Goal: Information Seeking & Learning: Learn about a topic

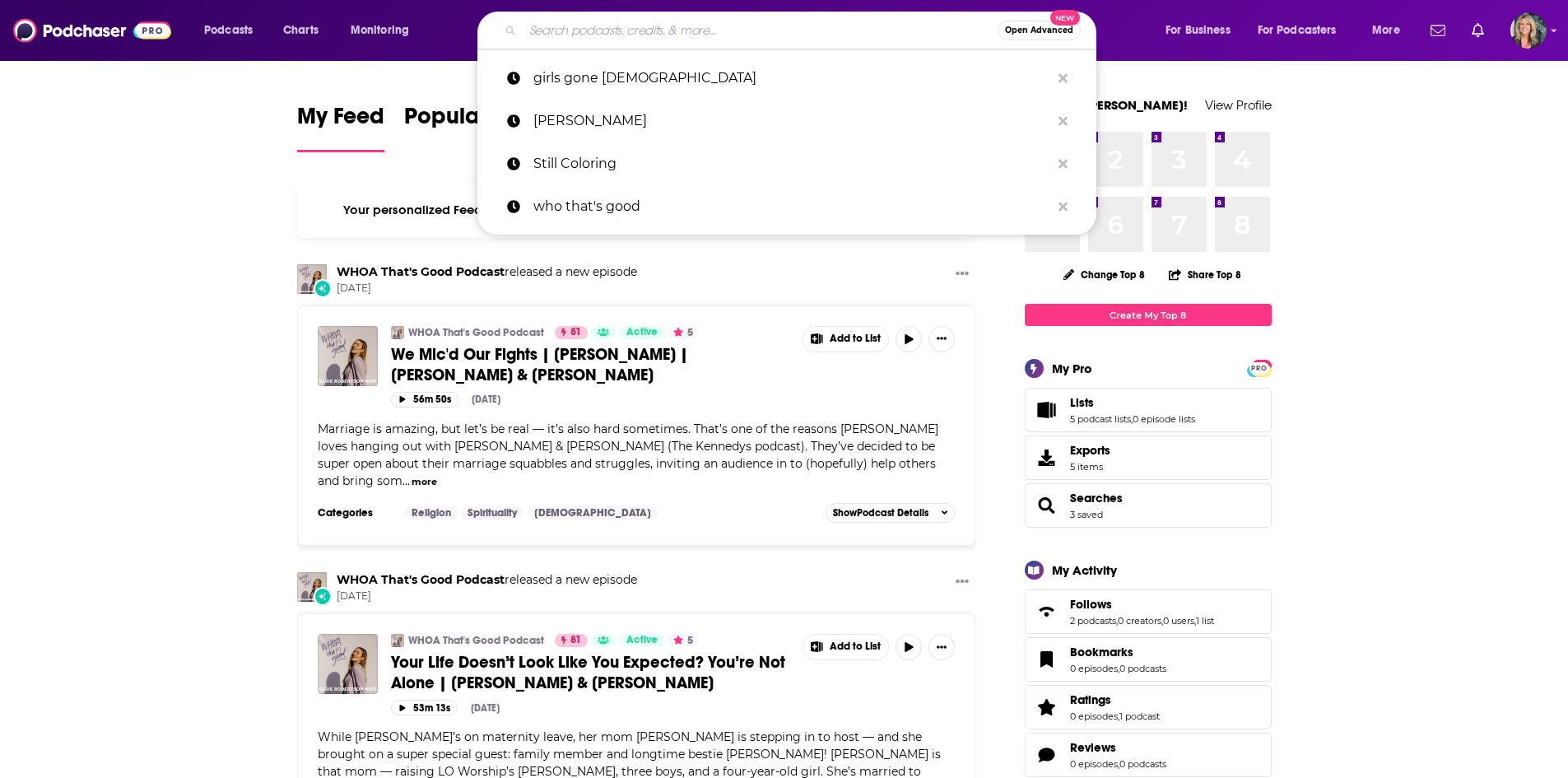
click at [605, 38] on input "Search podcasts, credits, & more..." at bounding box center [760, 30] width 475 height 26
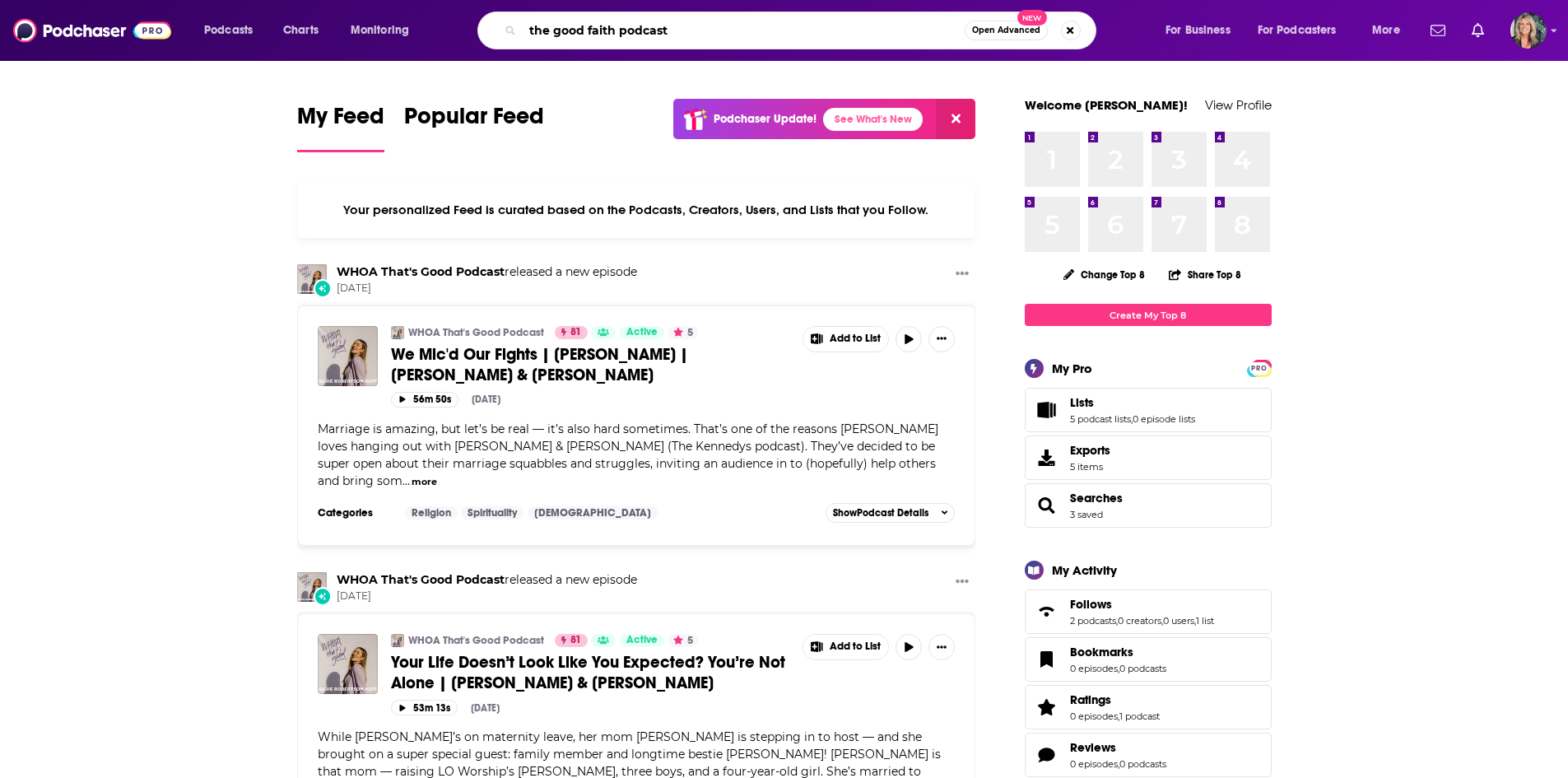
type input "the good faith podcast"
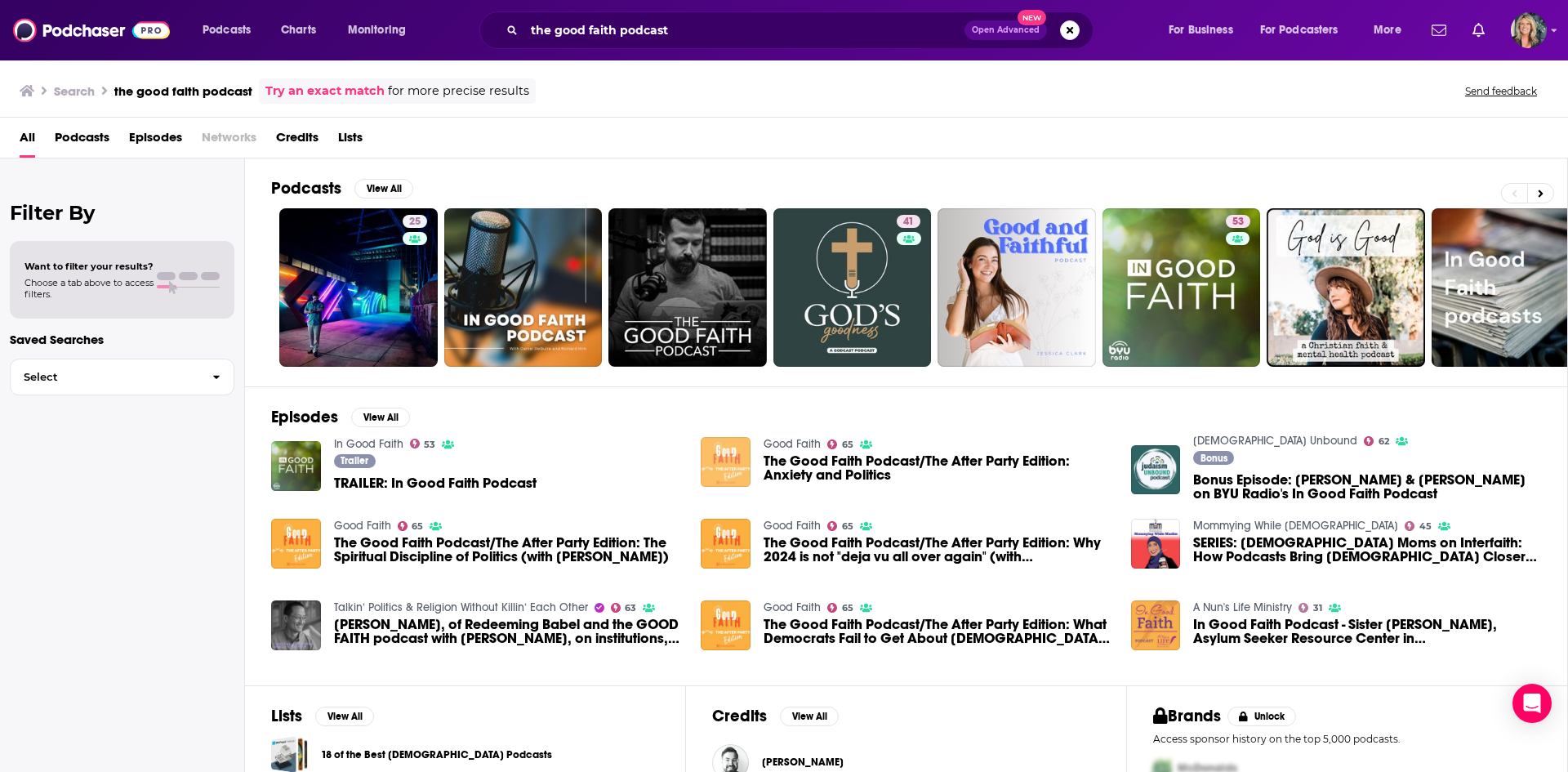
click at [736, 453] on img "The Good Faith Podcast/The After Party Edition: Anxiety and Politics" at bounding box center [725, 462] width 49 height 49
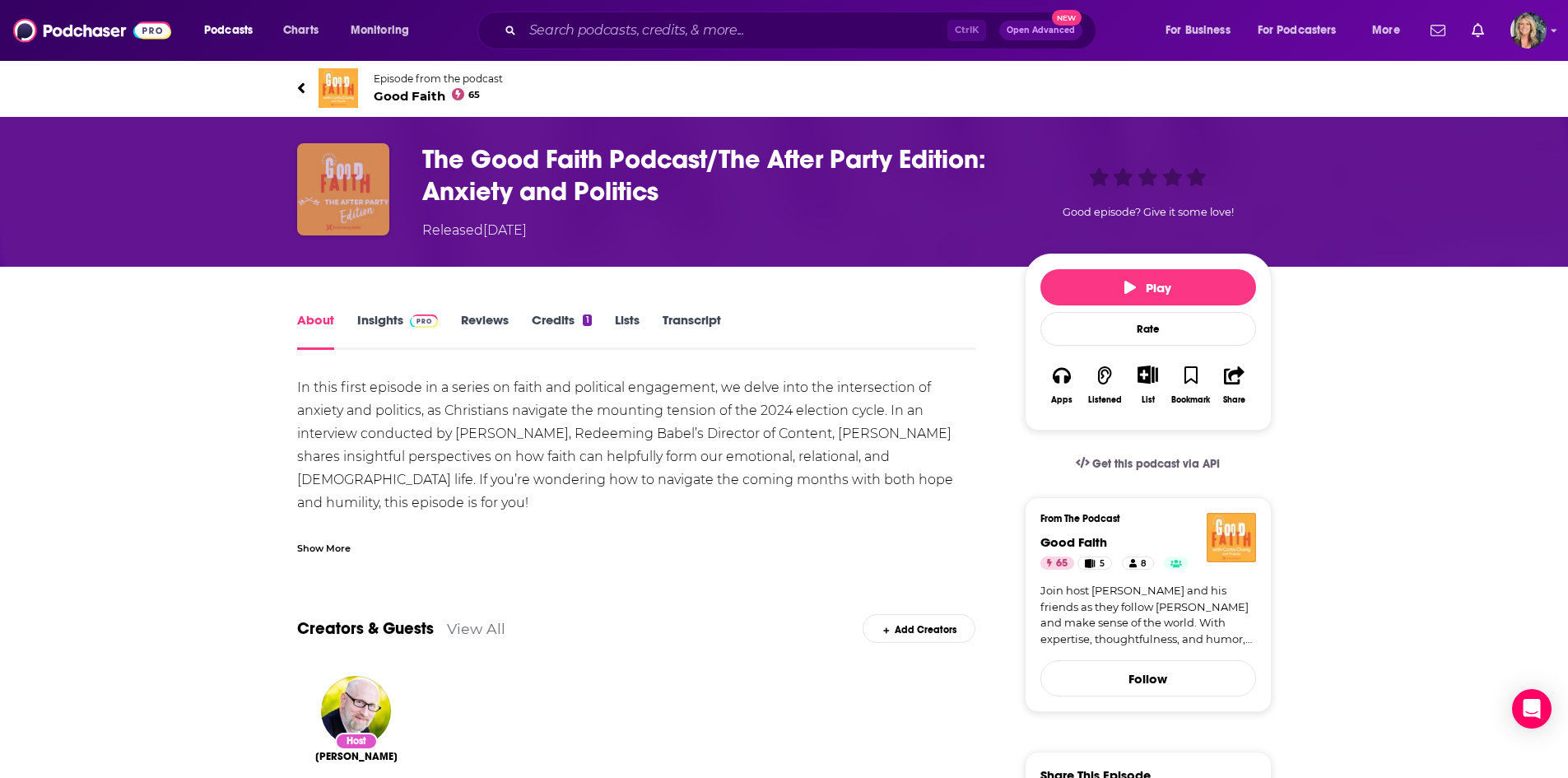
click at [367, 198] on img "The Good Faith Podcast/The After Party Edition: Anxiety and Politics" at bounding box center [343, 189] width 93 height 93
click at [334, 98] on img at bounding box center [339, 89] width 40 height 40
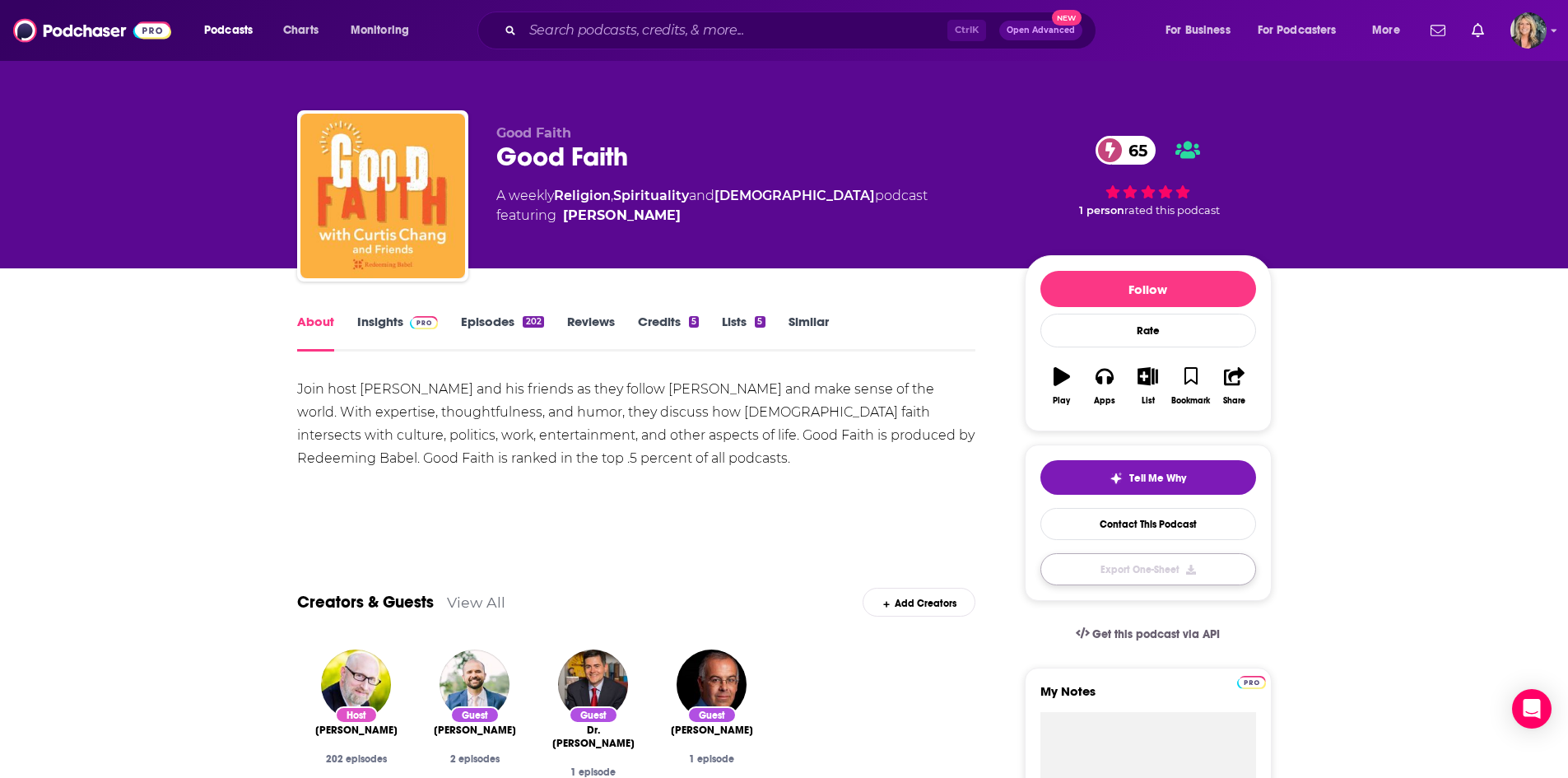
click at [1177, 574] on button "Export One-Sheet" at bounding box center [1149, 569] width 216 height 32
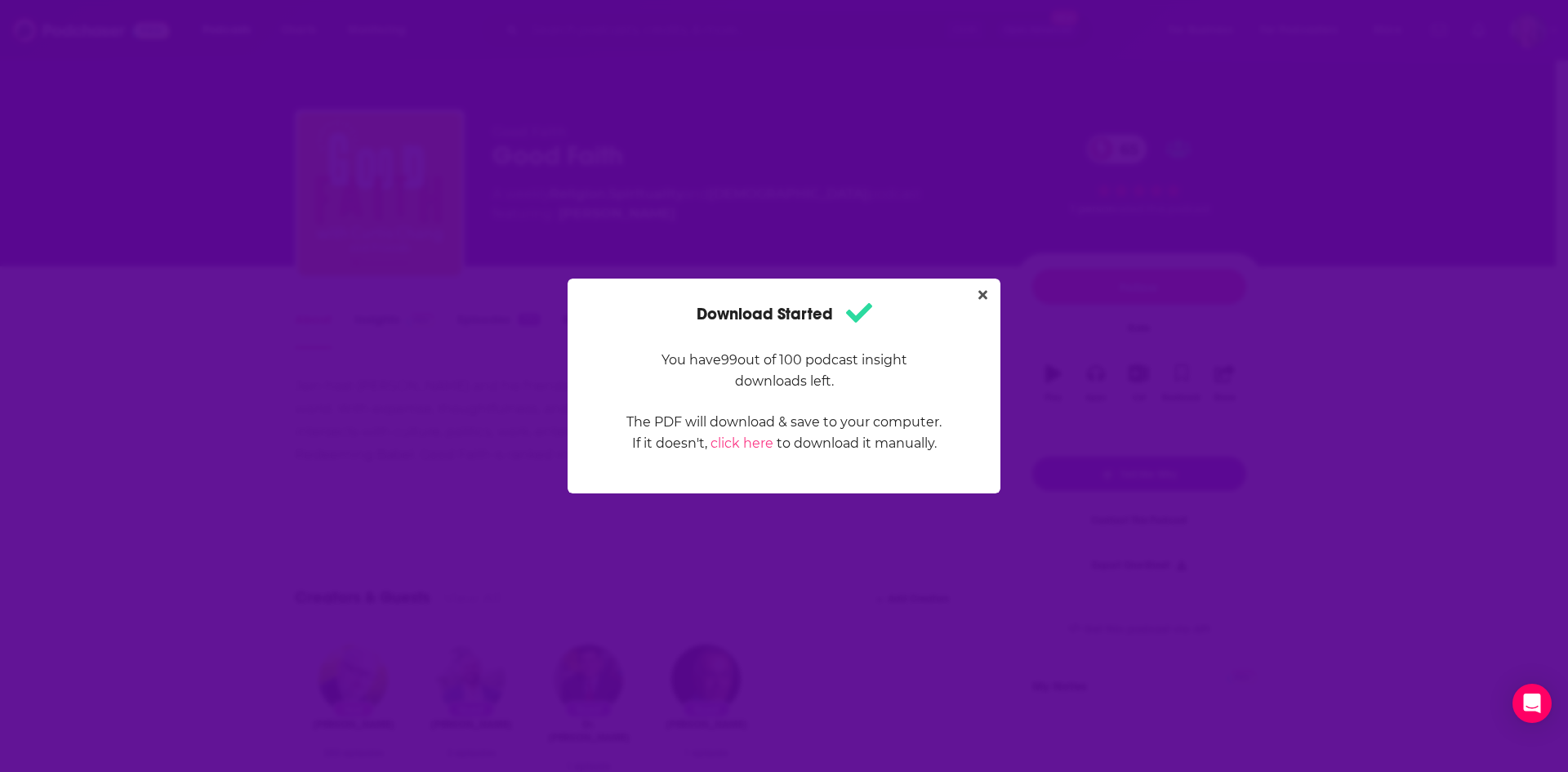
click at [939, 365] on p "You have 99 out of 100 podcast insight downloads left." at bounding box center [784, 371] width 317 height 43
click at [1364, 317] on div "Download Started You have 99 out of 100 podcast insight downloads left. The PDF…" at bounding box center [784, 386] width 1568 height 772
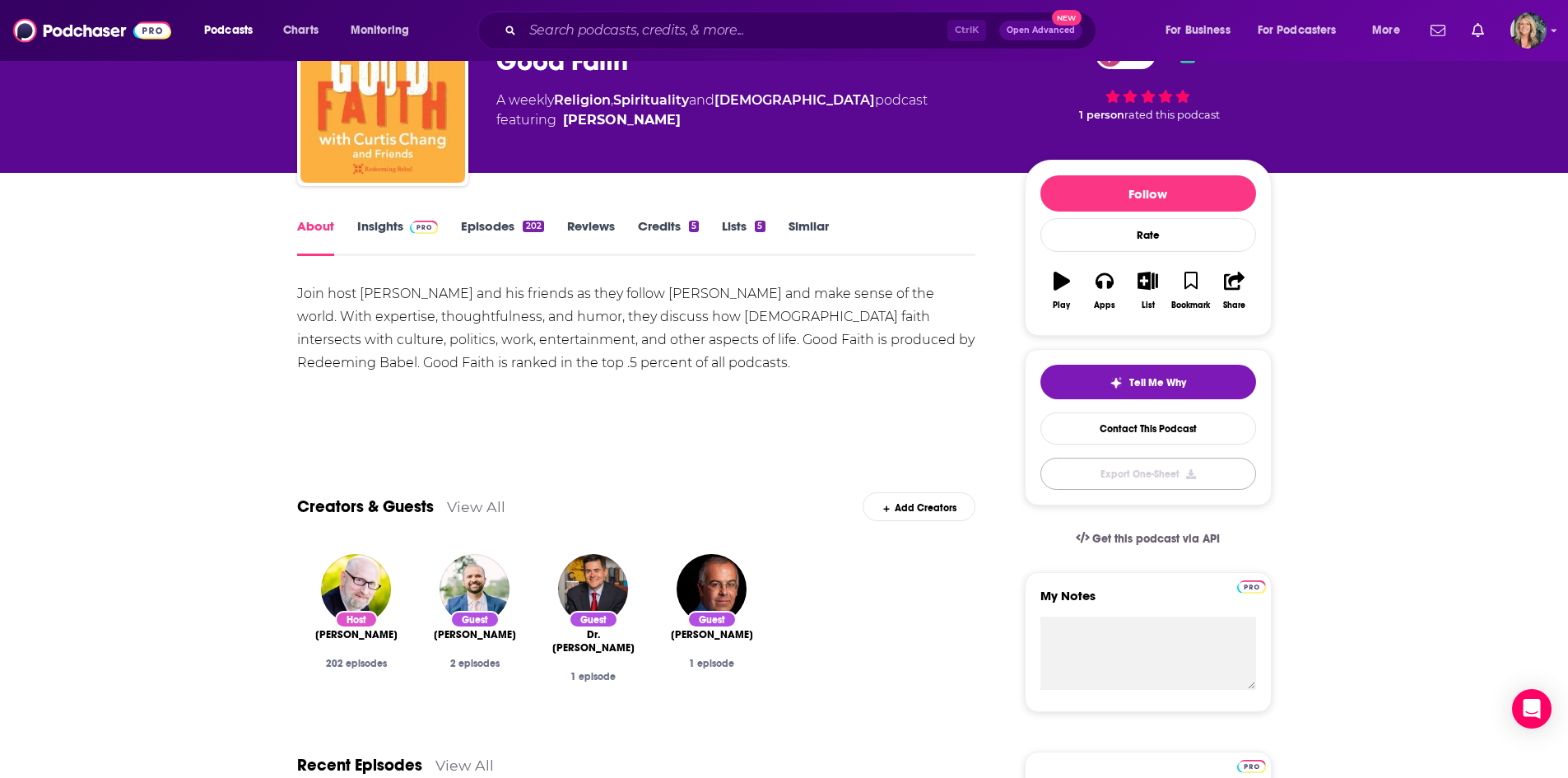
scroll to position [83, 0]
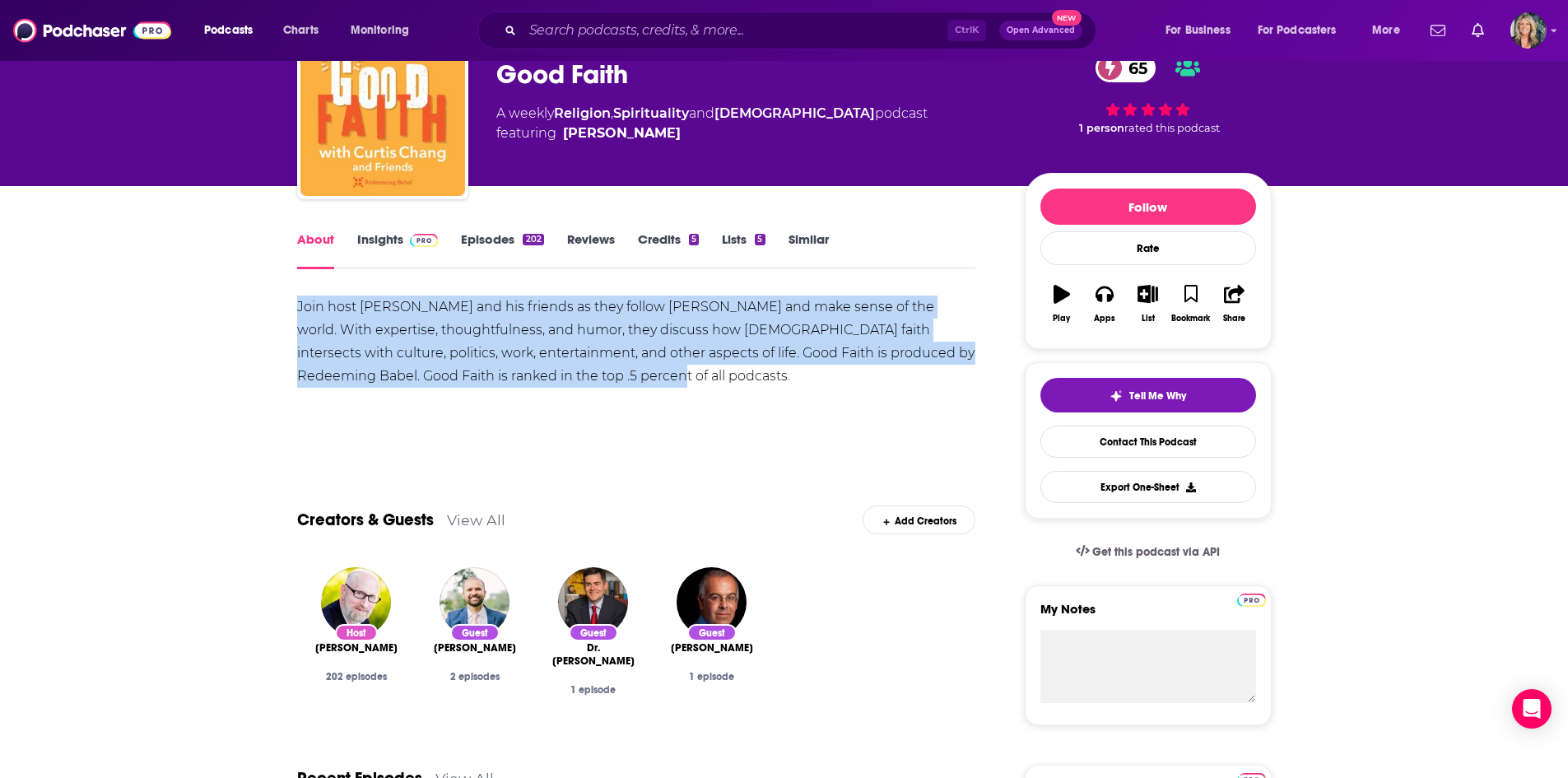
drag, startPoint x: 628, startPoint y: 381, endPoint x: 278, endPoint y: 290, distance: 361.6
copy div "Join host [PERSON_NAME] and his friends as they follow [PERSON_NAME] and make s…"
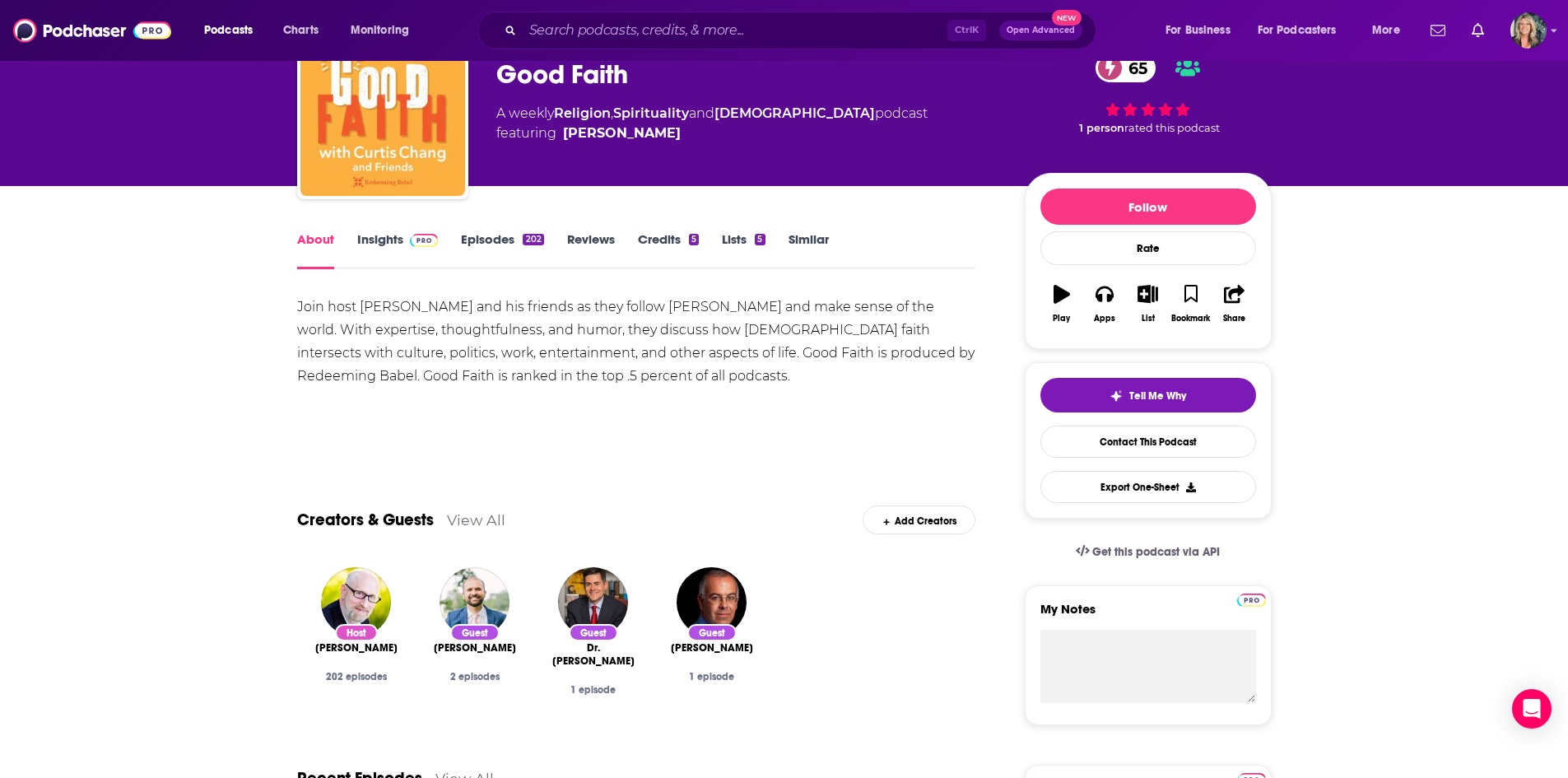
click at [823, 420] on div "Show More" at bounding box center [637, 433] width 679 height 28
click at [369, 252] on link "Insights" at bounding box center [398, 250] width 82 height 38
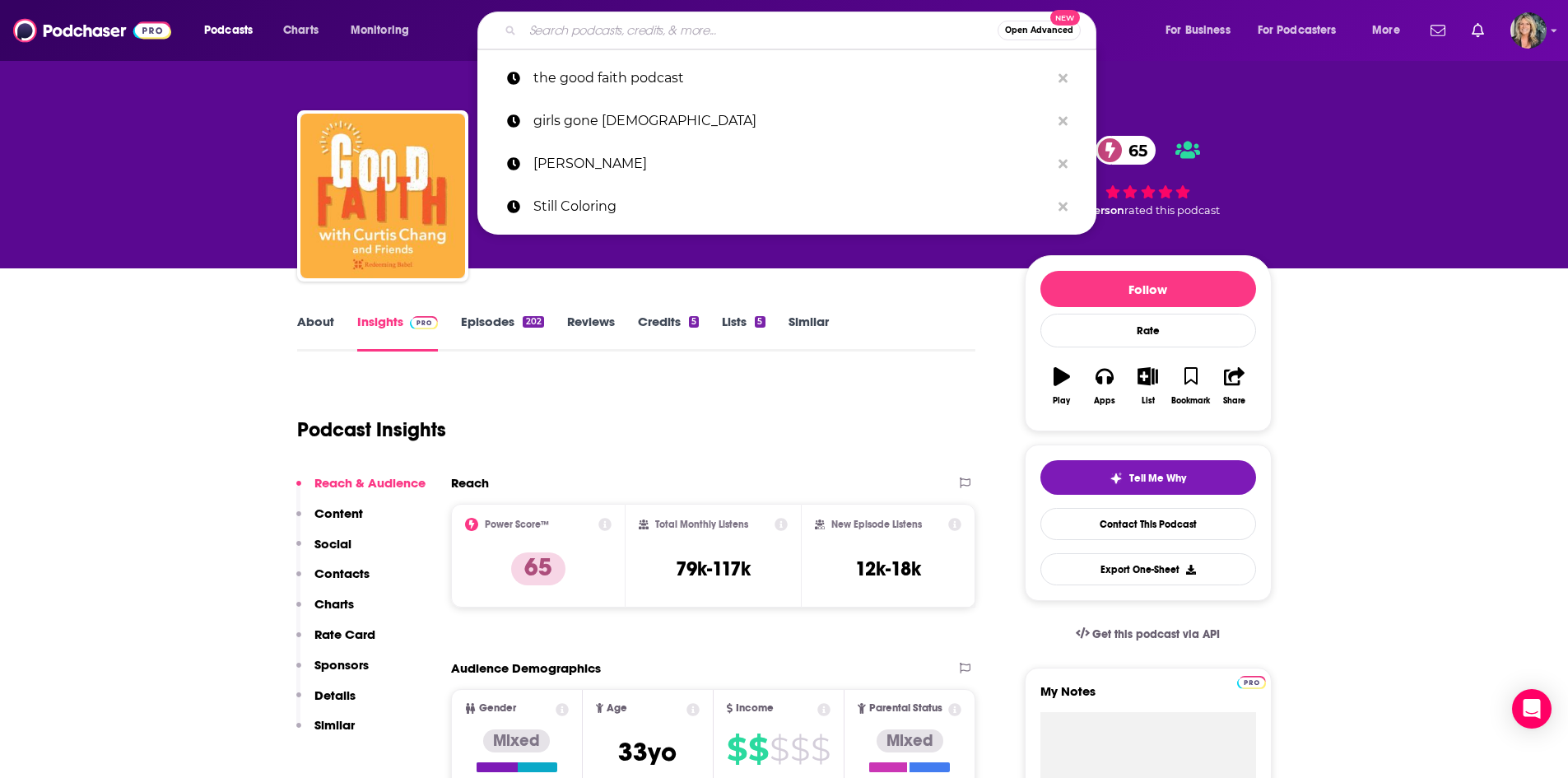
click at [674, 23] on input "Search podcasts, credits, & more..." at bounding box center [760, 30] width 475 height 26
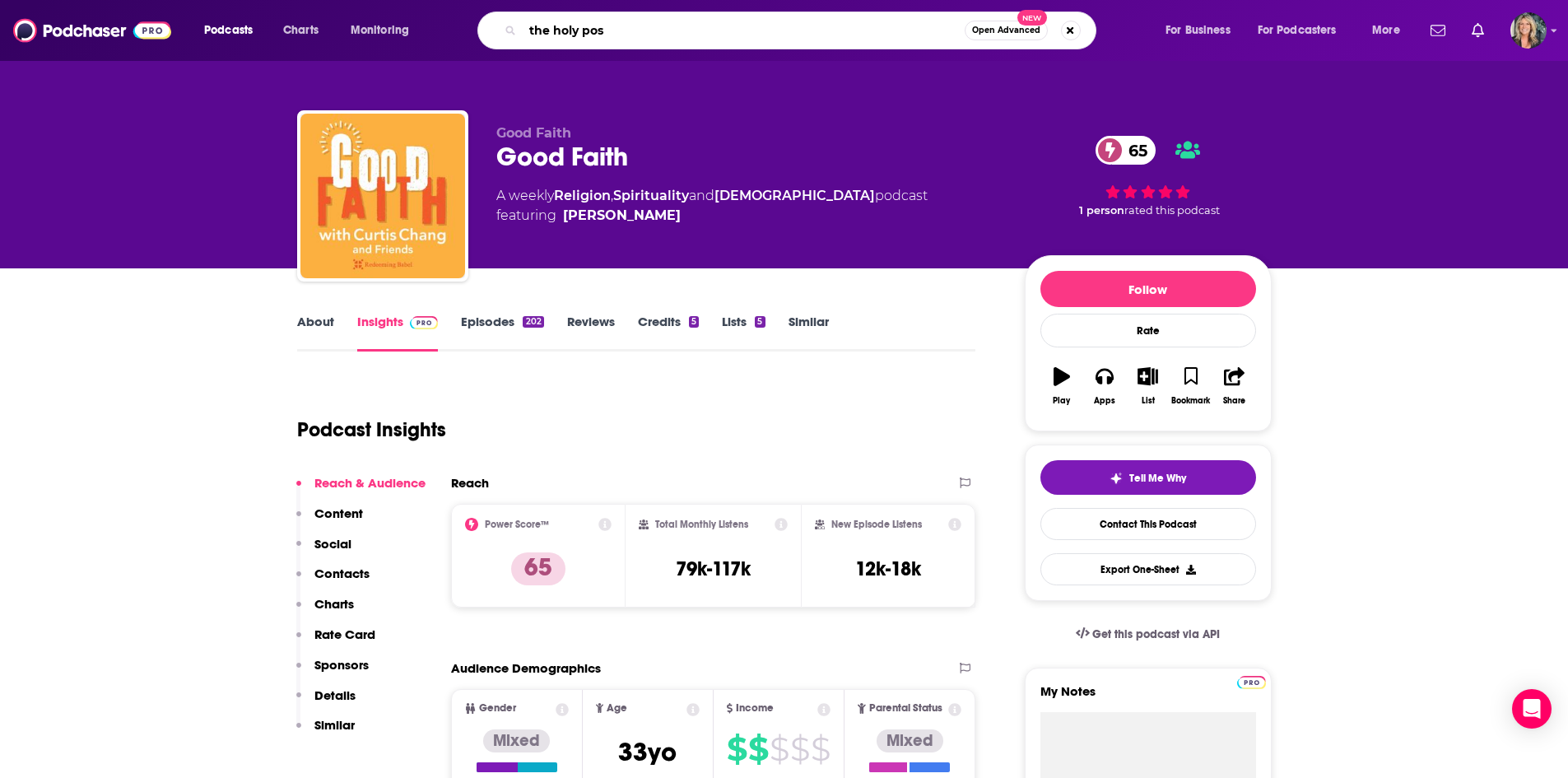
type input "the holy post"
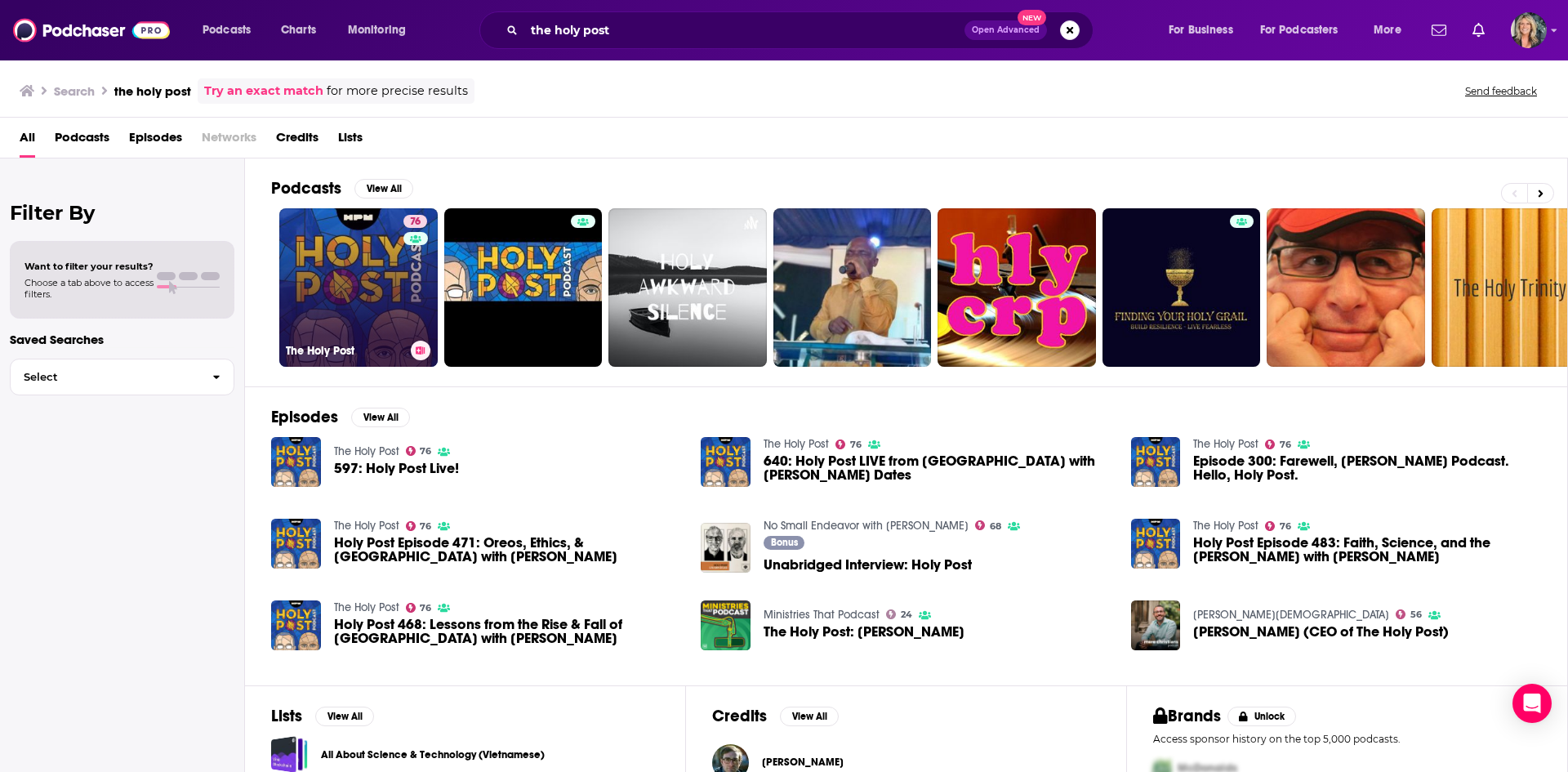
click at [399, 287] on link "76 The Holy Post" at bounding box center [359, 288] width 158 height 158
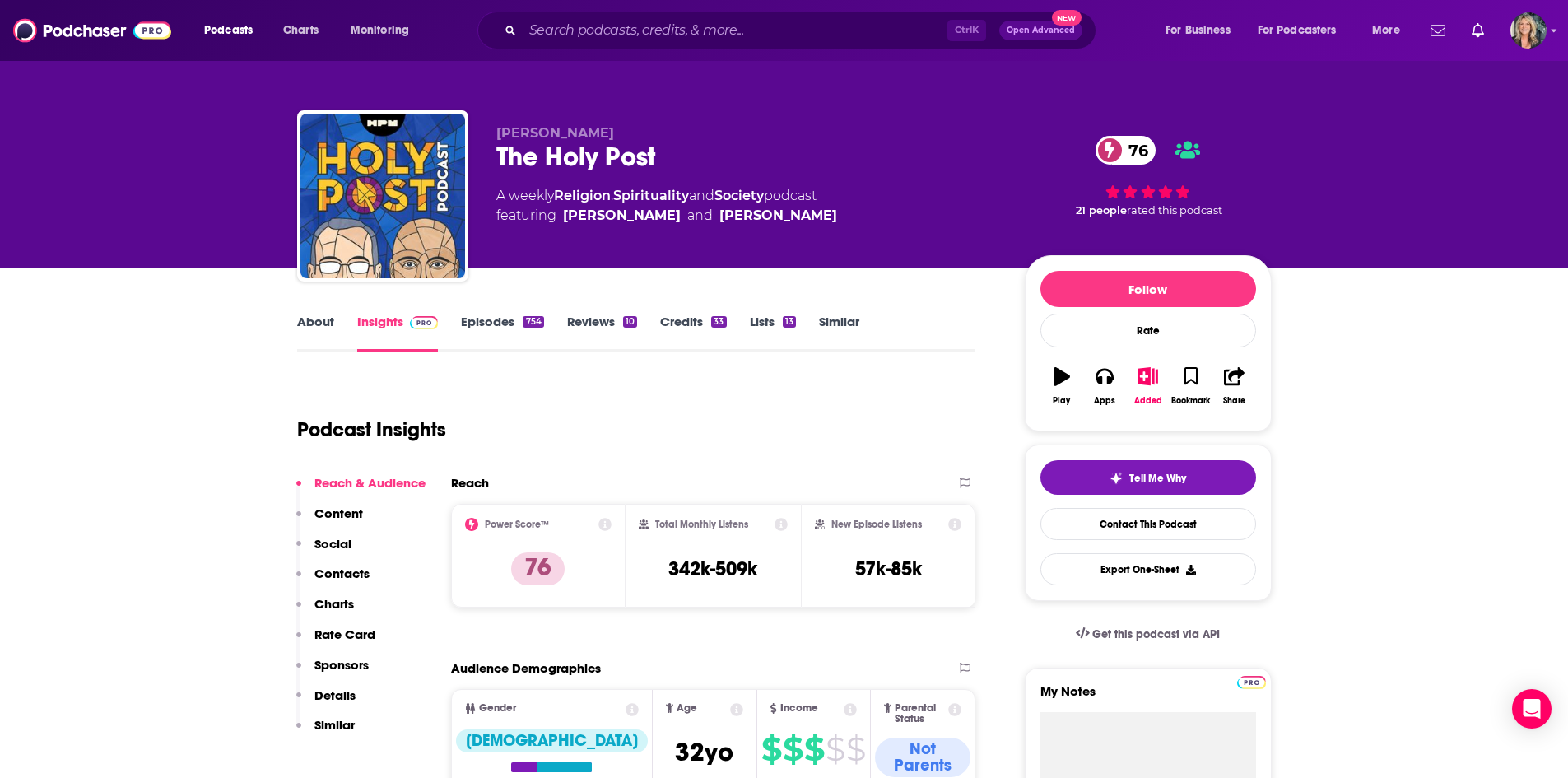
click at [304, 323] on link "About" at bounding box center [315, 333] width 37 height 38
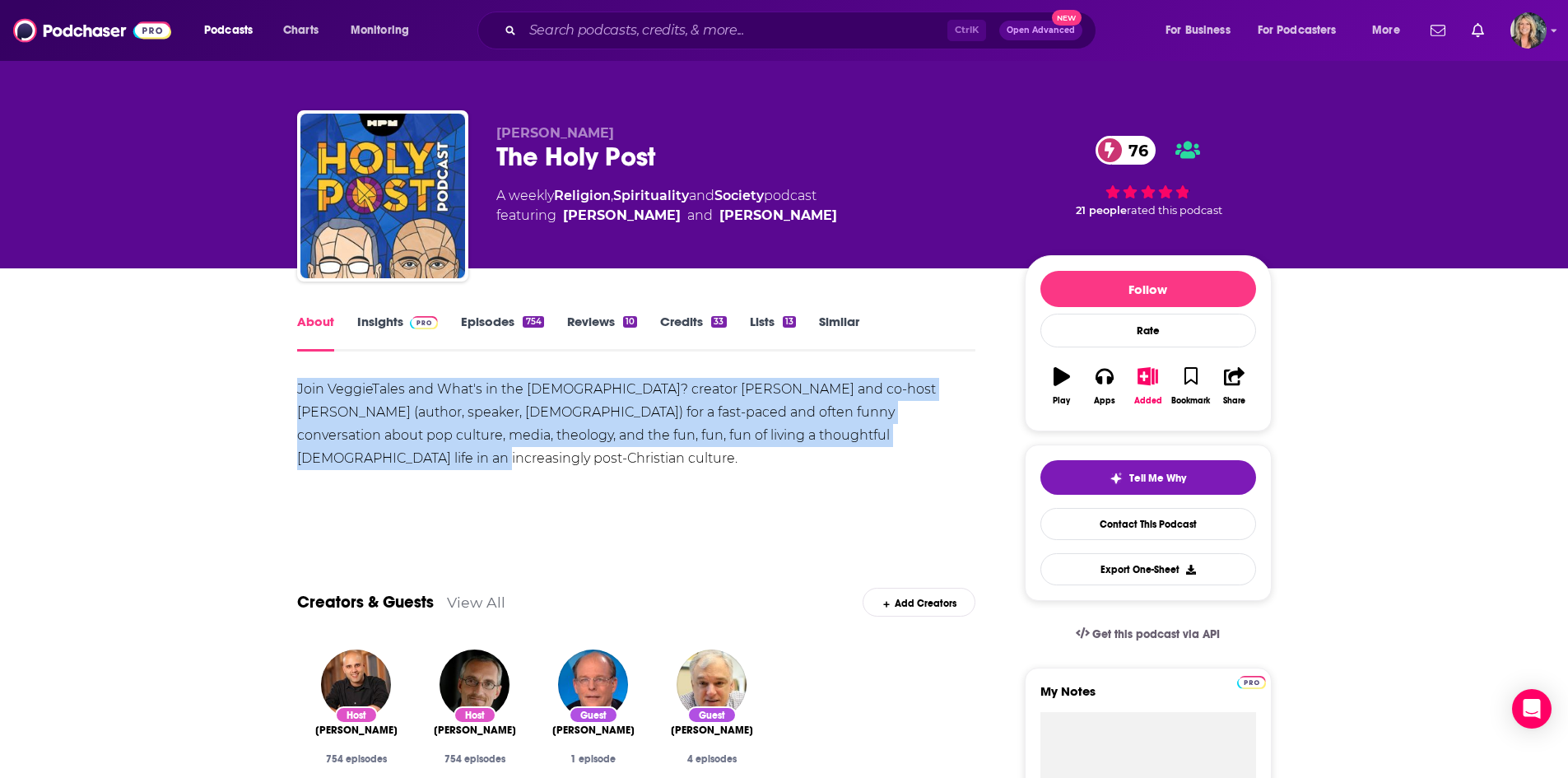
drag, startPoint x: 901, startPoint y: 449, endPoint x: 271, endPoint y: 384, distance: 633.3
copy div "Join VeggieTales and What's in the [DEMOGRAPHIC_DATA]? creator [PERSON_NAME] an…"
click at [863, 472] on div "Join VeggieTales and What's in the [DEMOGRAPHIC_DATA]? creator [PERSON_NAME] an…" at bounding box center [637, 435] width 679 height 116
click at [373, 332] on link "Insights" at bounding box center [398, 333] width 82 height 38
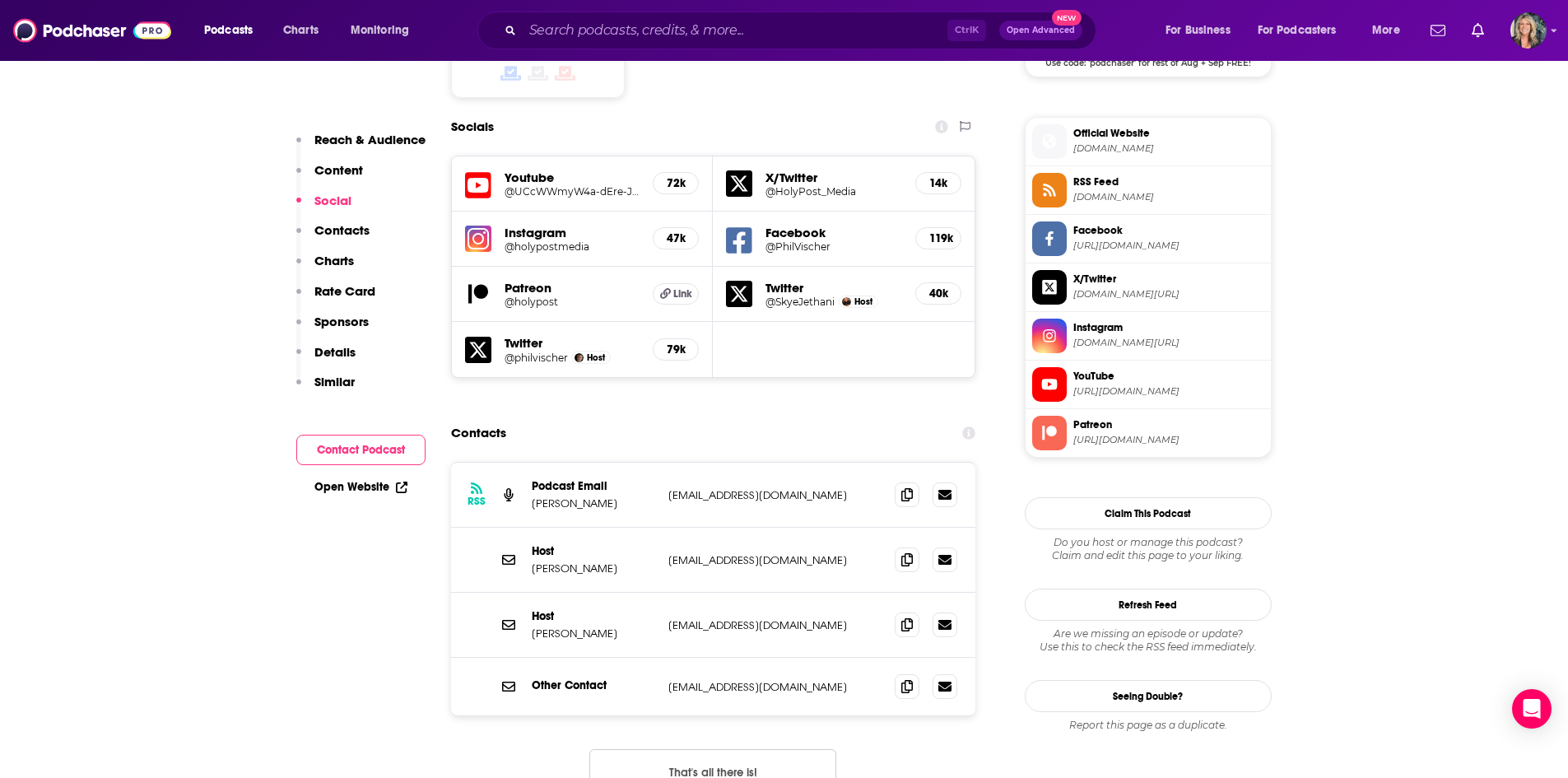
scroll to position [1481, 0]
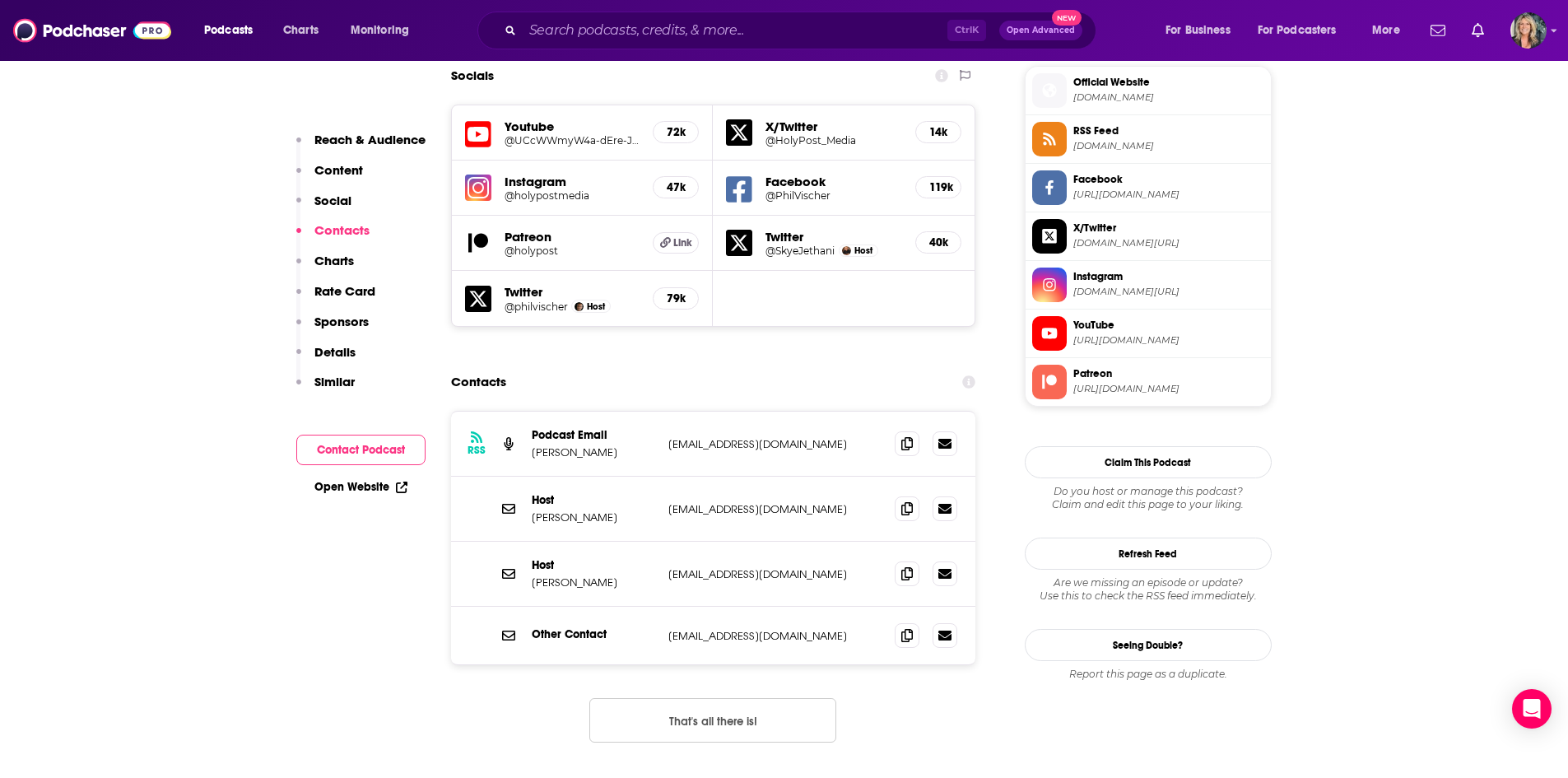
click at [1093, 330] on span "YouTube" at bounding box center [1170, 325] width 191 height 15
click at [870, 367] on div "Contacts" at bounding box center [713, 382] width 525 height 31
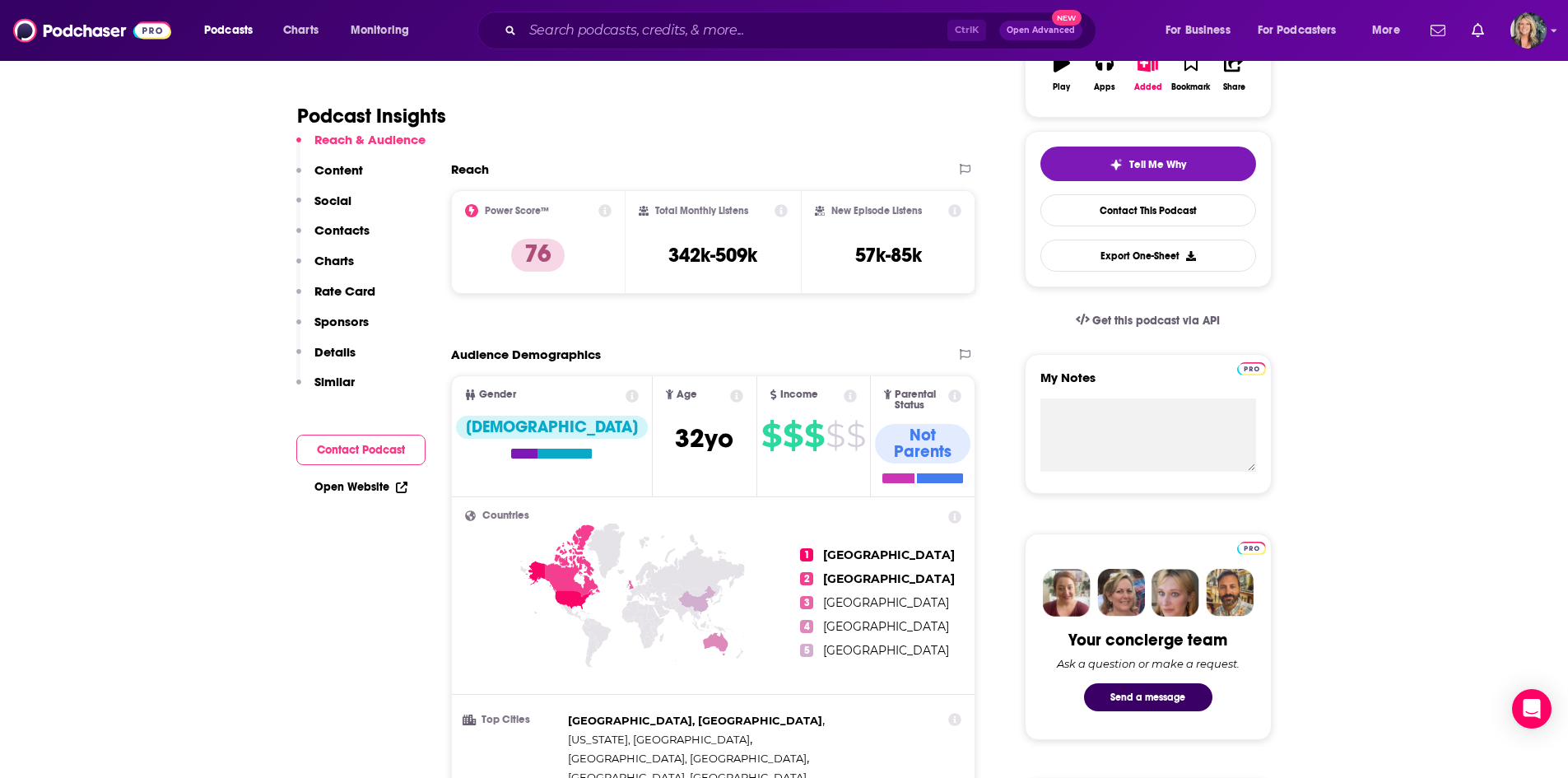
scroll to position [83, 0]
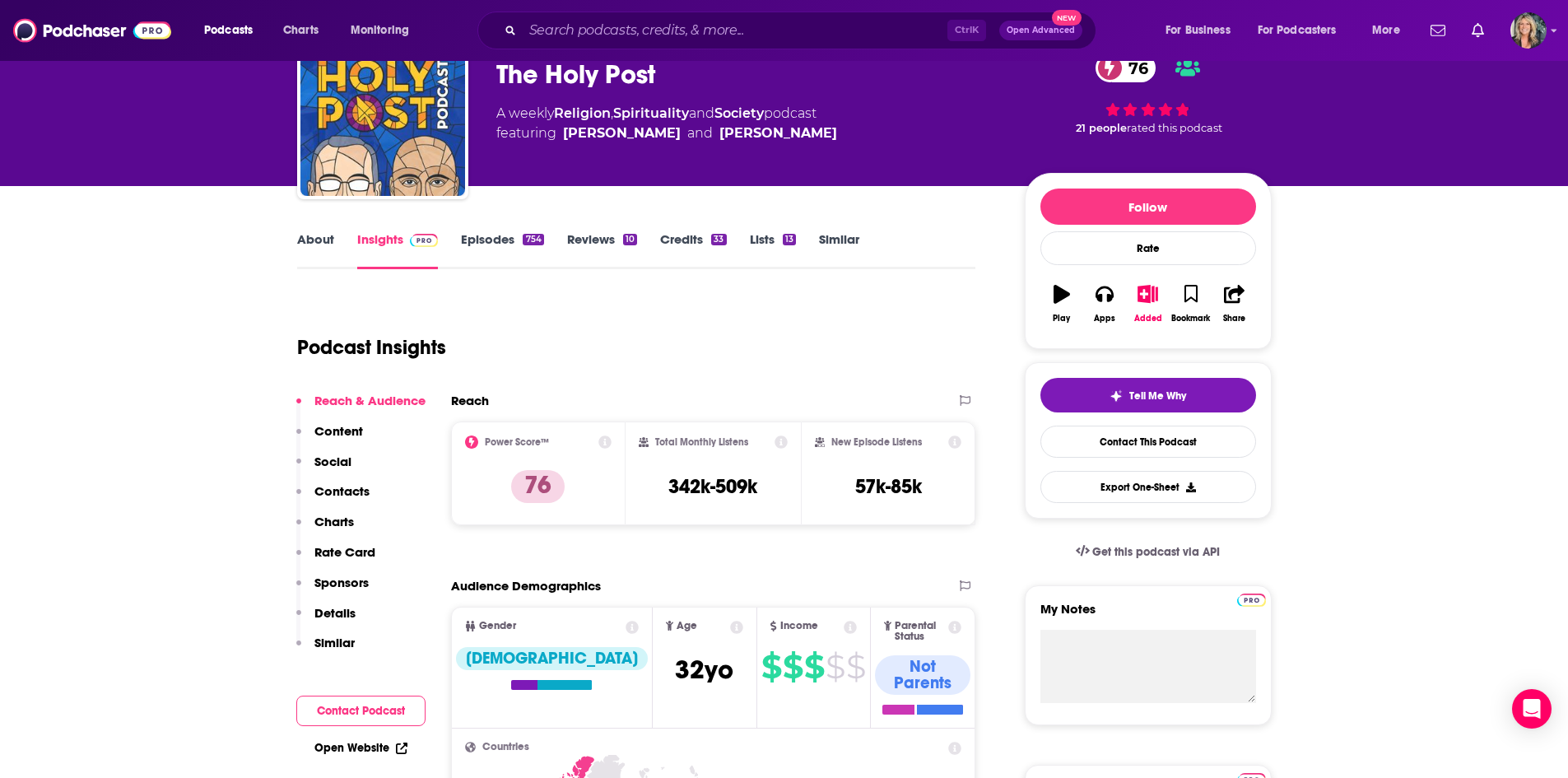
click at [745, 48] on div "Ctrl K Open Advanced New" at bounding box center [786, 31] width 619 height 38
click at [765, 29] on input "Search podcasts, credits, & more..." at bounding box center [735, 30] width 424 height 26
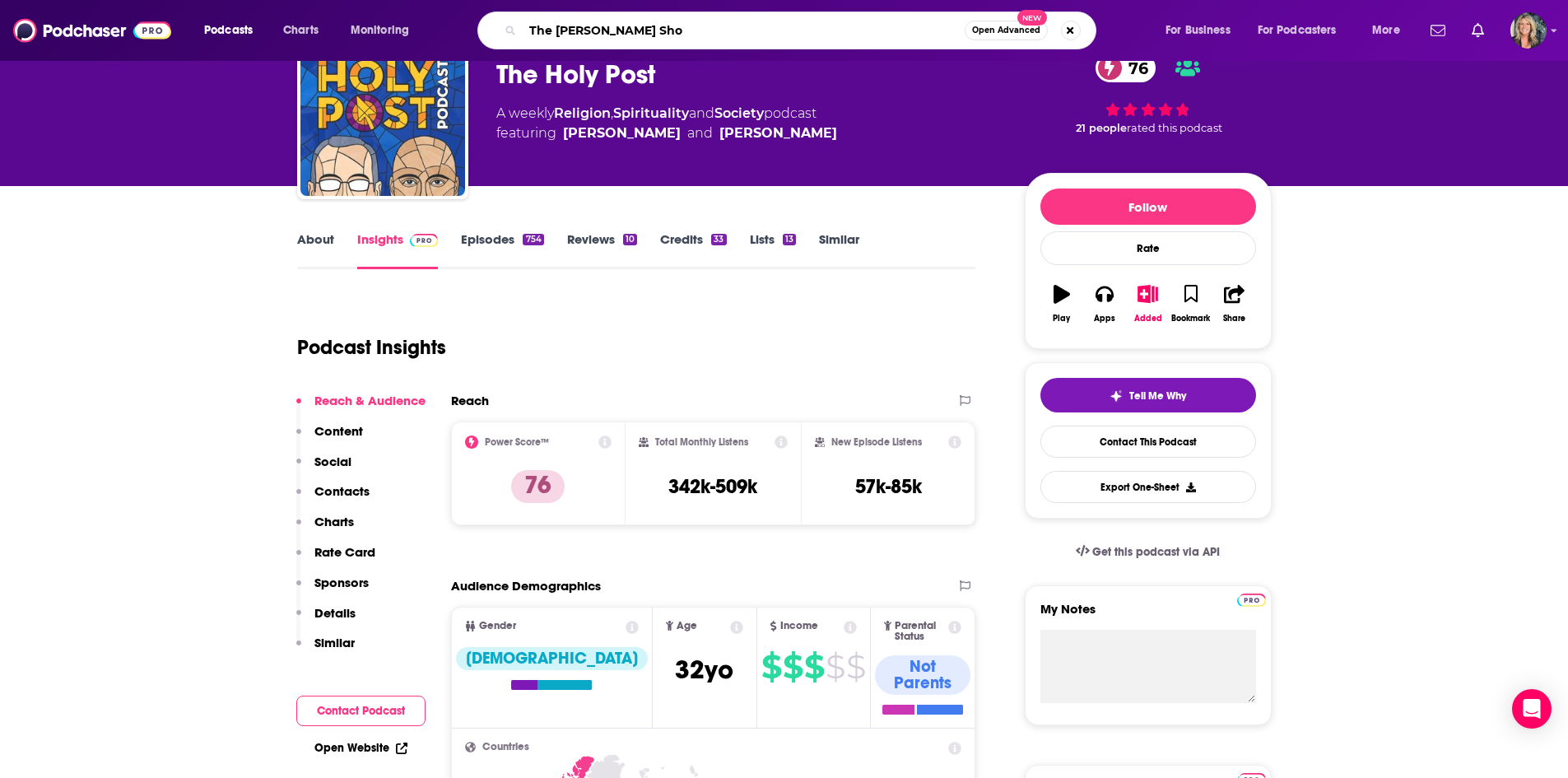
type input "The [PERSON_NAME] Show"
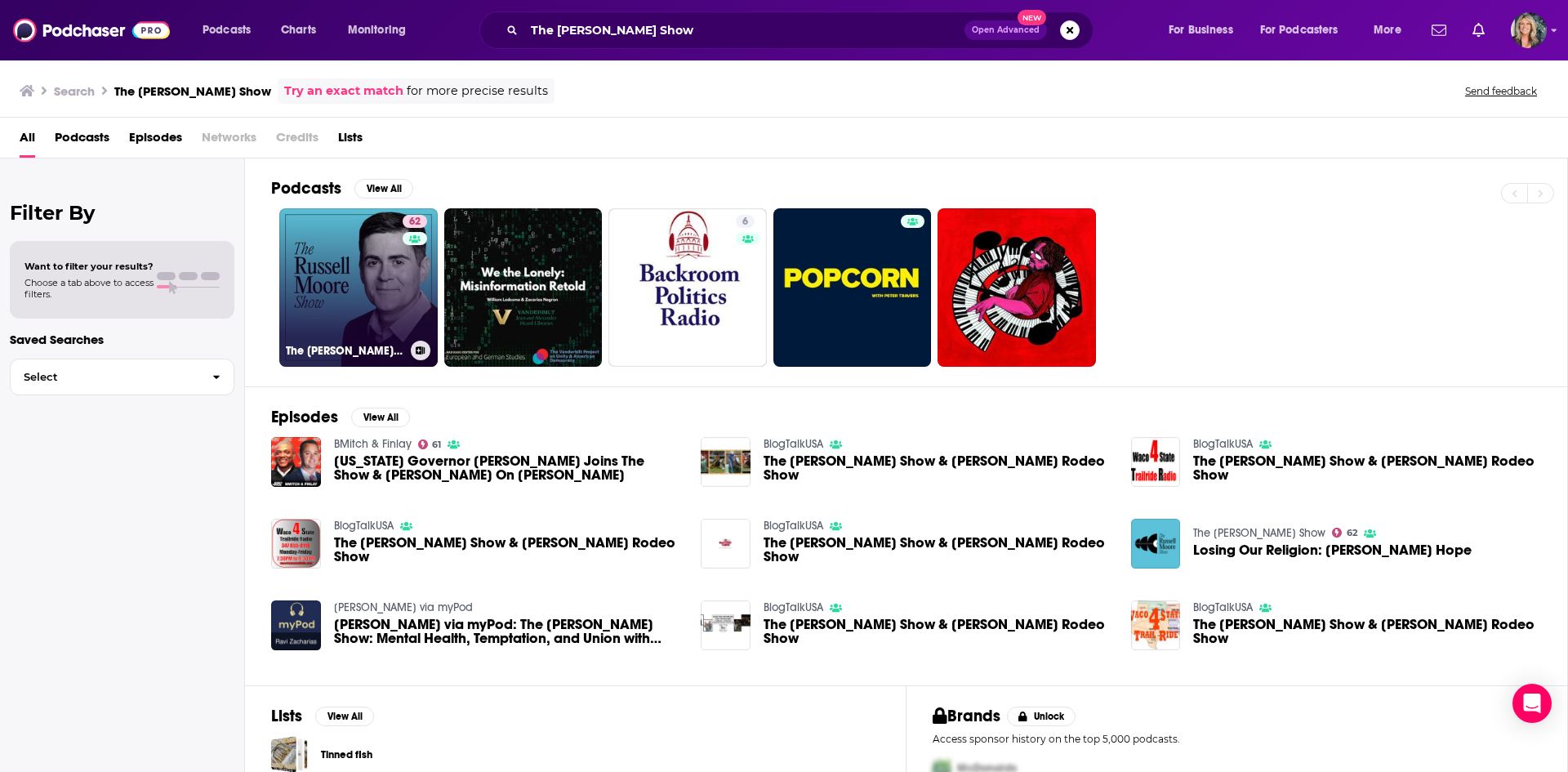
click at [365, 267] on link "62 The [PERSON_NAME] Show" at bounding box center [359, 288] width 158 height 158
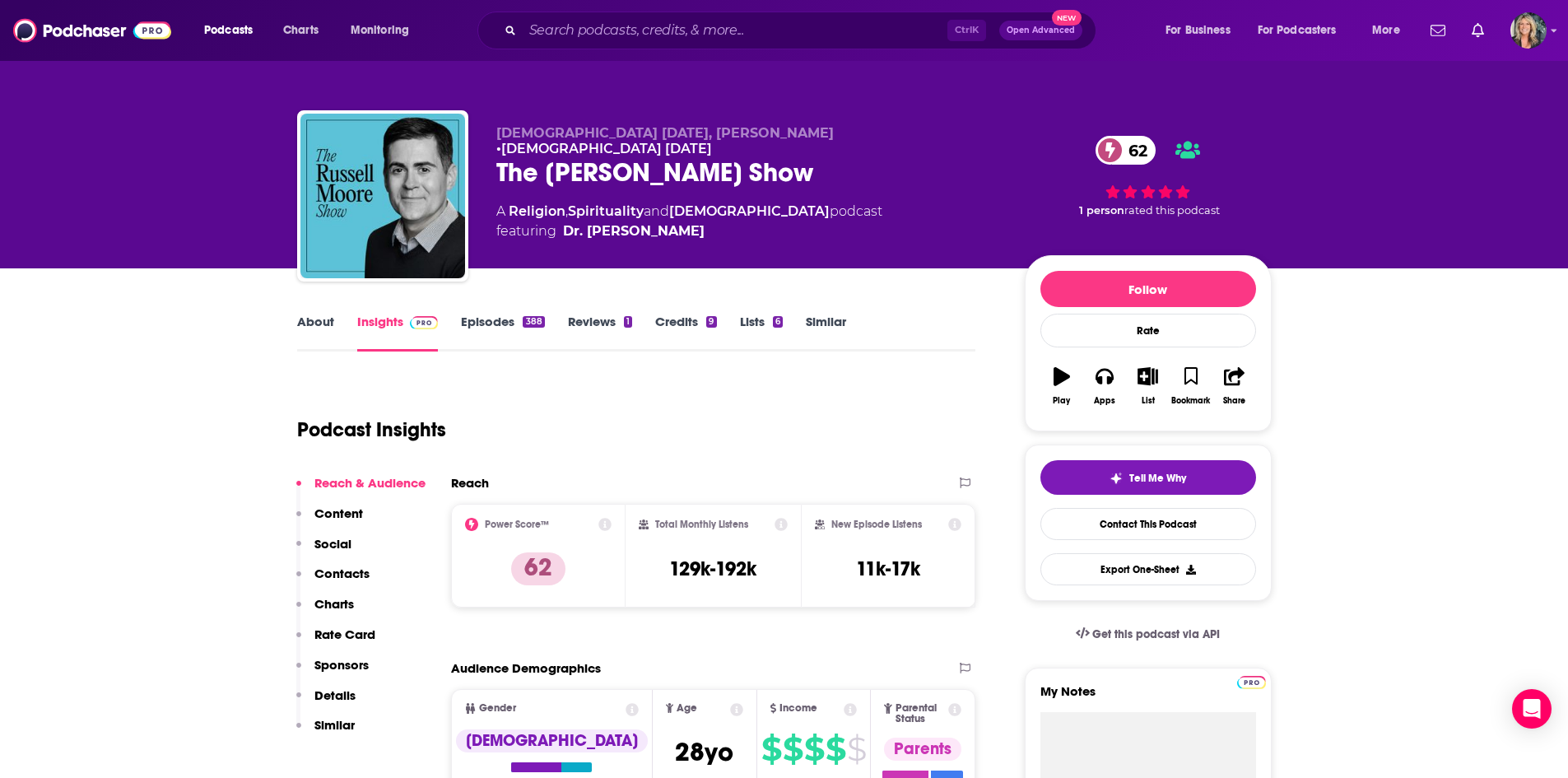
click at [325, 321] on link "About" at bounding box center [315, 333] width 37 height 38
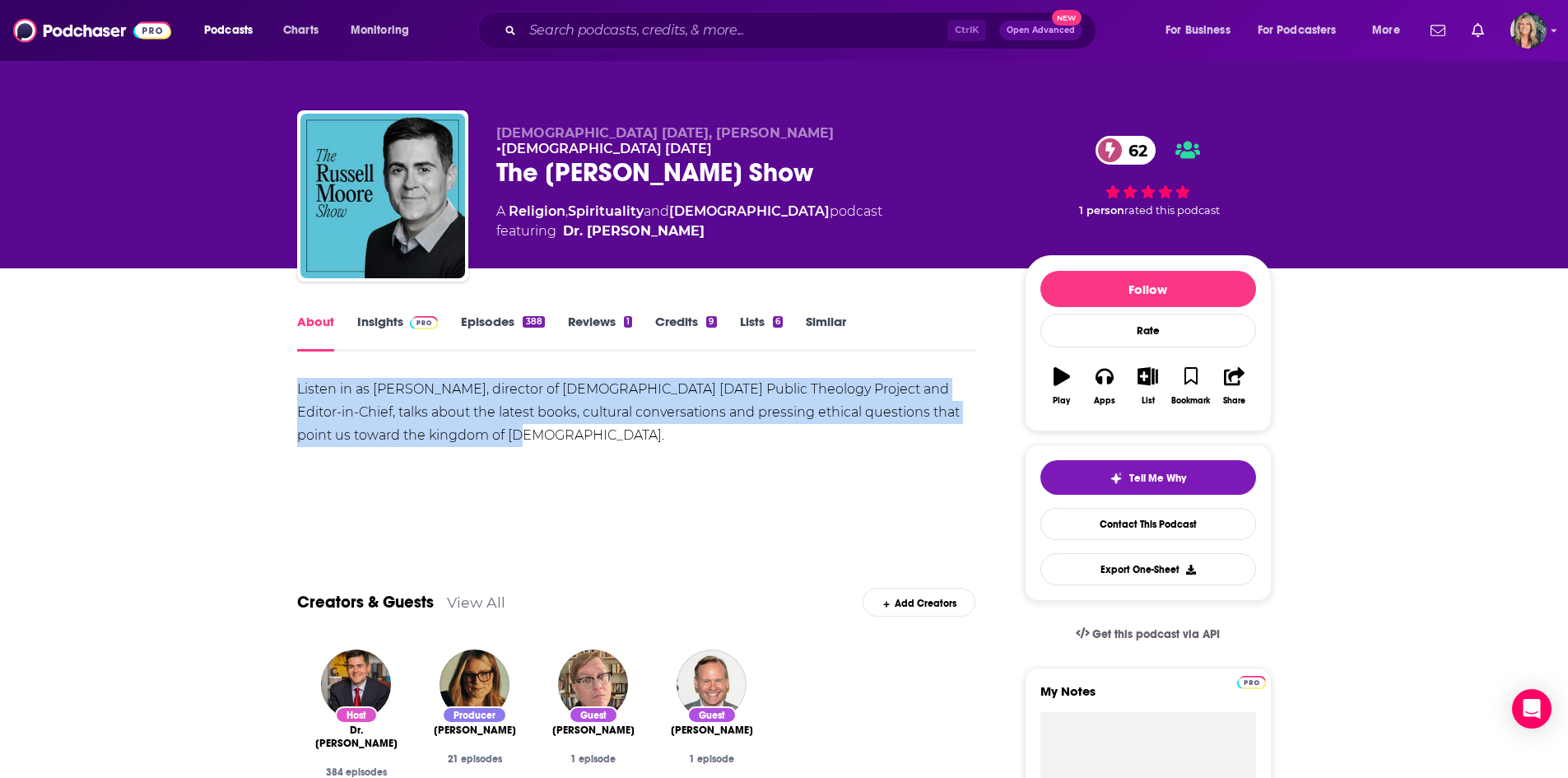
drag, startPoint x: 573, startPoint y: 411, endPoint x: 189, endPoint y: 373, distance: 385.9
copy div "Listen in as [PERSON_NAME], director of [DEMOGRAPHIC_DATA] [DATE] Public Theolo…"
click at [386, 333] on link "Insights" at bounding box center [398, 333] width 82 height 38
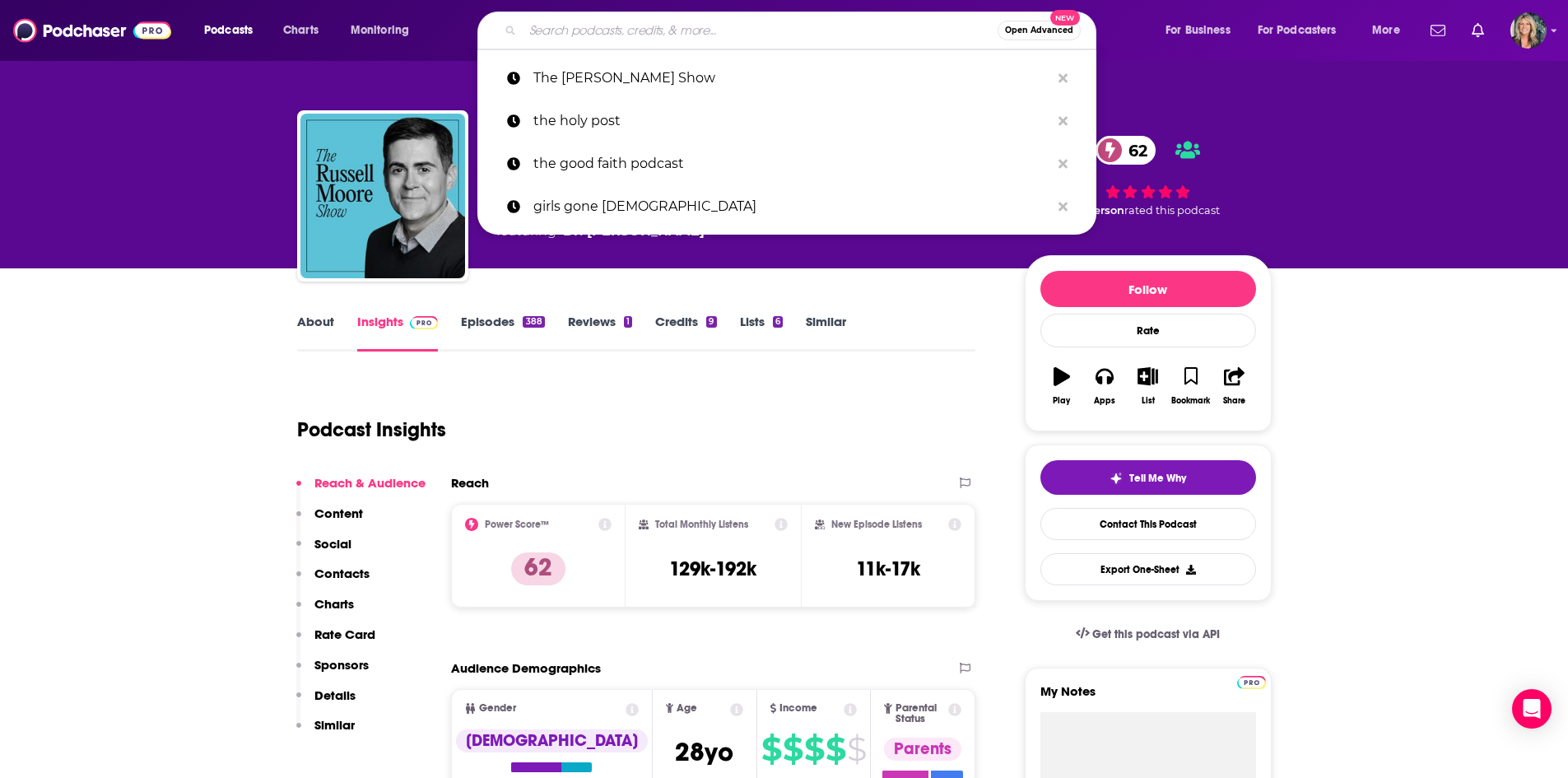
click at [644, 33] on input "Search podcasts, credits, & more..." at bounding box center [760, 30] width 475 height 26
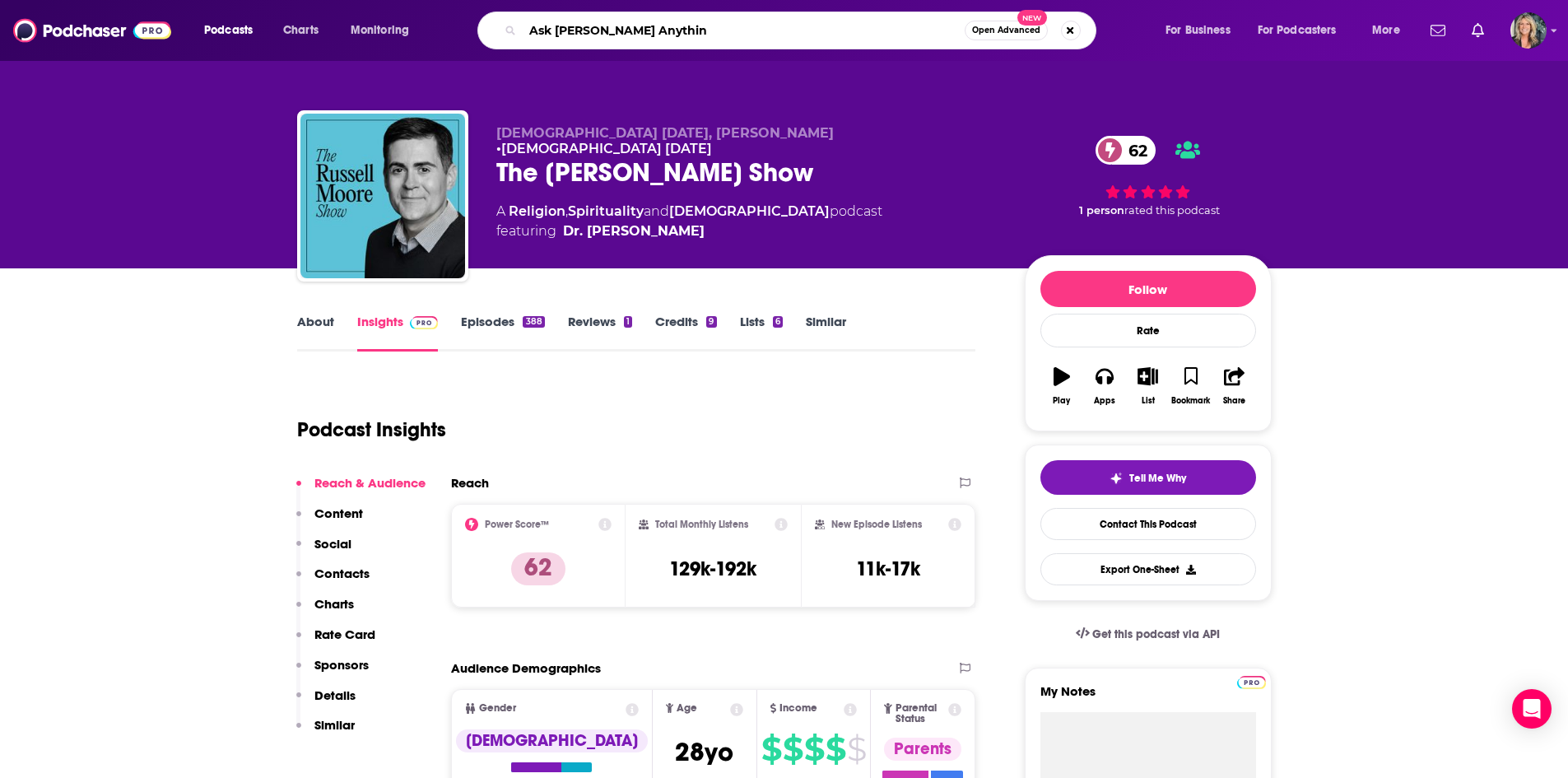
type input "Ask [PERSON_NAME] Anything"
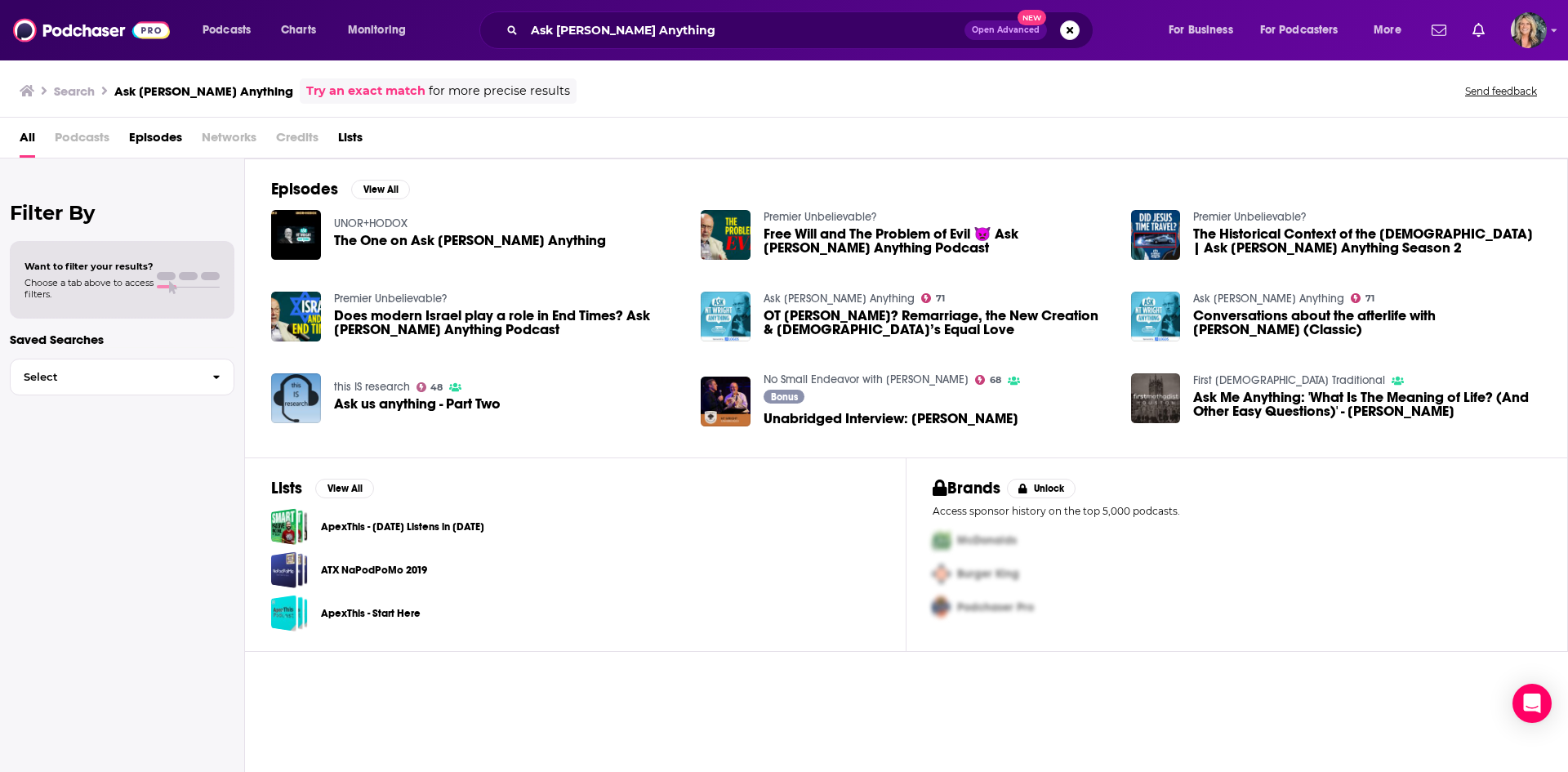
click at [667, 153] on div "All Podcasts Episodes Networks Credits Lists" at bounding box center [787, 141] width 1535 height 34
click at [803, 299] on link "Ask [PERSON_NAME] Anything" at bounding box center [839, 299] width 151 height 14
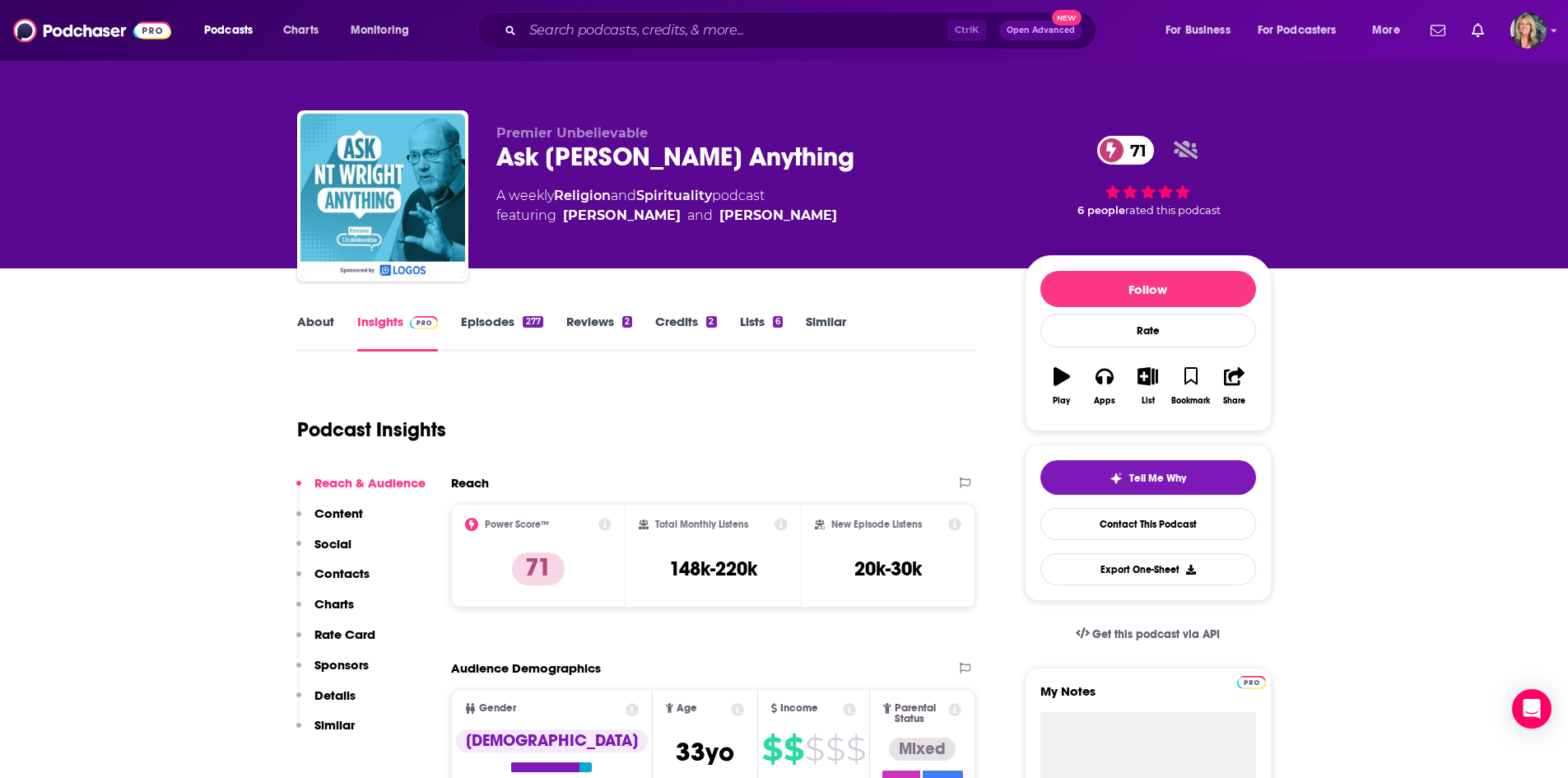
click at [321, 334] on link "About" at bounding box center [315, 333] width 37 height 38
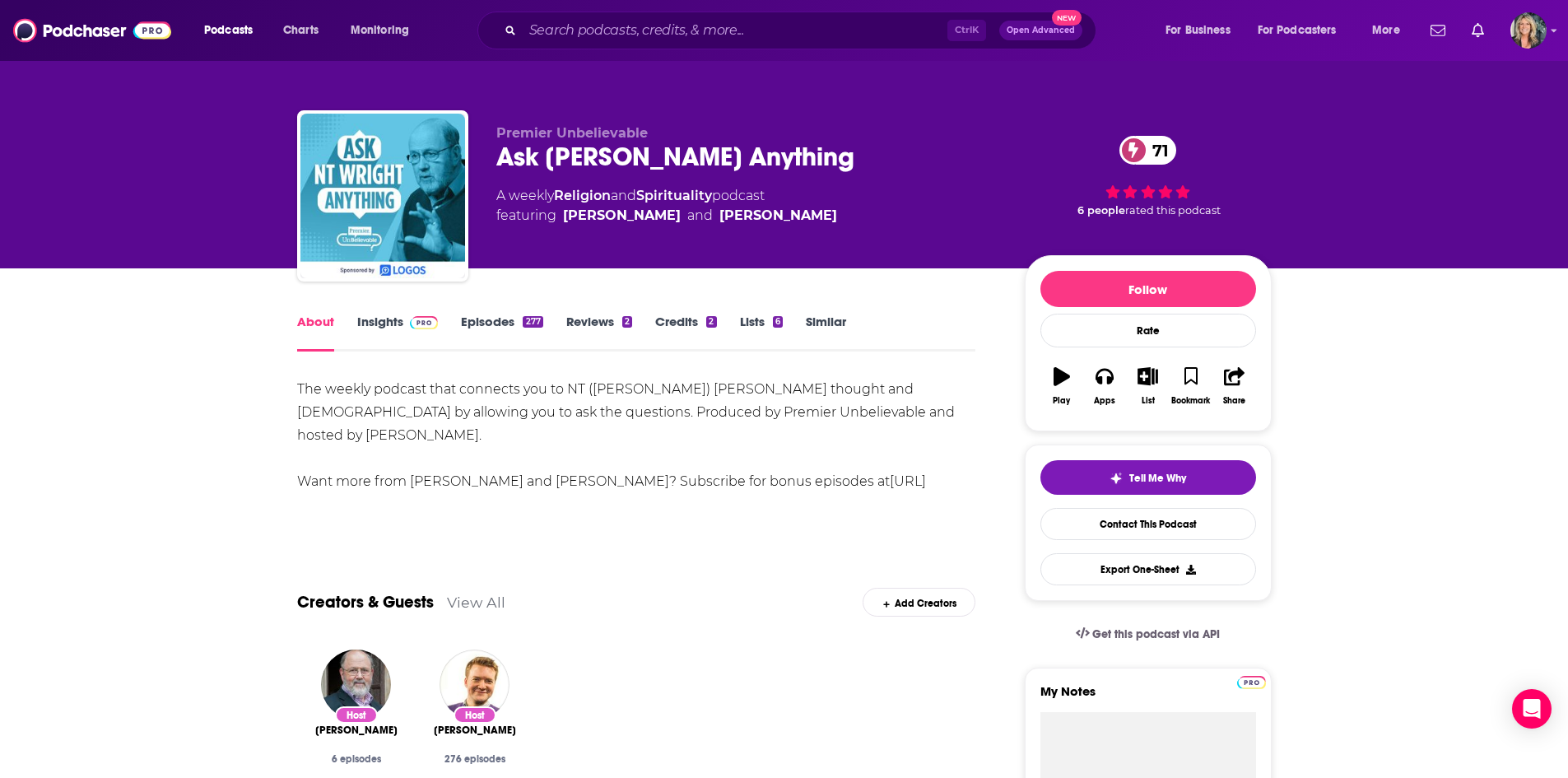
click at [740, 497] on div "The weekly podcast that connects you to NT ([PERSON_NAME]) [PERSON_NAME] though…" at bounding box center [637, 452] width 679 height 150
click at [835, 473] on link "[URL][DOMAIN_NAME]" at bounding box center [611, 492] width 629 height 39
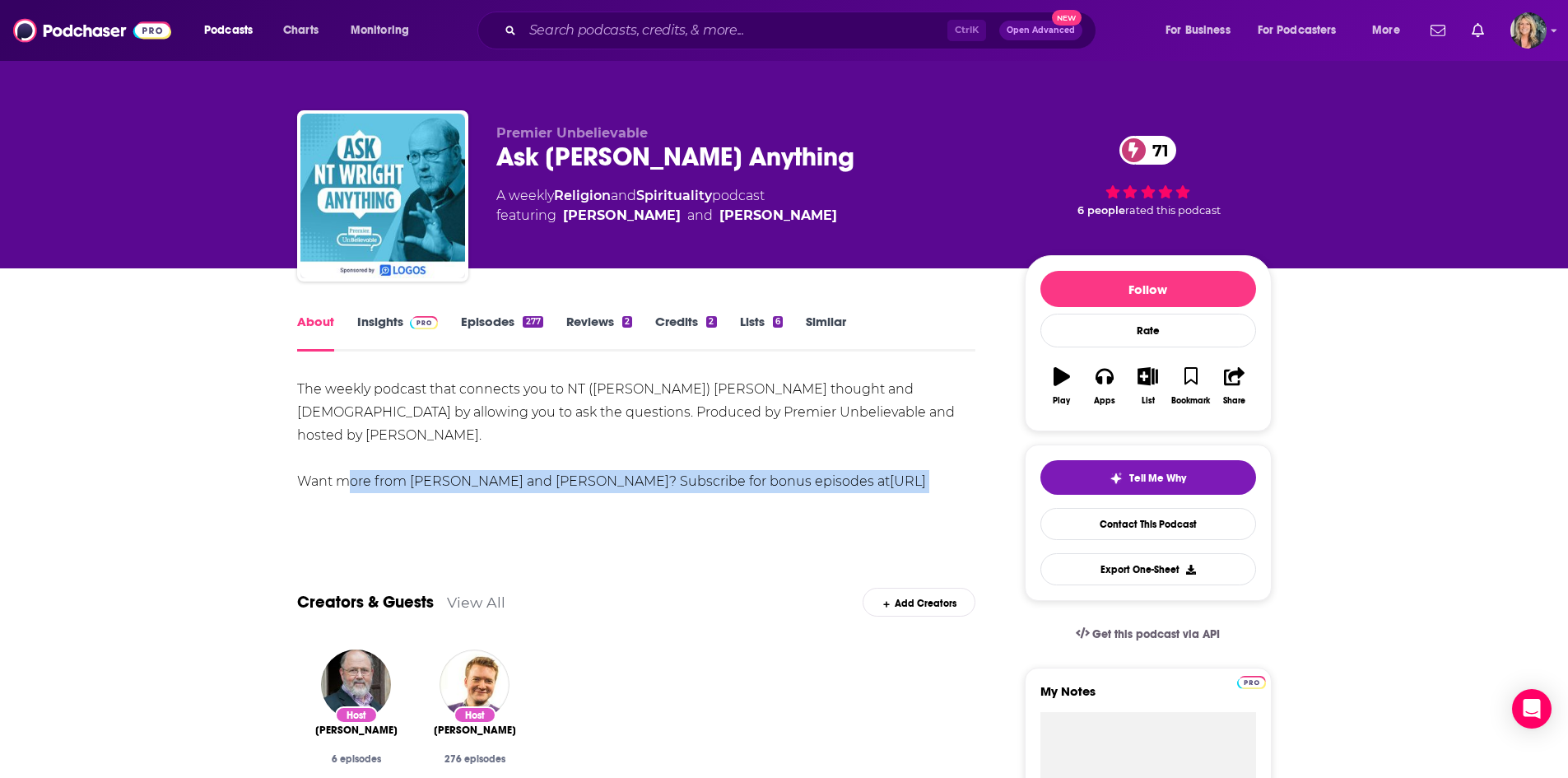
drag, startPoint x: 966, startPoint y: 498, endPoint x: 338, endPoint y: 448, distance: 630.0
click at [338, 448] on div "The weekly podcast that connects you to NT ([PERSON_NAME]) [PERSON_NAME] though…" at bounding box center [637, 452] width 679 height 150
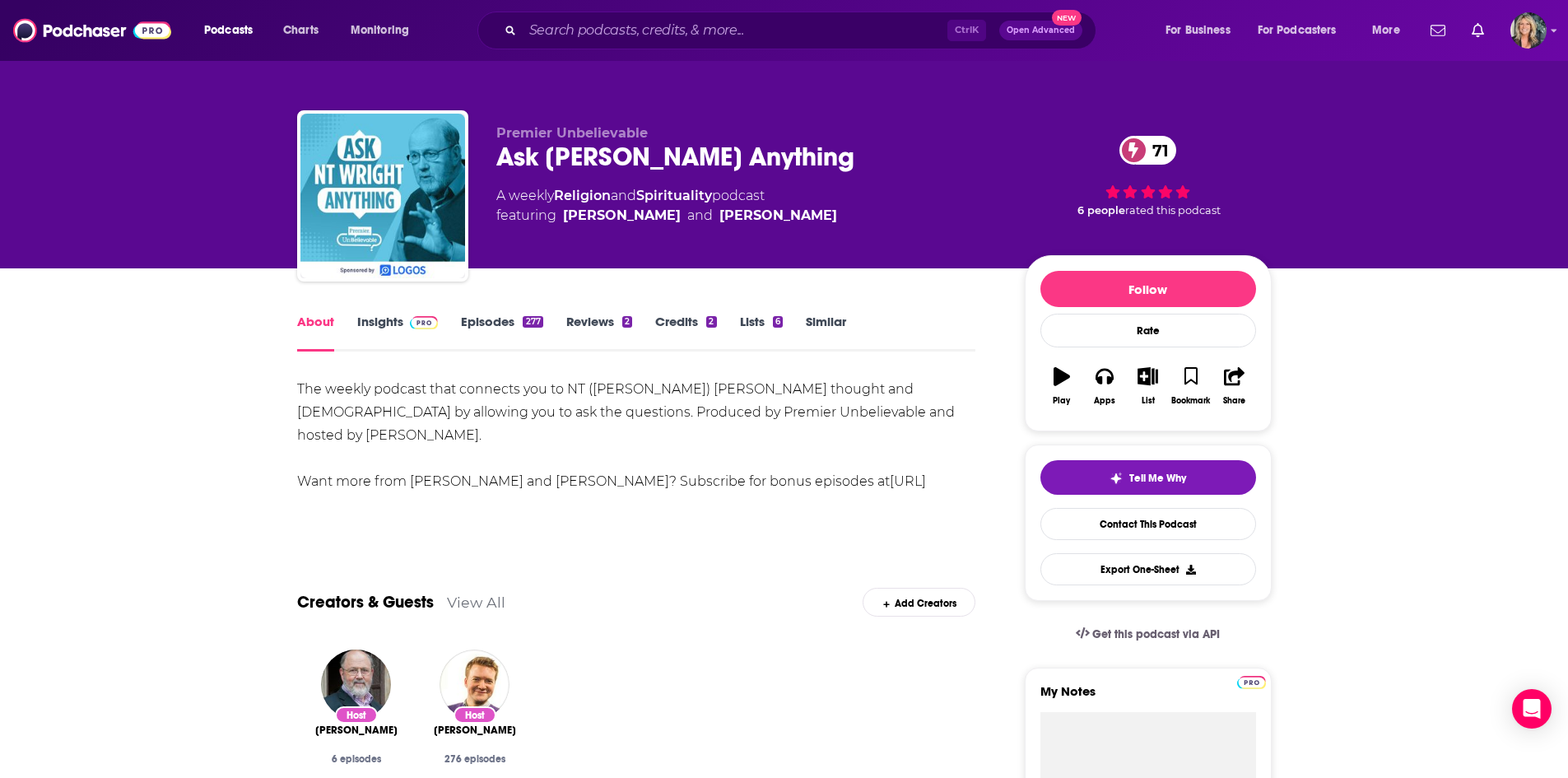
click at [760, 420] on div "The weekly podcast that connects you to NT ([PERSON_NAME]) [PERSON_NAME] though…" at bounding box center [637, 446] width 679 height 138
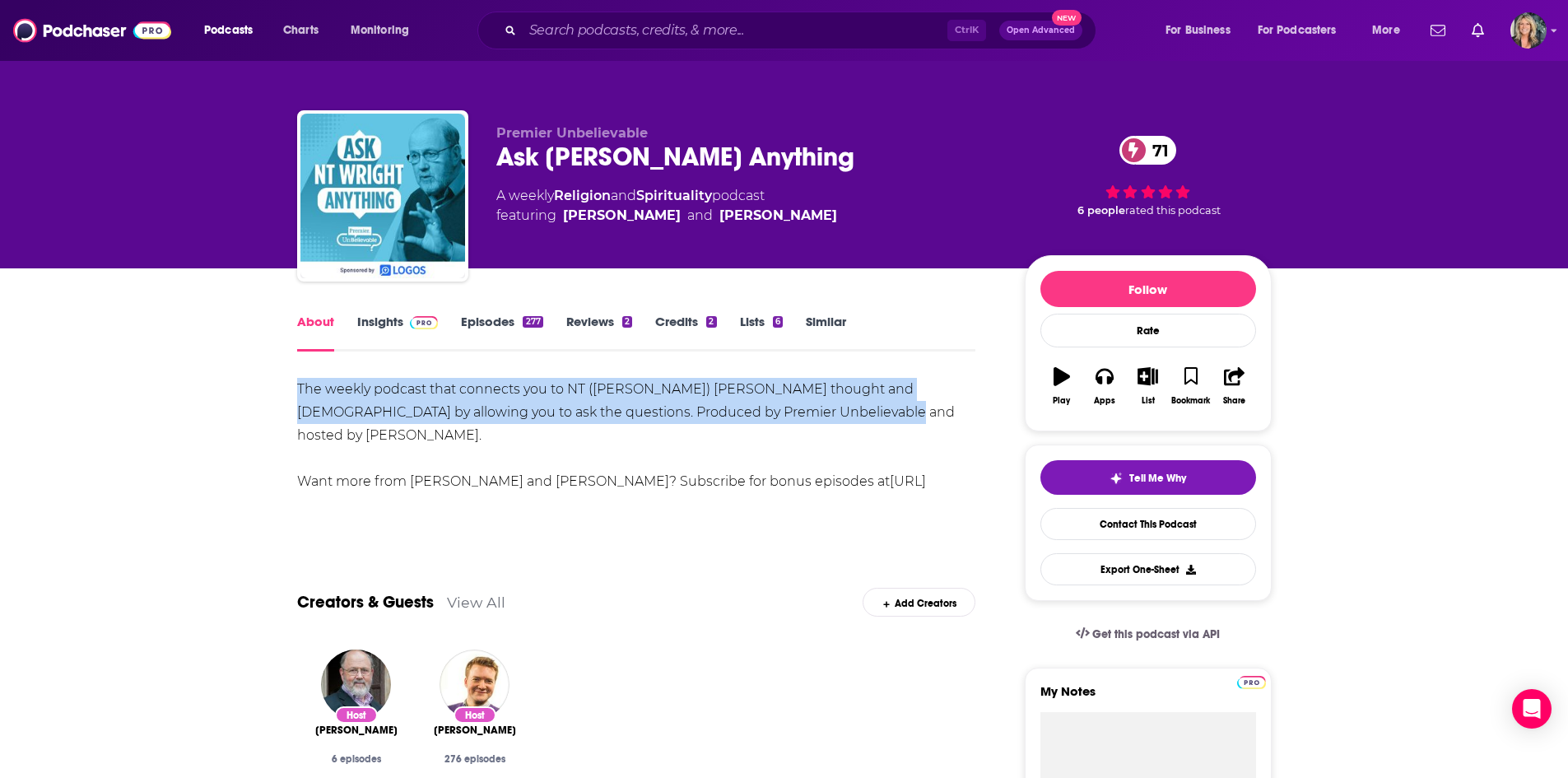
drag, startPoint x: 895, startPoint y: 409, endPoint x: 290, endPoint y: 383, distance: 605.6
copy div "The weekly podcast that connects you to NT ([PERSON_NAME]) [PERSON_NAME] though…"
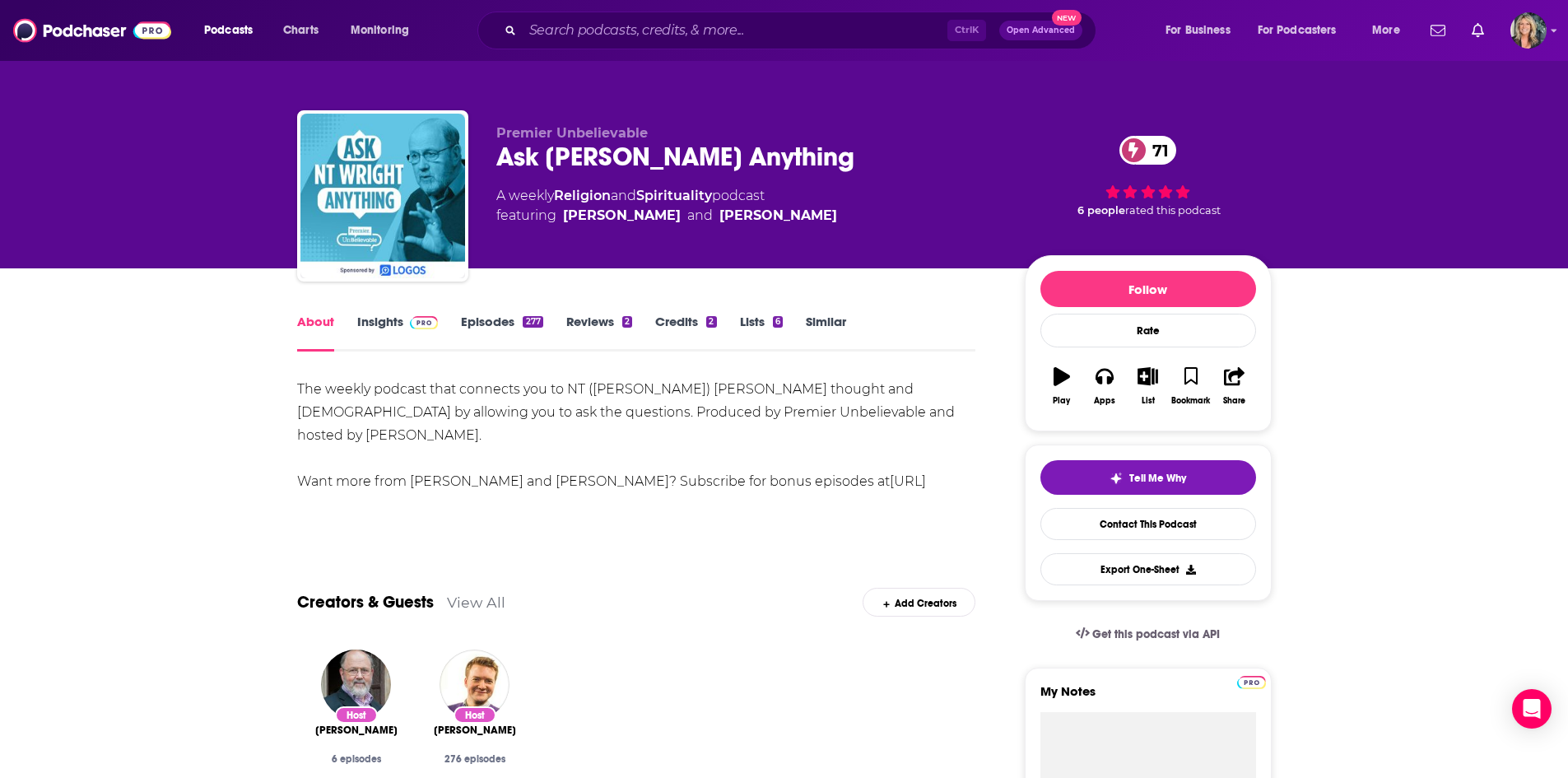
click at [929, 467] on div "The weekly podcast that connects you to NT ([PERSON_NAME]) [PERSON_NAME] though…" at bounding box center [637, 446] width 679 height 138
click at [926, 473] on link "[URL][DOMAIN_NAME]" at bounding box center [611, 492] width 629 height 39
click at [375, 325] on link "Insights" at bounding box center [398, 333] width 82 height 38
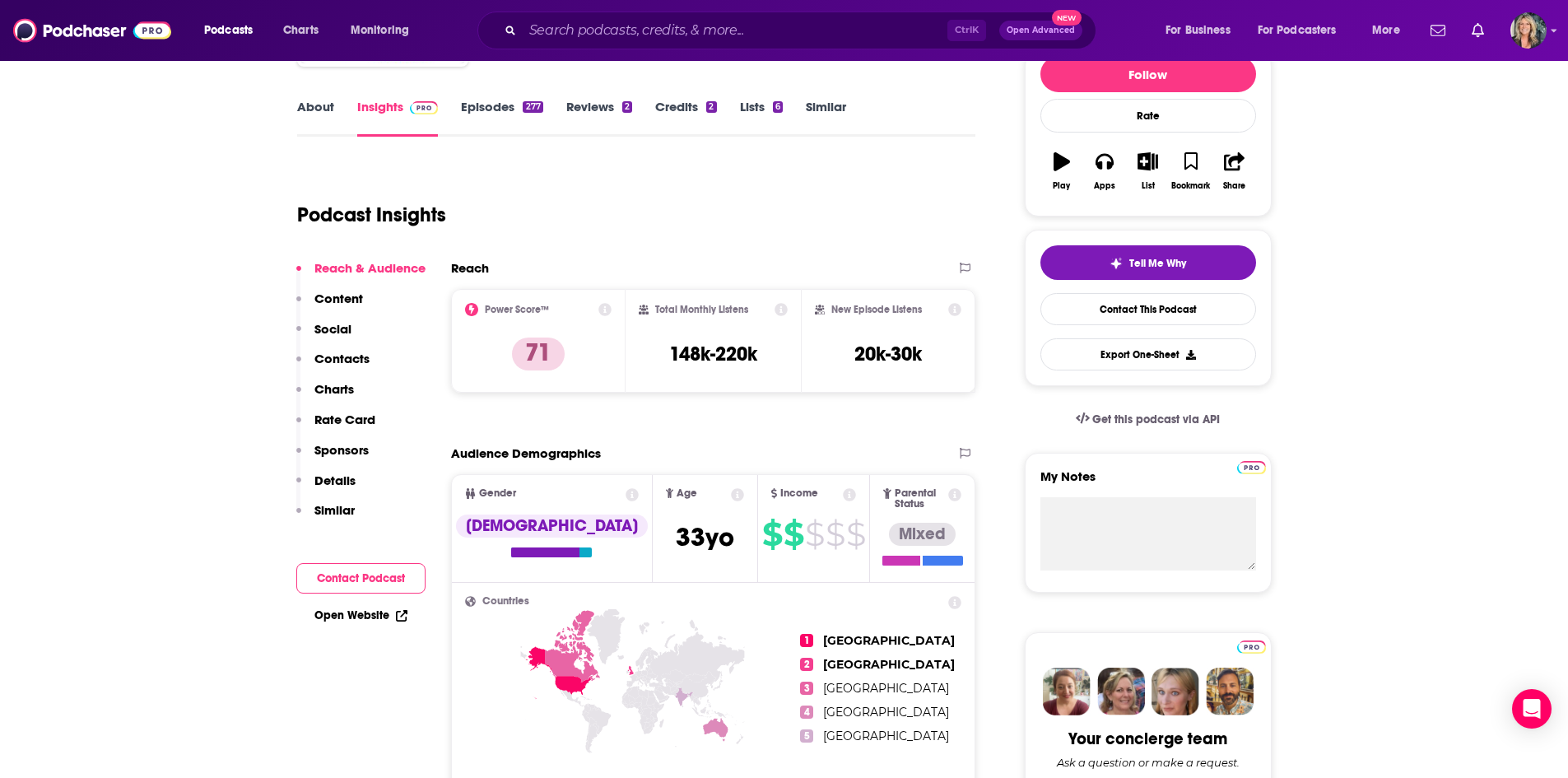
scroll to position [247, 0]
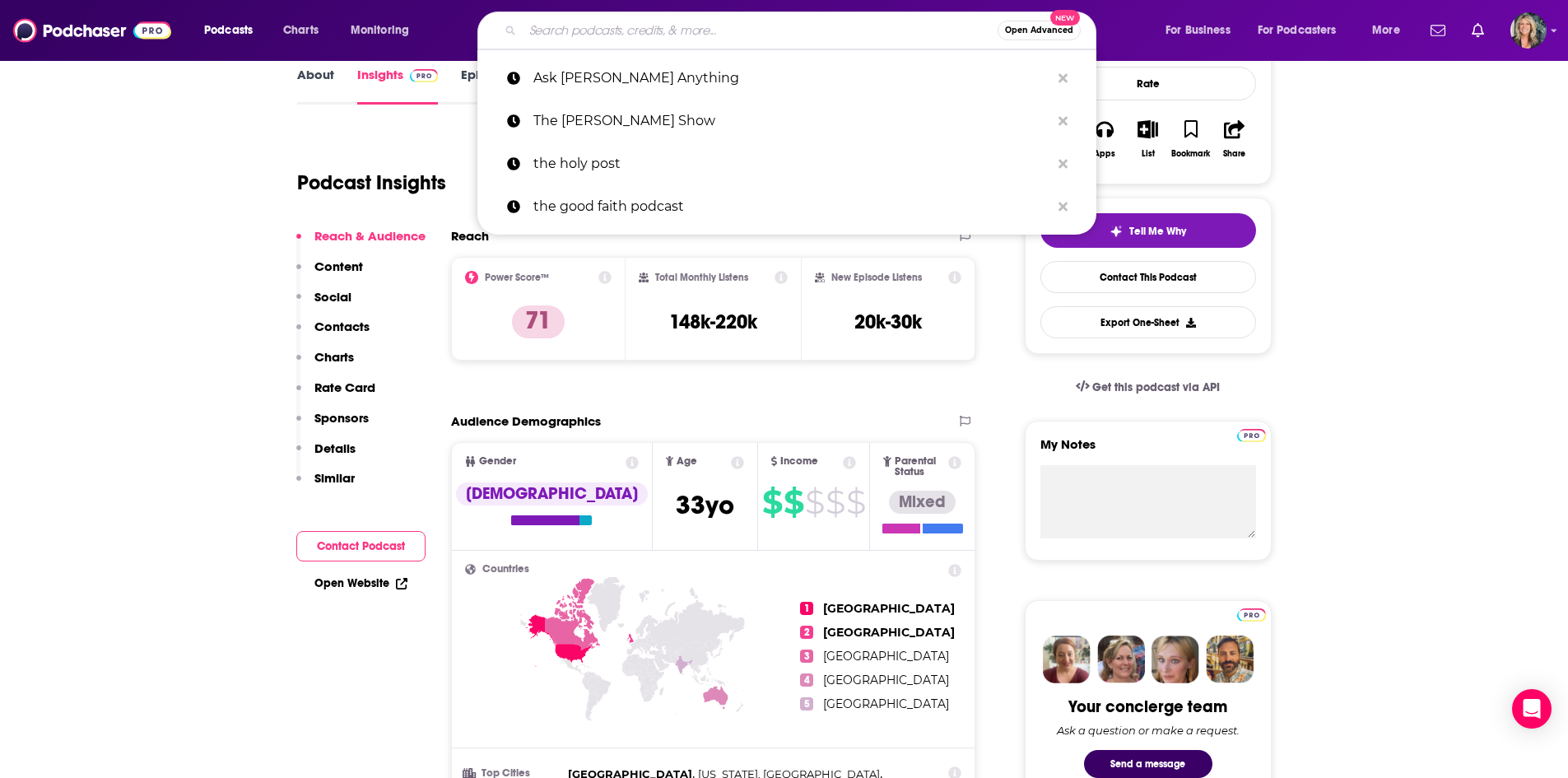
click at [563, 43] on input "Search podcasts, credits, & more..." at bounding box center [760, 30] width 475 height 26
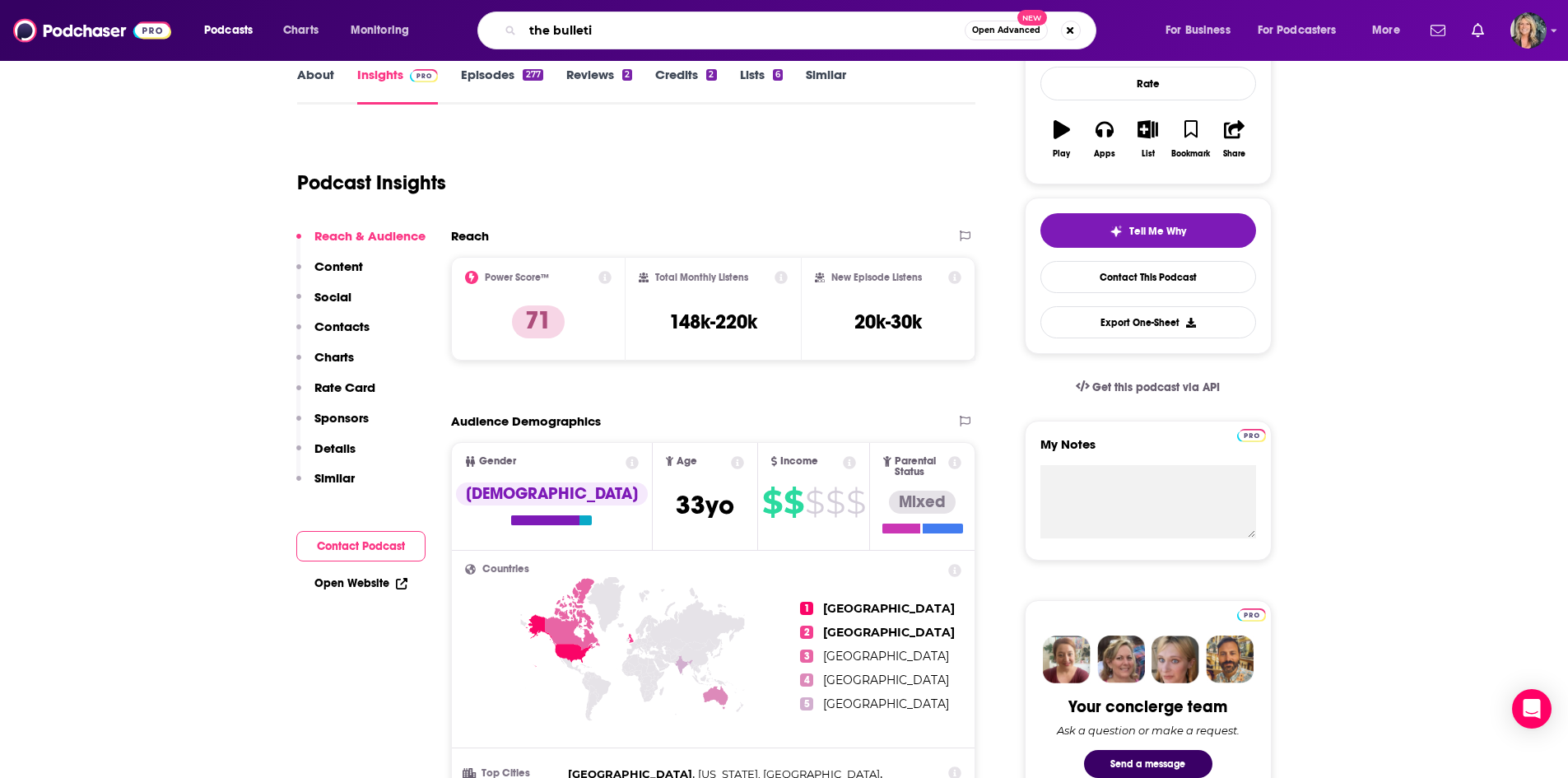
type input "the bulletin"
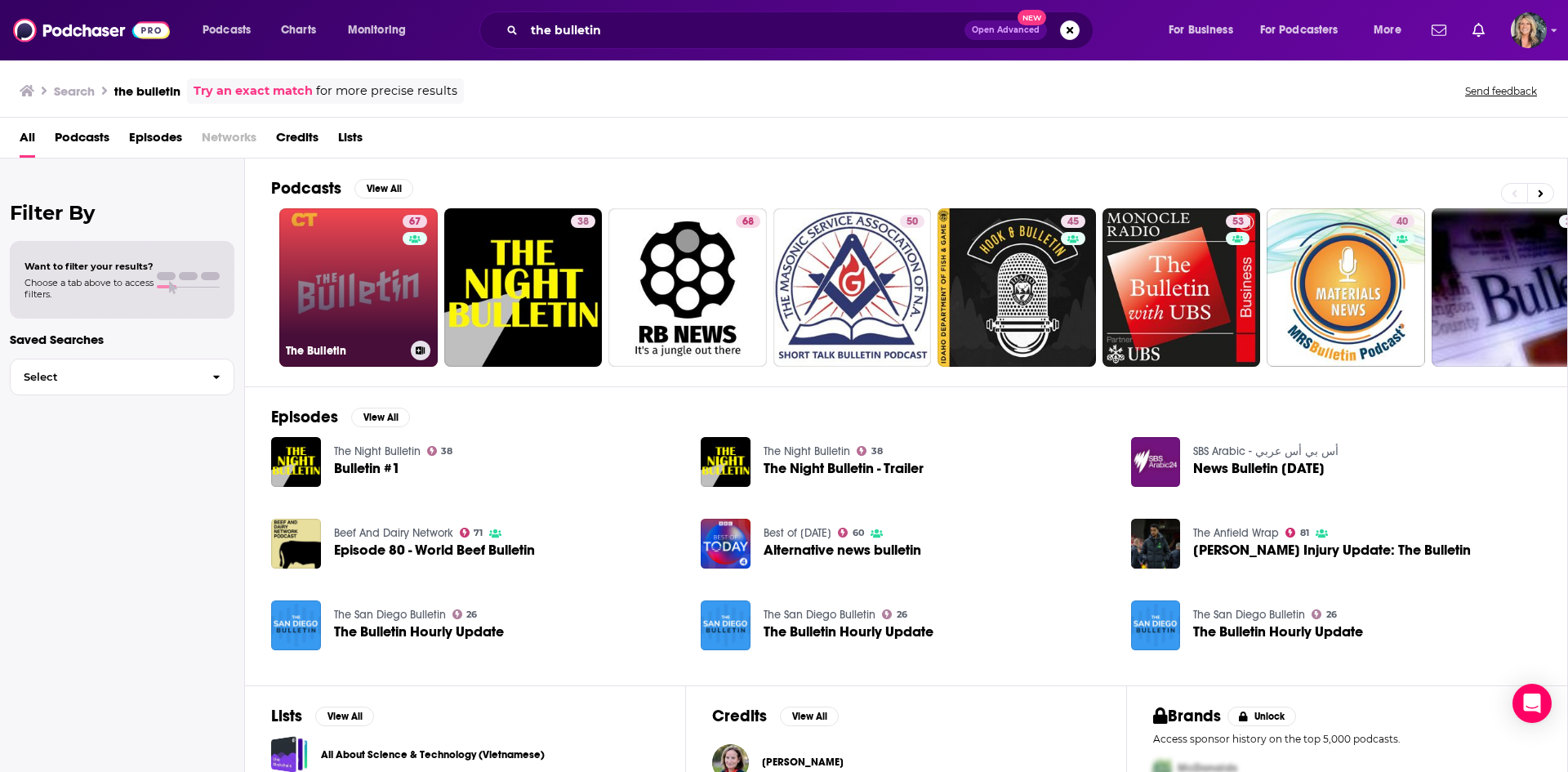
click at [336, 303] on link "67 The Bulletin" at bounding box center [359, 288] width 158 height 158
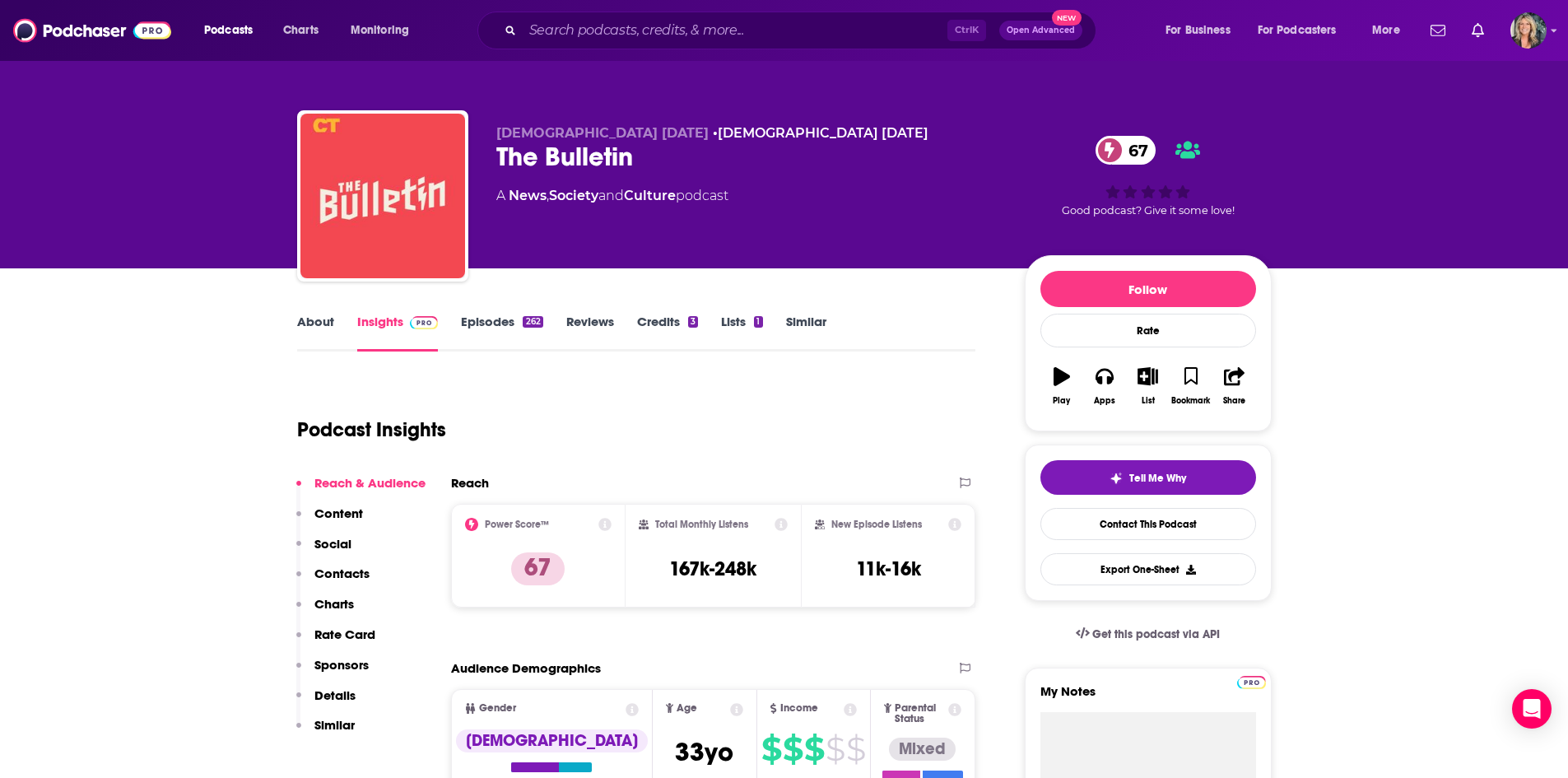
scroll to position [83, 0]
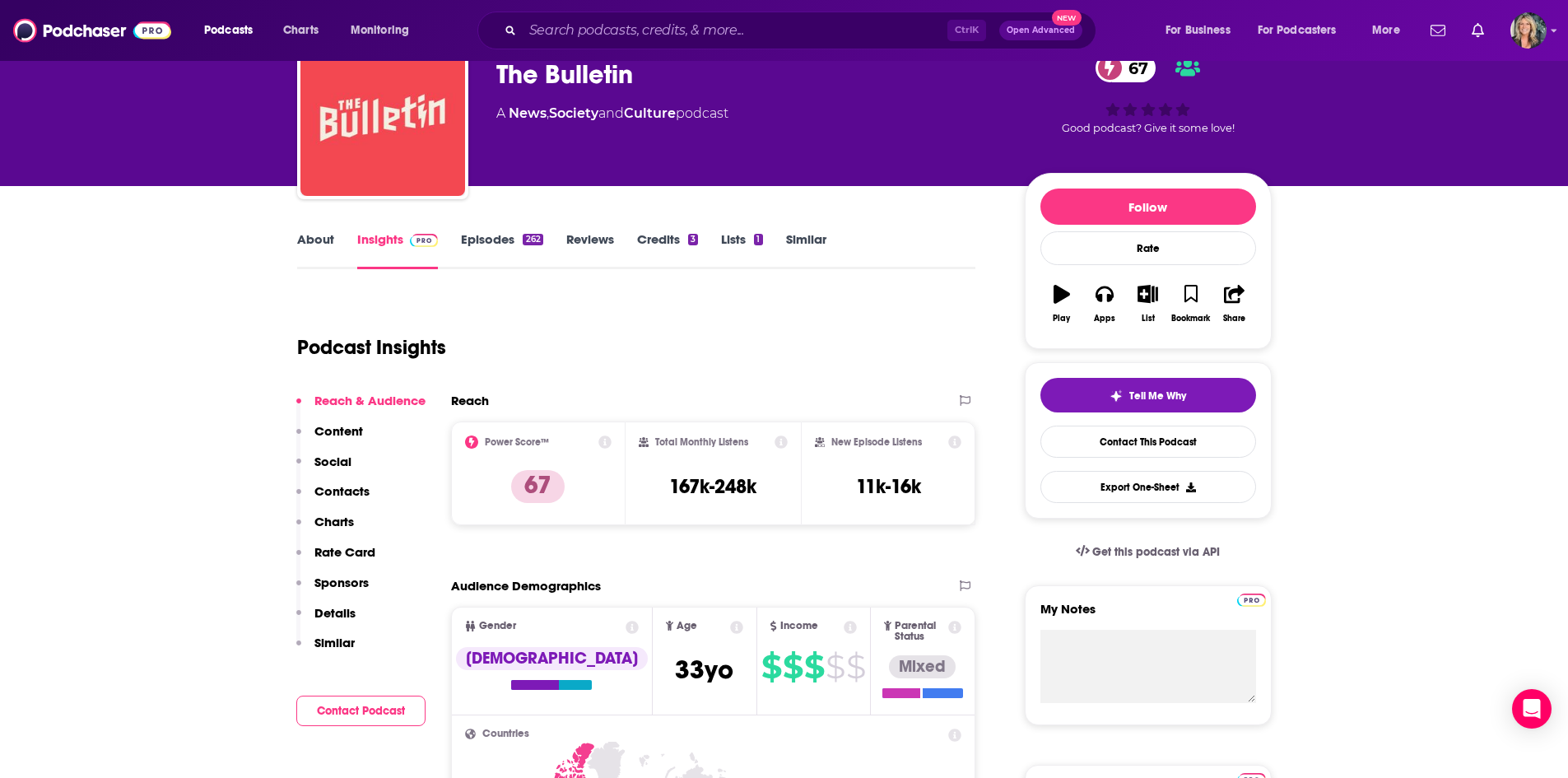
click at [311, 246] on link "About" at bounding box center [315, 250] width 37 height 38
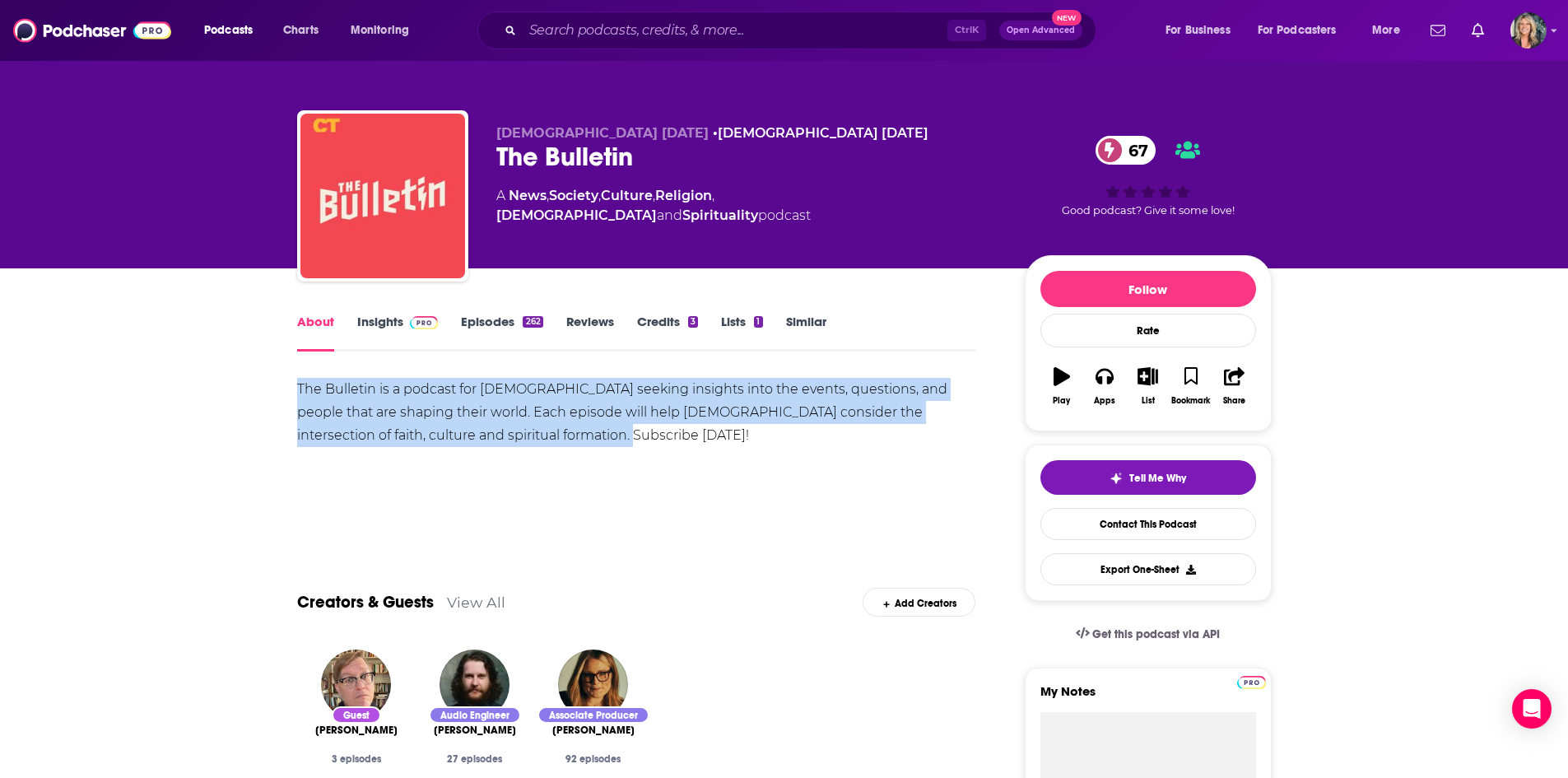
drag, startPoint x: 576, startPoint y: 439, endPoint x: 220, endPoint y: 389, distance: 359.5
copy div "The Bulletin is a podcast for [DEMOGRAPHIC_DATA] seeking insights into the even…"
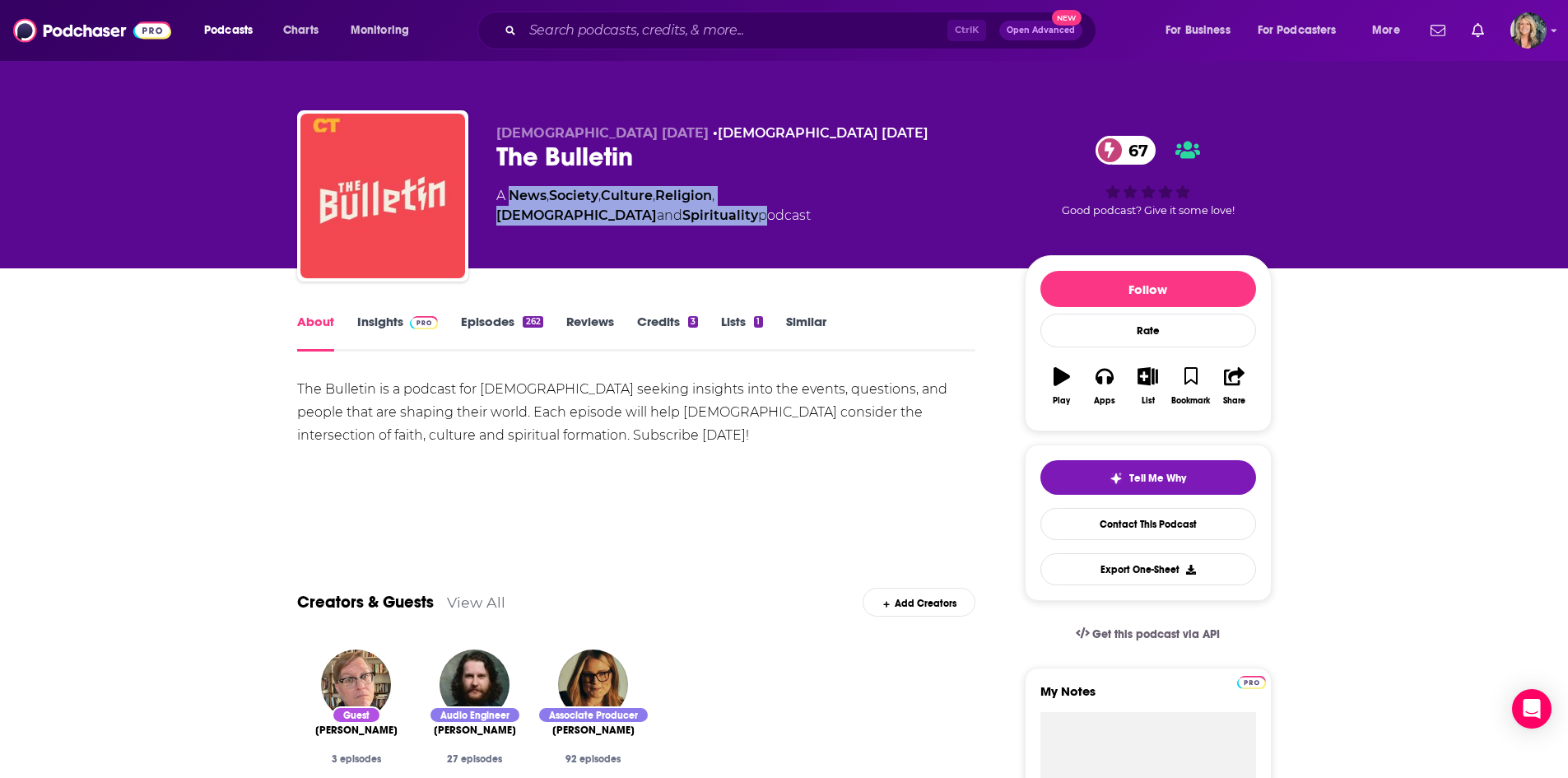
drag, startPoint x: 916, startPoint y: 191, endPoint x: 514, endPoint y: 196, distance: 402.0
click at [514, 196] on div "A News , Society , Culture , Religion , [DEMOGRAPHIC_DATA] and Spirituality pod…" at bounding box center [747, 206] width 502 height 40
copy div "News , Society , Culture , Religion , [DEMOGRAPHIC_DATA] and Spirituality"
click at [385, 333] on link "Insights" at bounding box center [398, 333] width 82 height 38
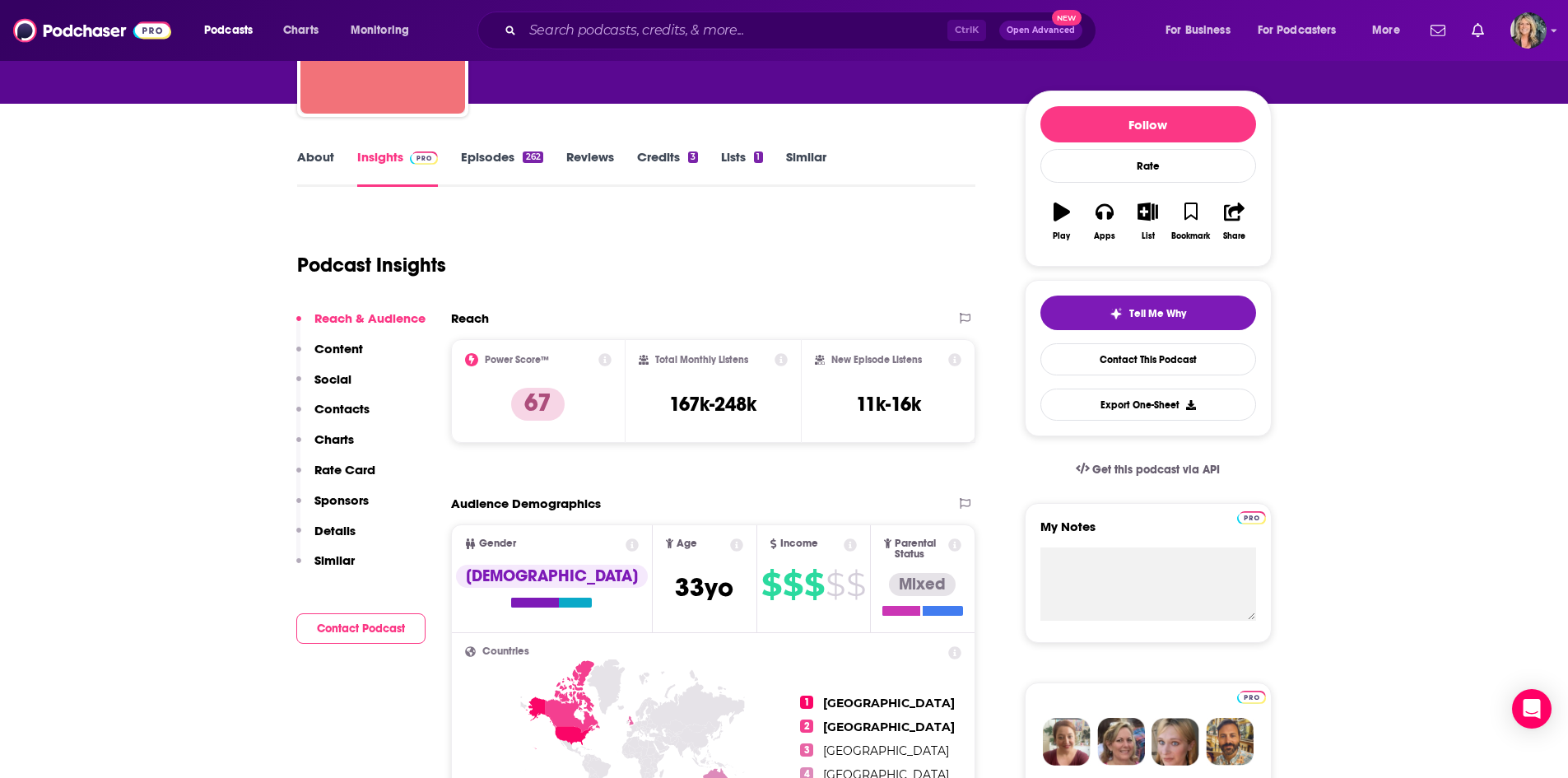
scroll to position [114, 0]
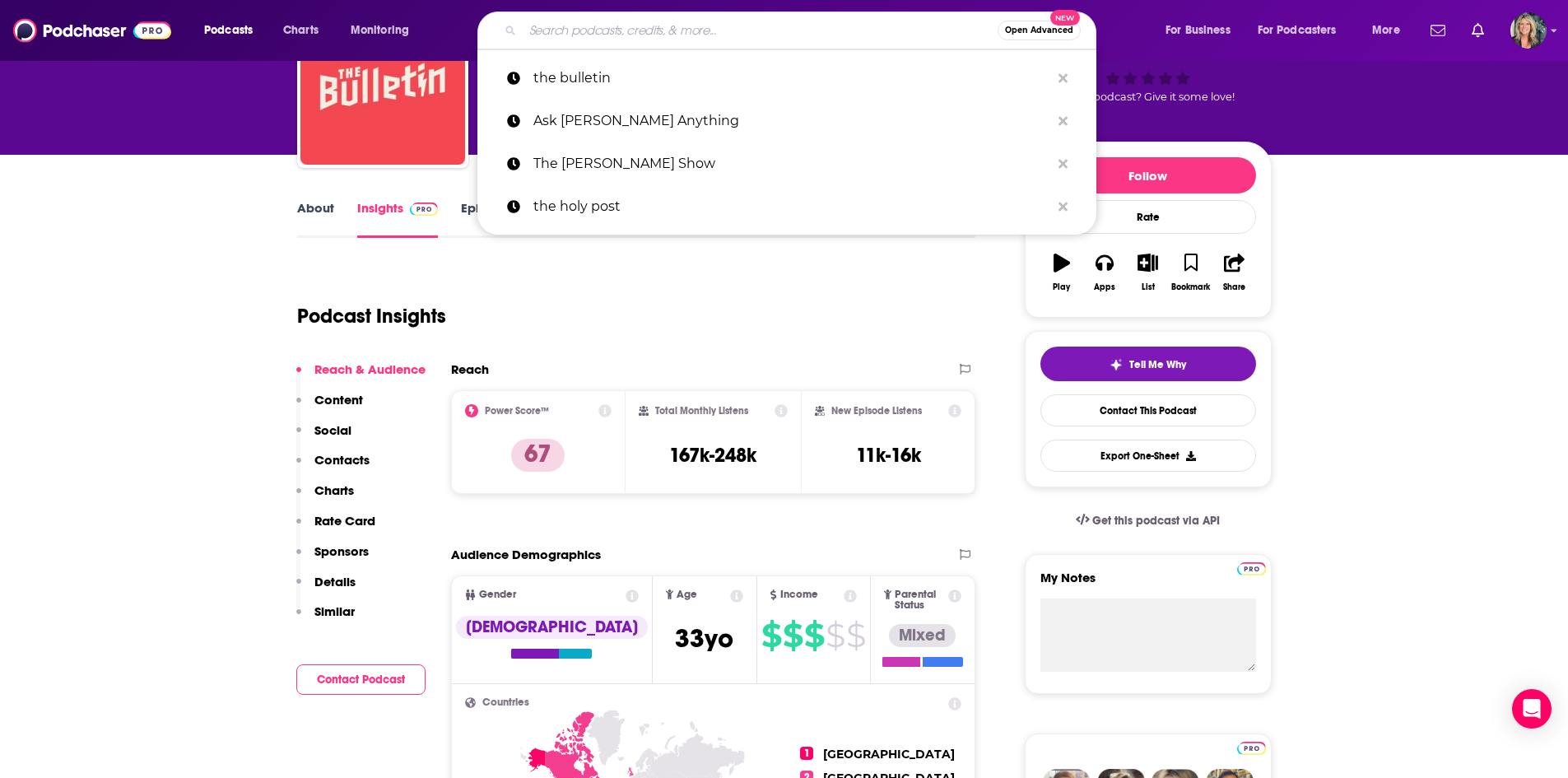
click at [615, 27] on input "Search podcasts, credits, & more..." at bounding box center [760, 30] width 475 height 26
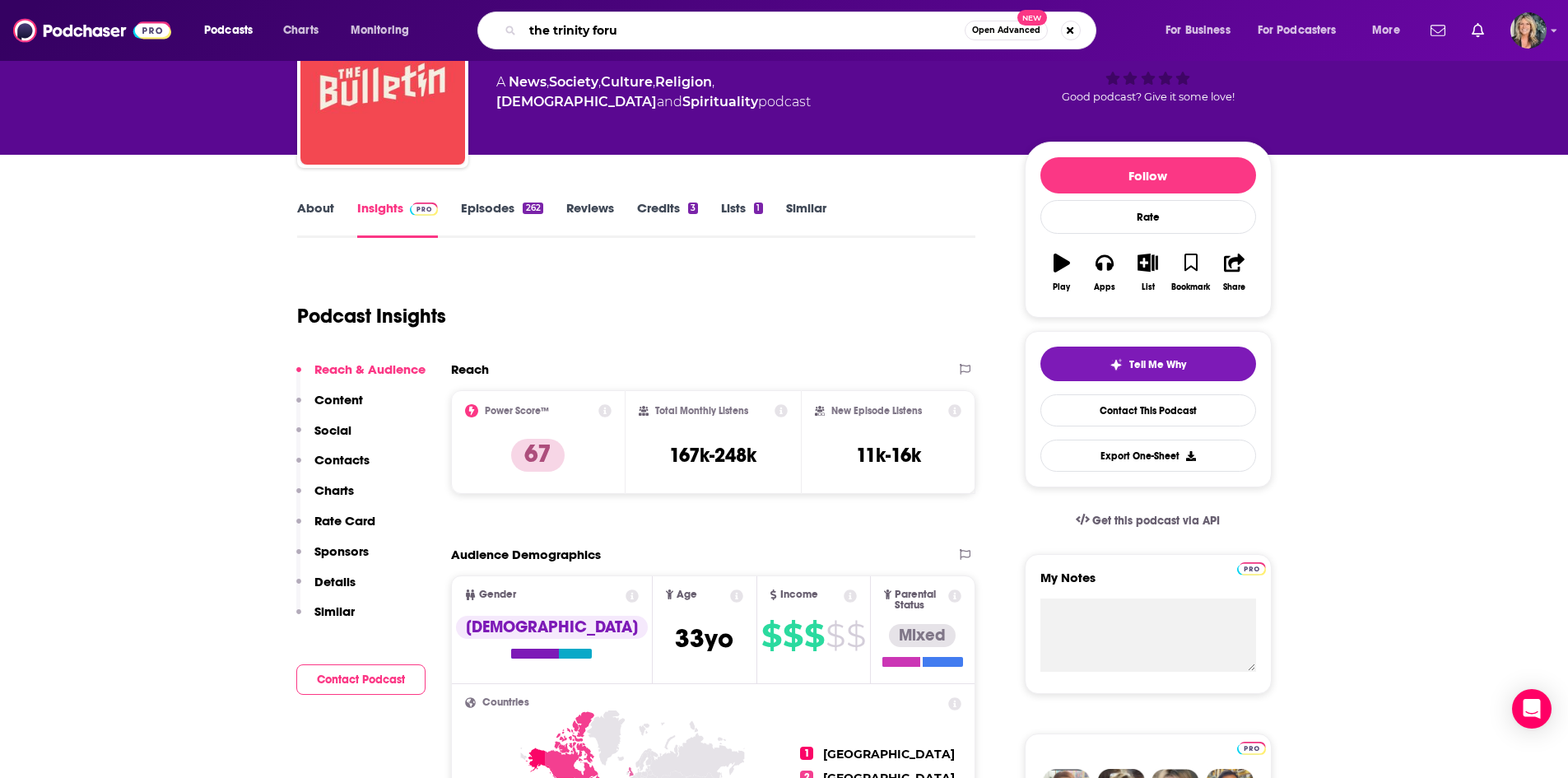
type input "the trinity forum"
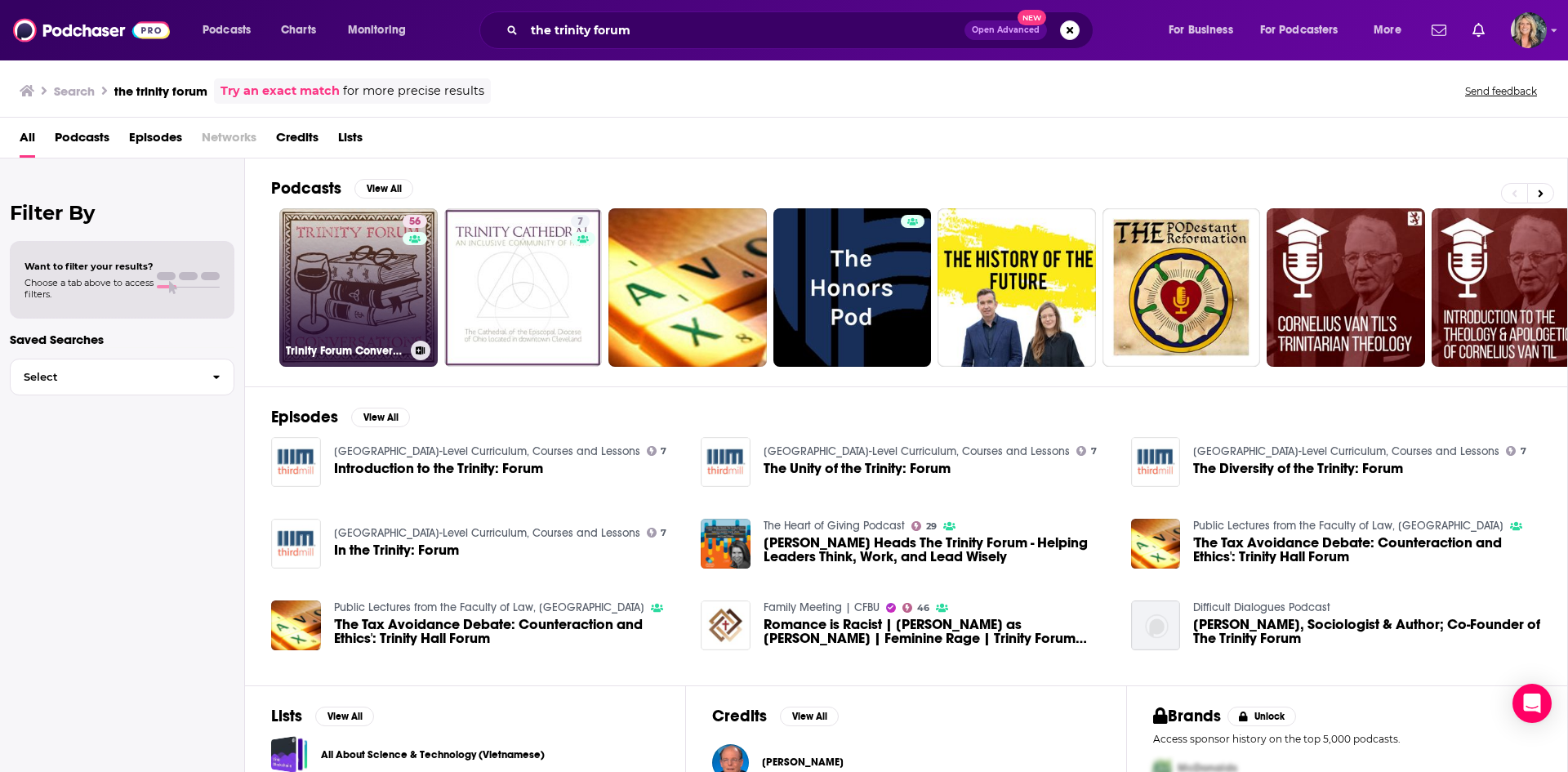
click at [322, 303] on link "56 Trinity Forum Conversations" at bounding box center [359, 288] width 158 height 158
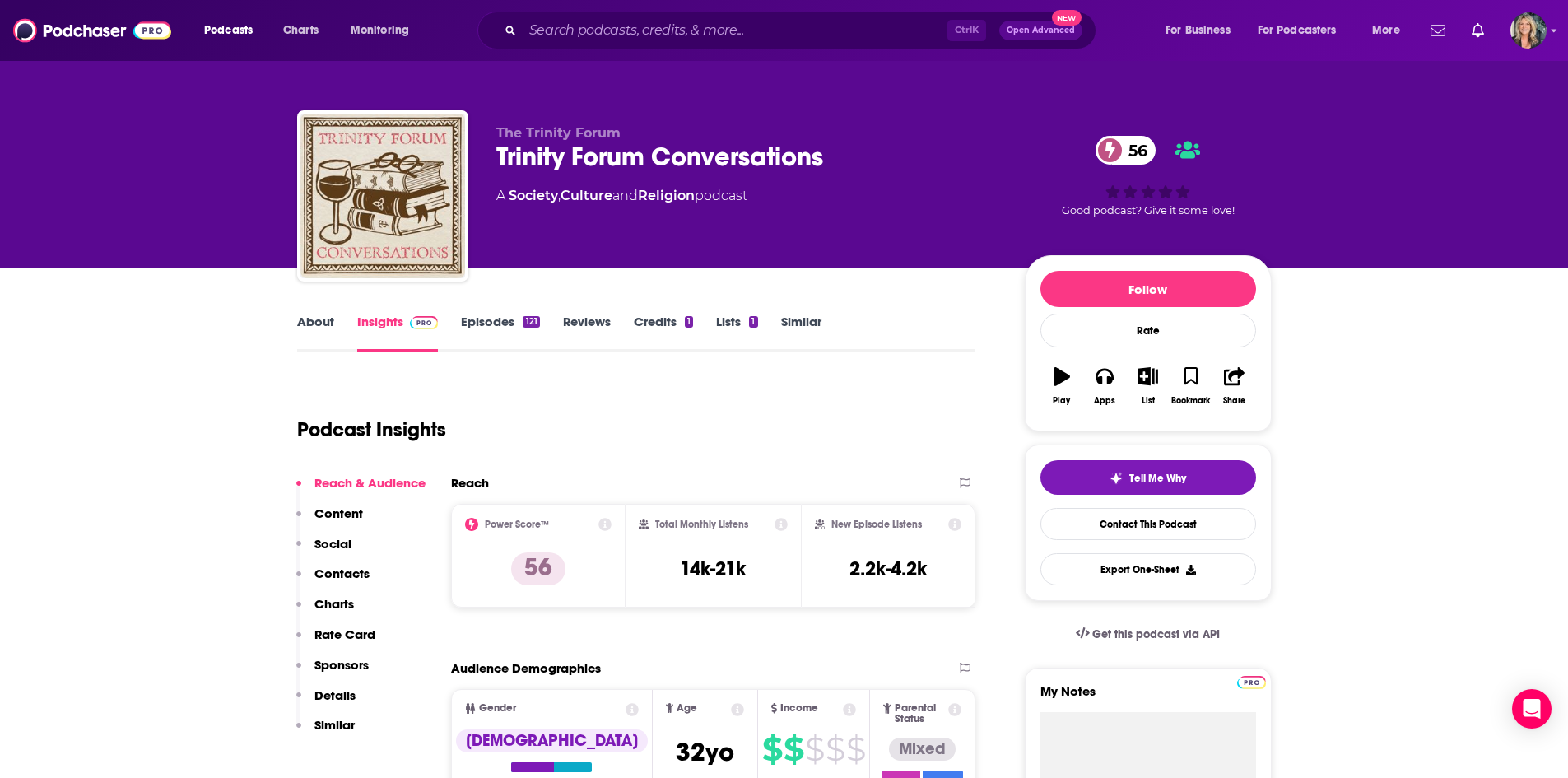
click at [975, 333] on div "About Insights Episodes 121 Reviews Credits 1 Lists 1 Similar" at bounding box center [637, 331] width 679 height 40
click at [974, 331] on div "About Insights Episodes 121 Reviews Credits 1 Lists 1 Similar" at bounding box center [637, 331] width 679 height 40
click at [308, 320] on link "About" at bounding box center [315, 333] width 37 height 38
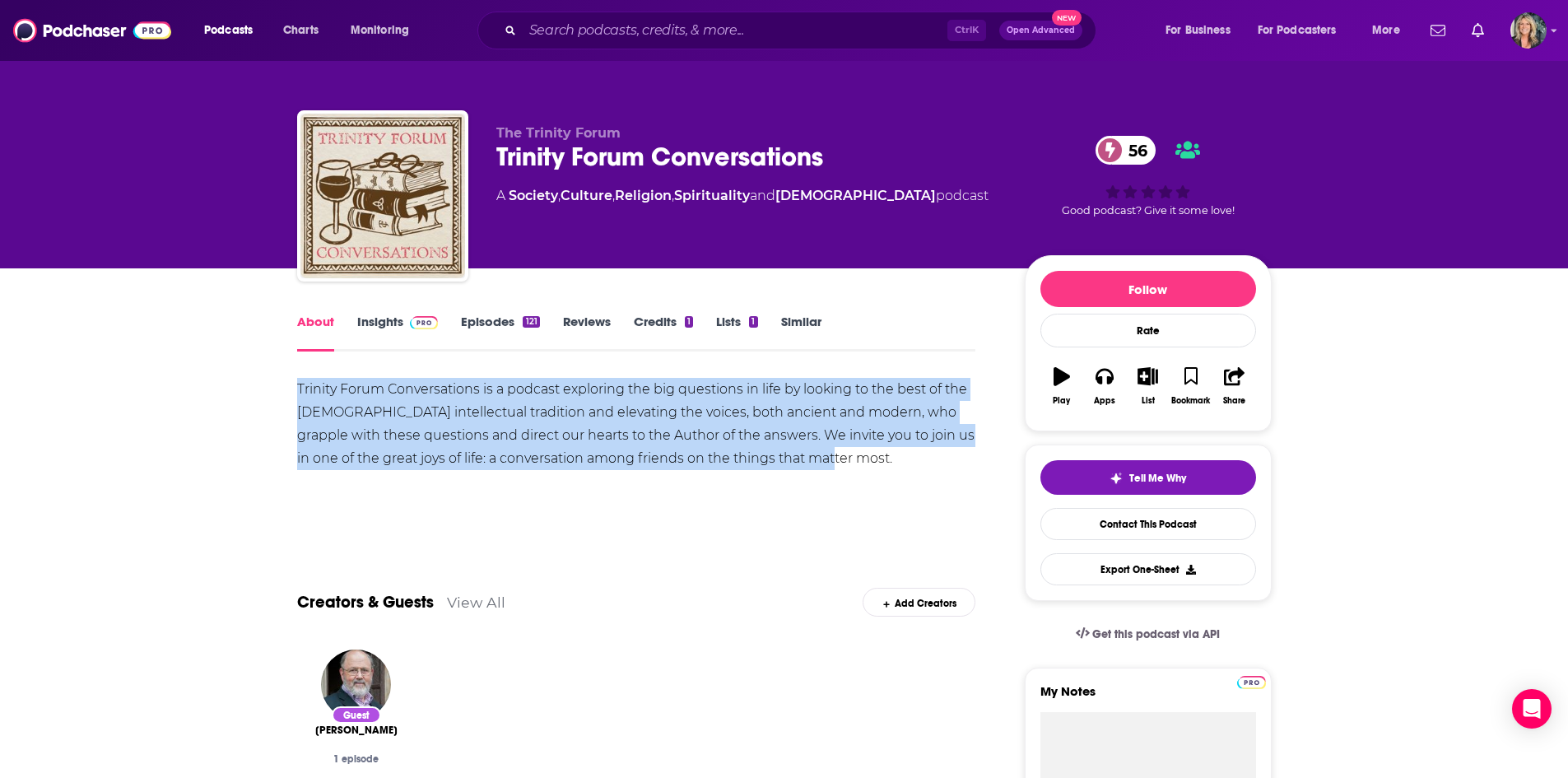
drag, startPoint x: 833, startPoint y: 462, endPoint x: 234, endPoint y: 391, distance: 603.2
copy div "Trinity Forum Conversations is a podcast exploring the big questions in life by…"
click at [405, 324] on span at bounding box center [421, 322] width 36 height 16
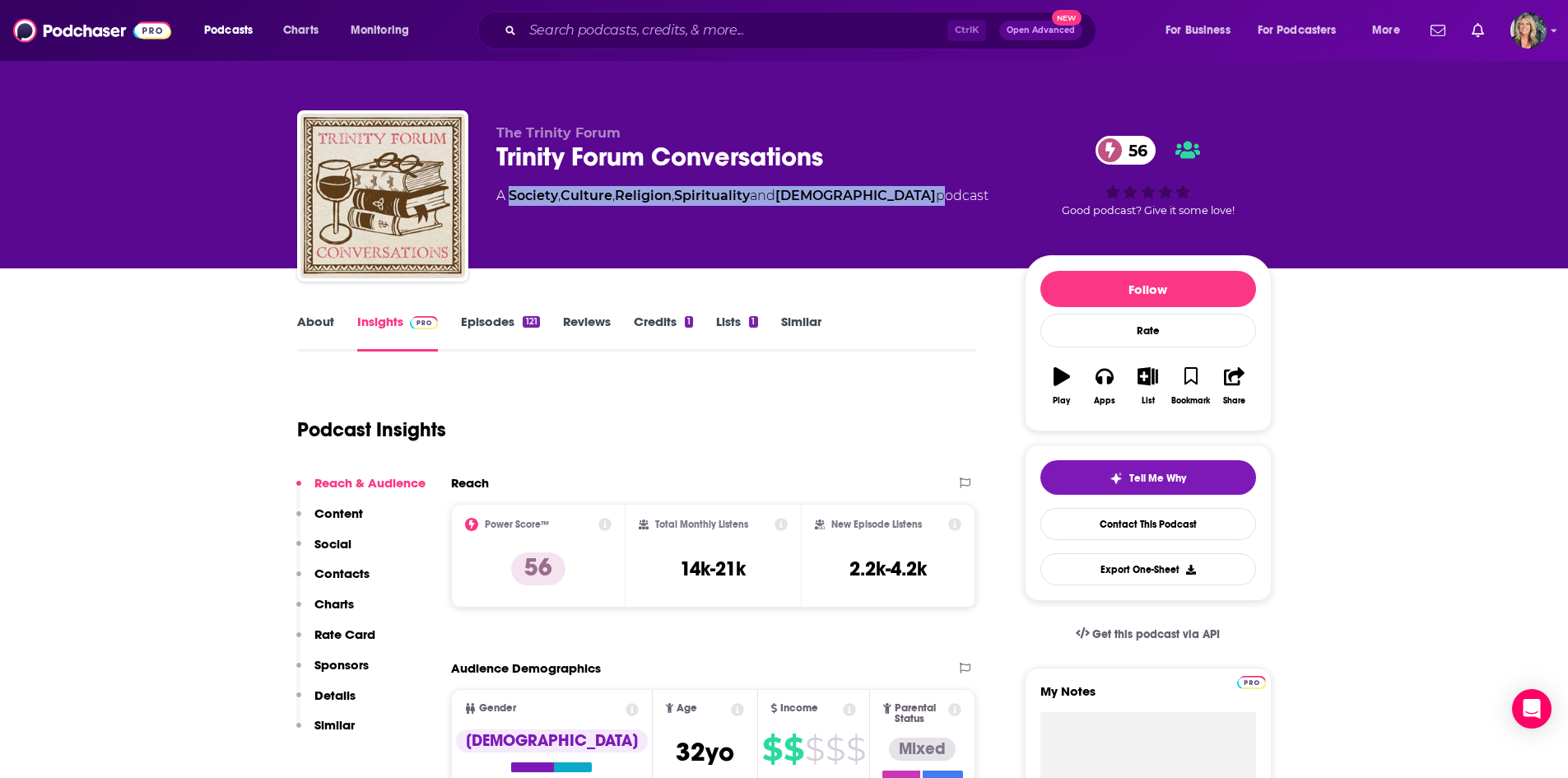
drag, startPoint x: 869, startPoint y: 199, endPoint x: 507, endPoint y: 204, distance: 362.0
click at [507, 204] on div "A Society , Culture , Religion , Spirituality and [DEMOGRAPHIC_DATA] podcast" at bounding box center [742, 196] width 492 height 20
copy div "Society , Culture , Religion , Spirituality and [DEMOGRAPHIC_DATA]"
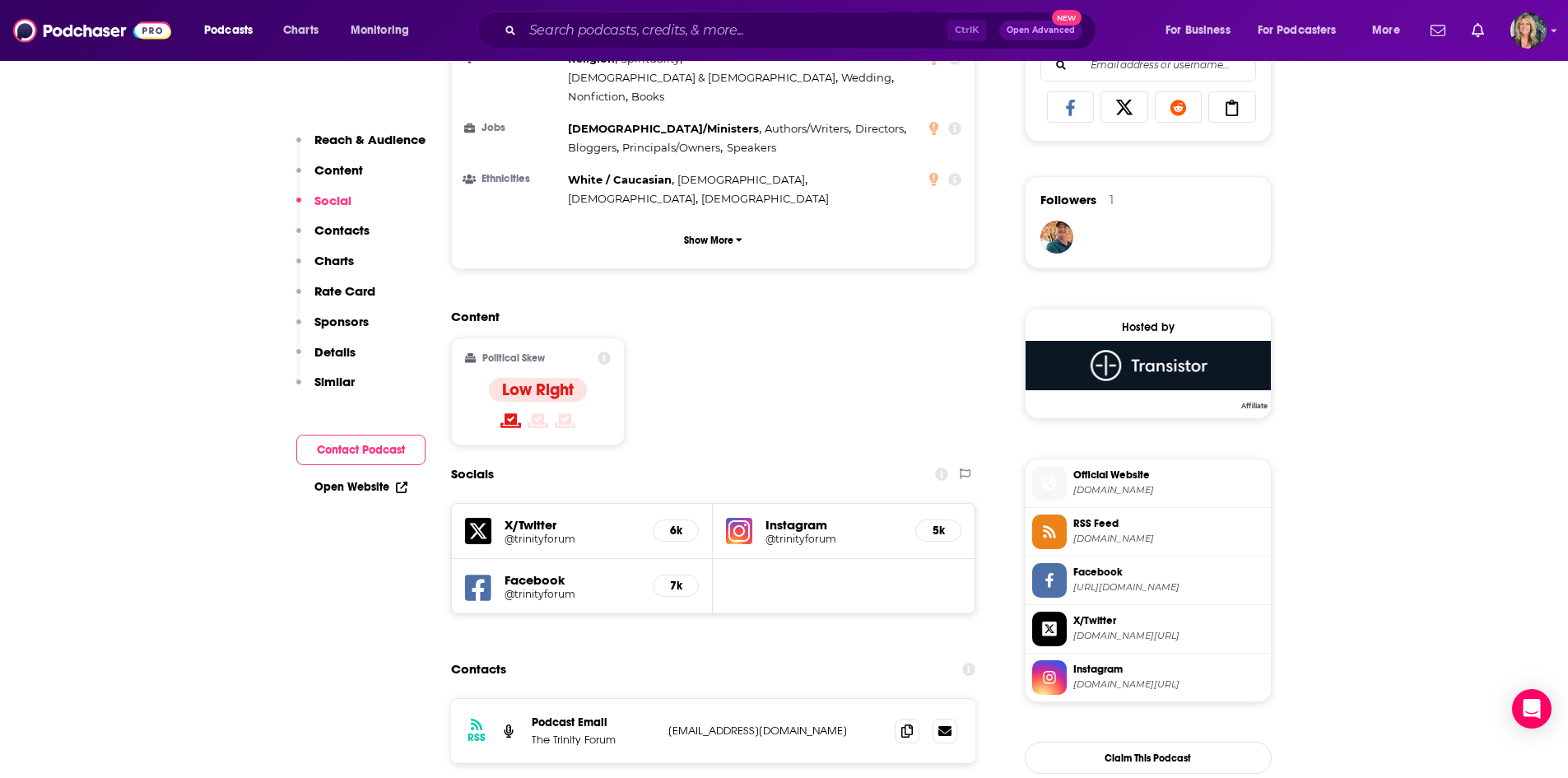
scroll to position [1153, 0]
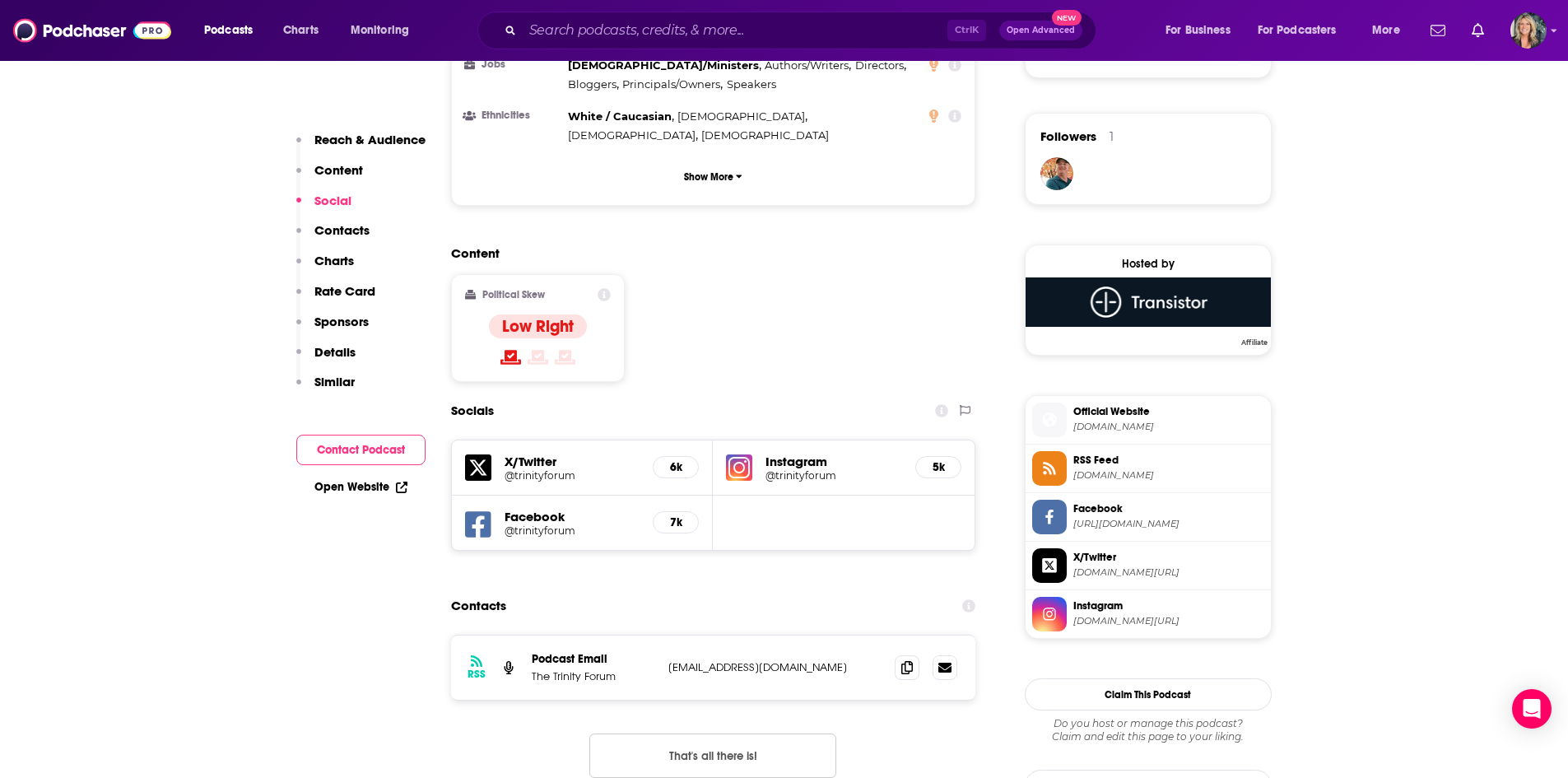
click at [913, 660] on icon at bounding box center [908, 666] width 12 height 13
click at [698, 660] on p "[EMAIL_ADDRESS][DOMAIN_NAME]" at bounding box center [775, 667] width 214 height 14
click at [788, 591] on div "Contacts" at bounding box center [713, 606] width 525 height 31
click at [1095, 413] on span "Official Website" at bounding box center [1170, 411] width 191 height 15
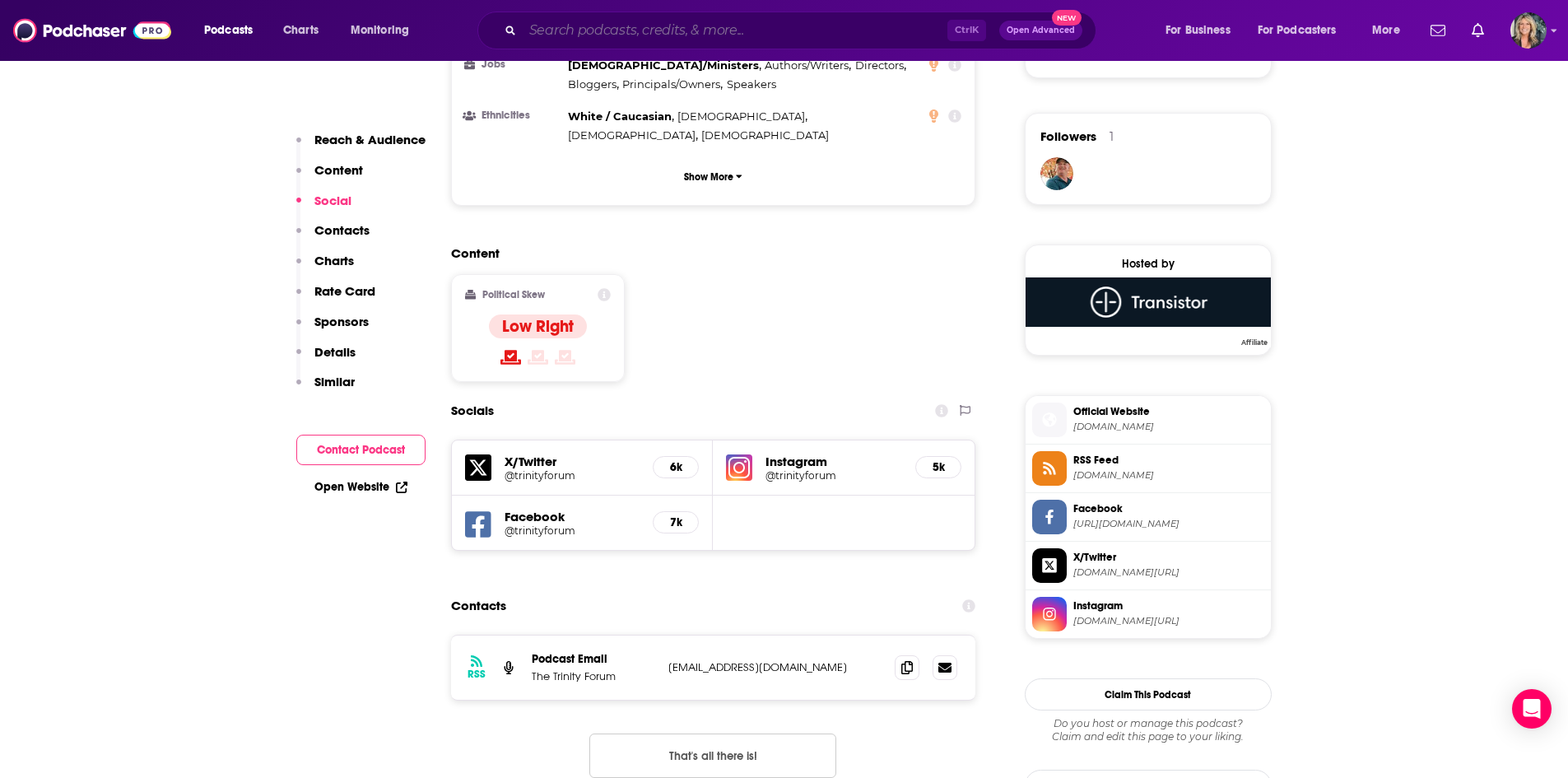
click at [766, 39] on input "Search podcasts, credits, & more..." at bounding box center [735, 30] width 424 height 26
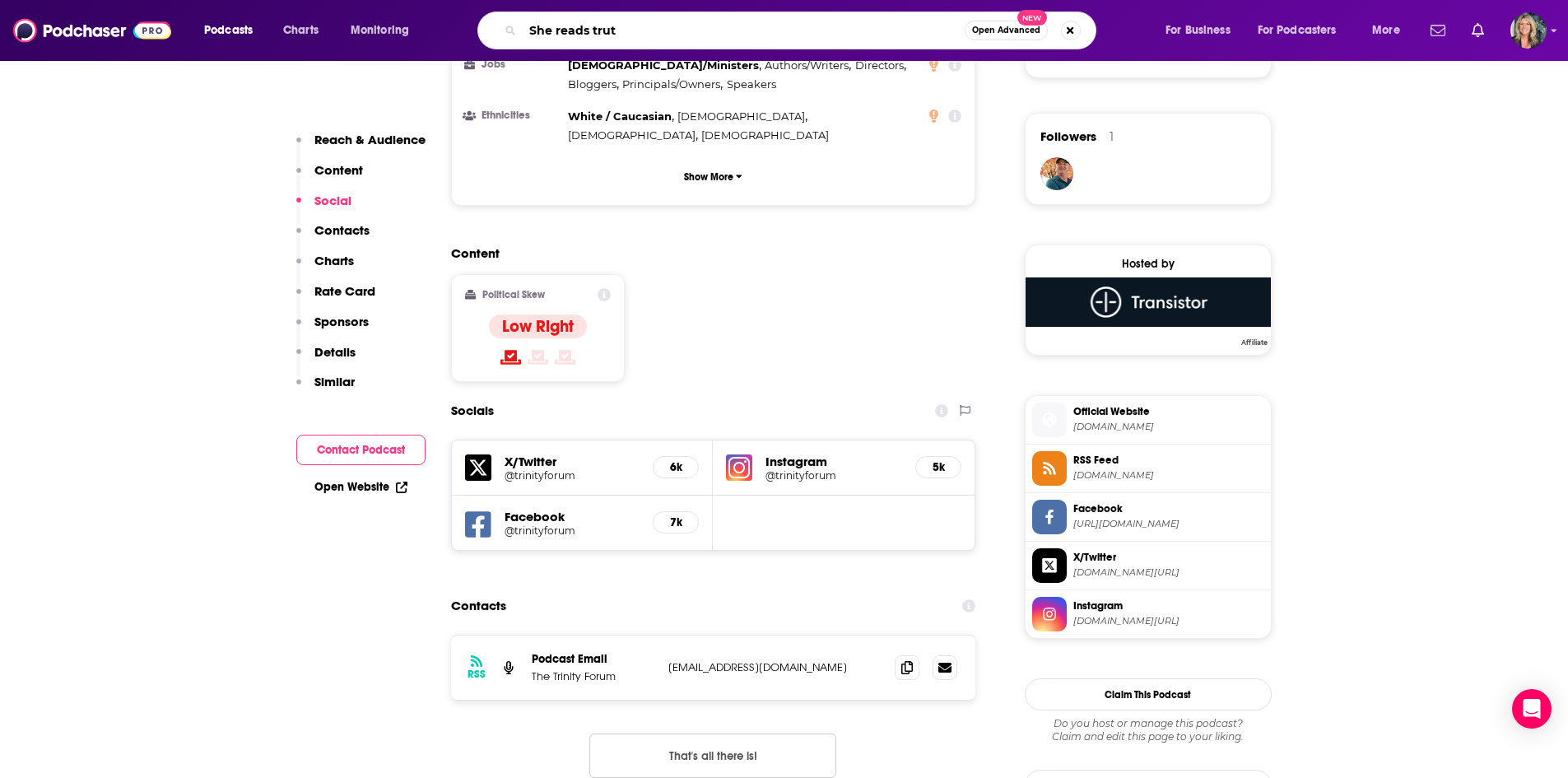
type input "She reads truth"
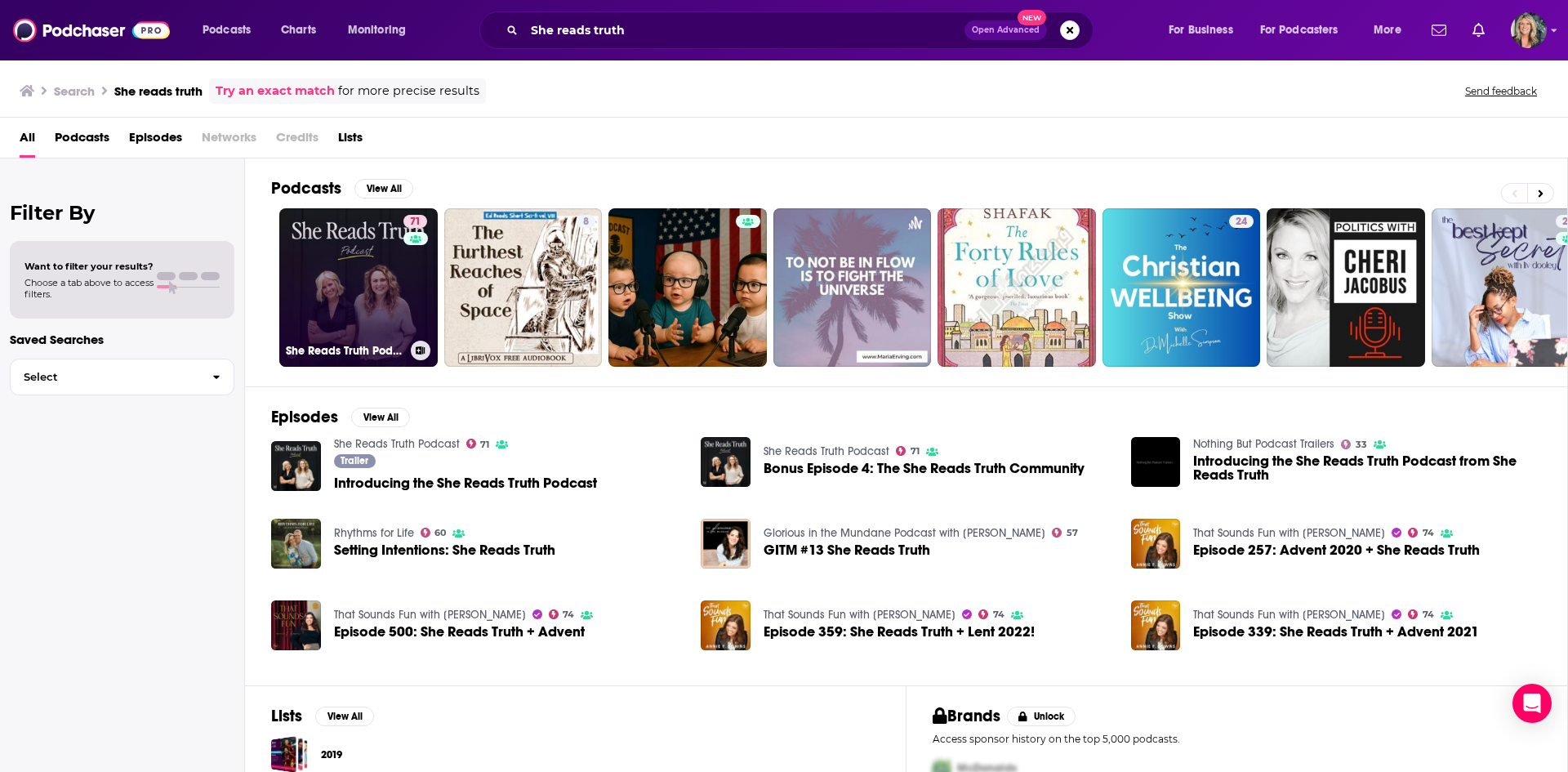
click at [396, 297] on link "71 She Reads Truth Podcast" at bounding box center [359, 288] width 158 height 158
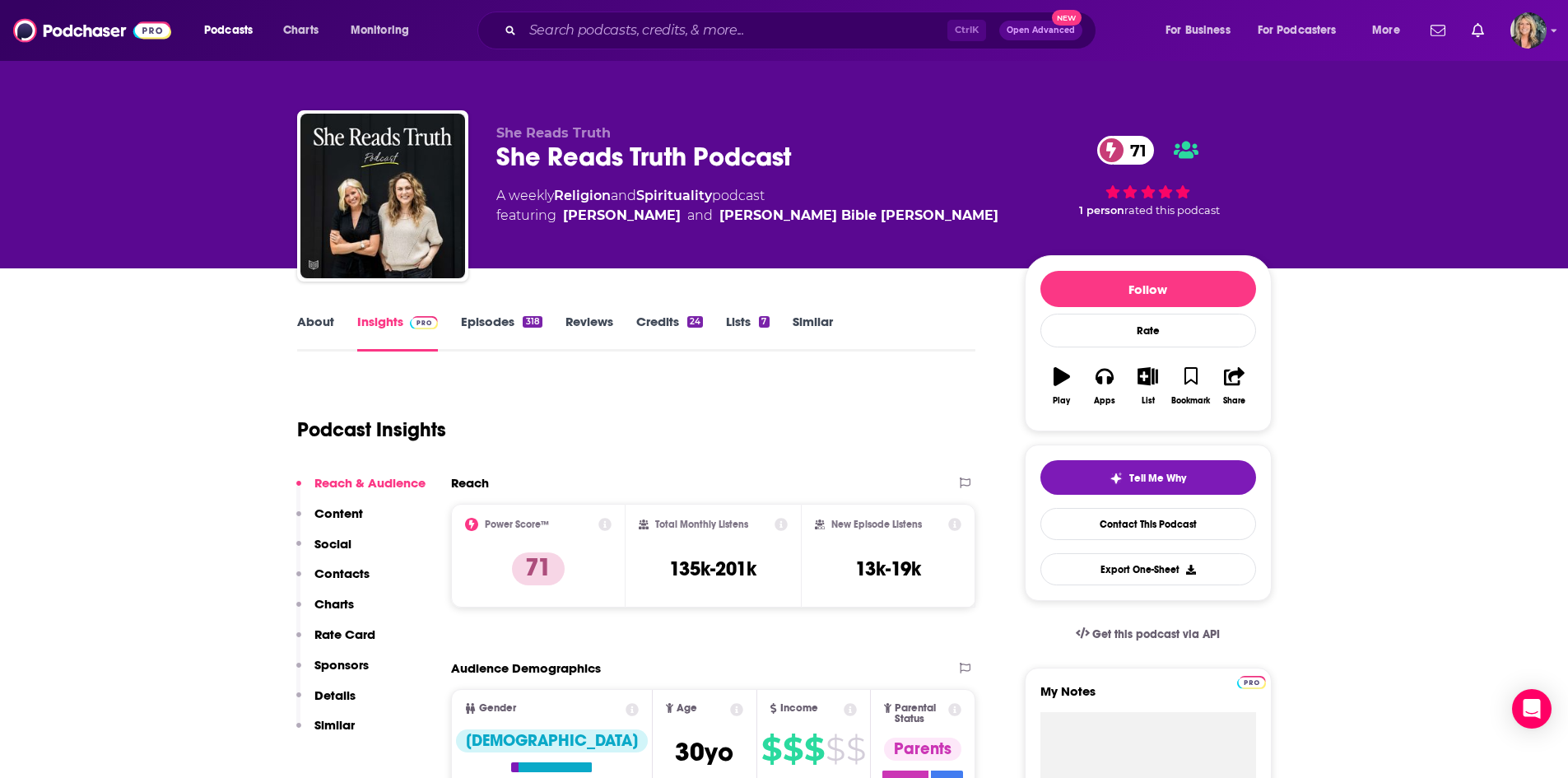
click at [315, 329] on link "About" at bounding box center [315, 333] width 37 height 38
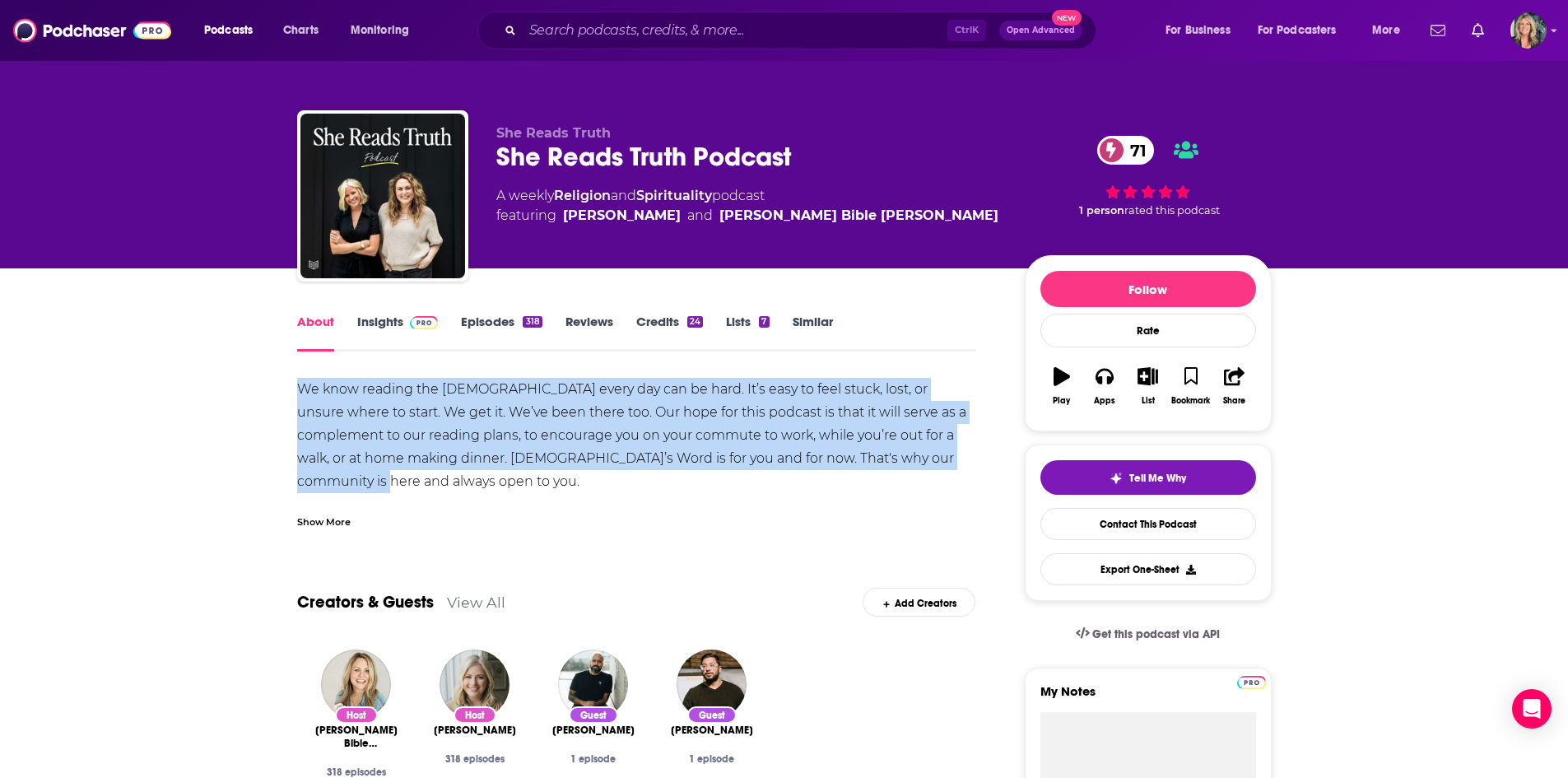
drag, startPoint x: 342, startPoint y: 464, endPoint x: 254, endPoint y: 373, distance: 126.6
copy div "We know reading the [DEMOGRAPHIC_DATA] every day can be hard. It’s easy to feel…"
click at [405, 334] on link "Insights" at bounding box center [398, 333] width 82 height 38
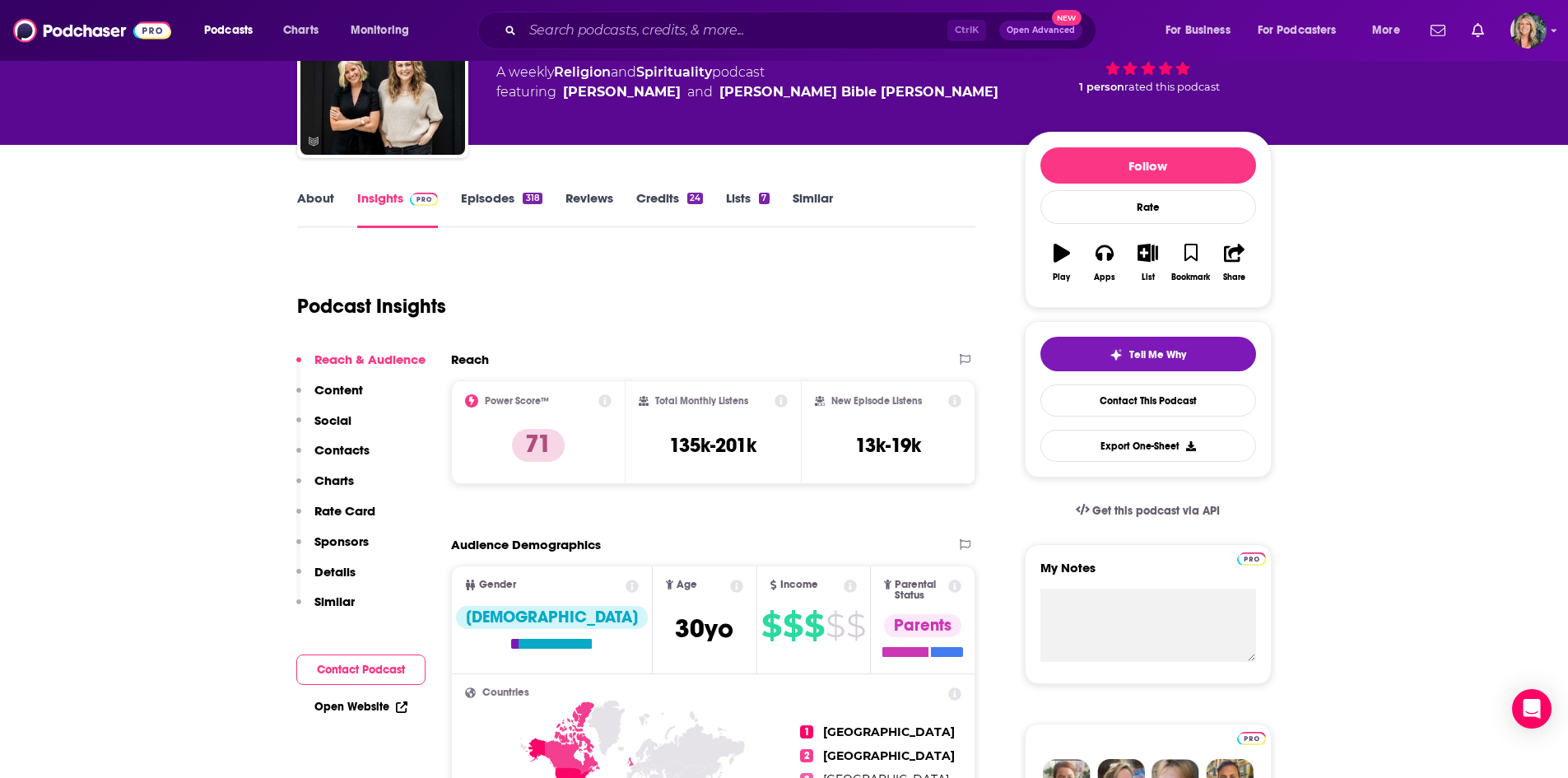
scroll to position [164, 0]
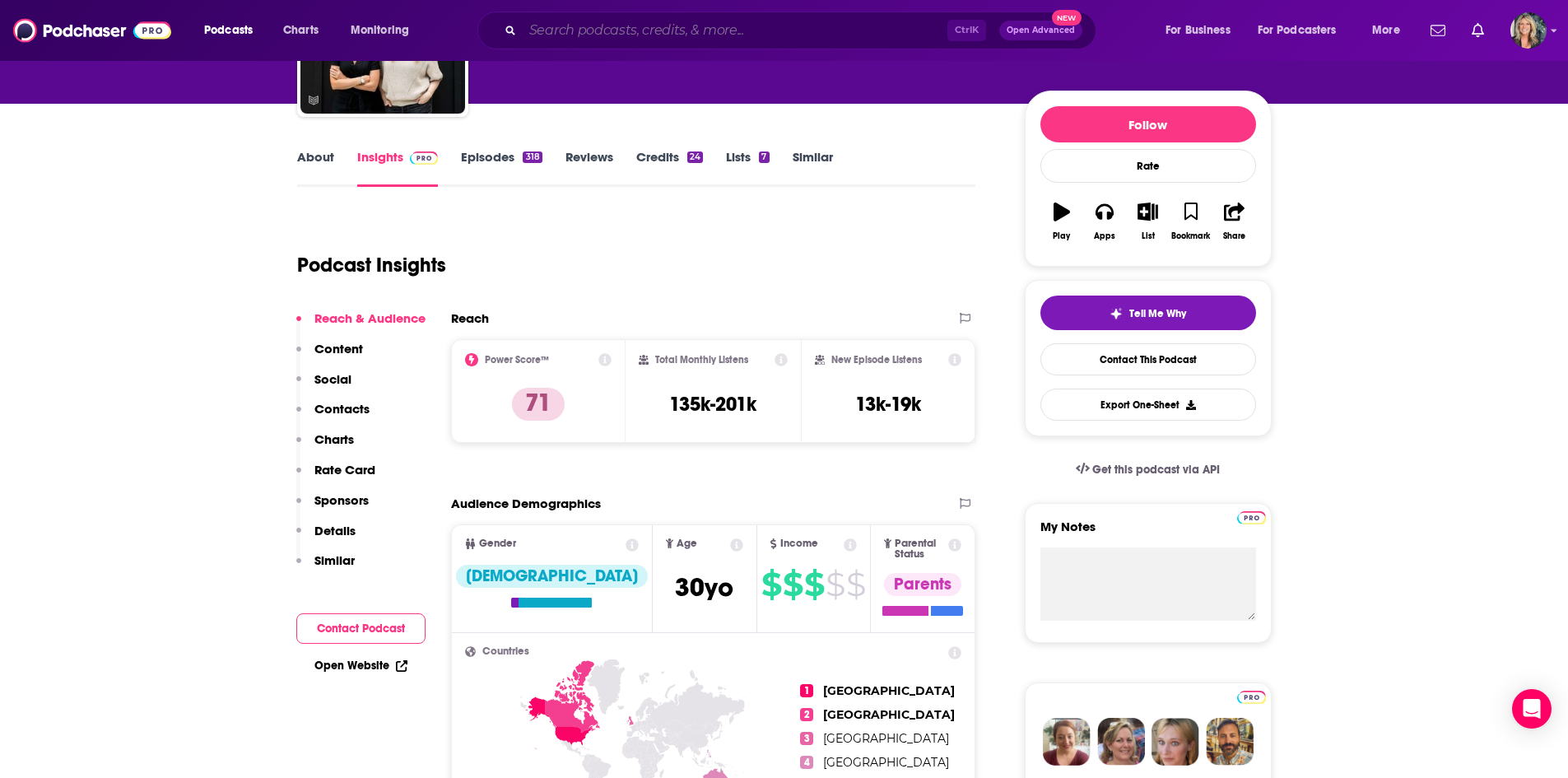
click at [652, 29] on input "Search podcasts, credits, & more..." at bounding box center [735, 30] width 424 height 26
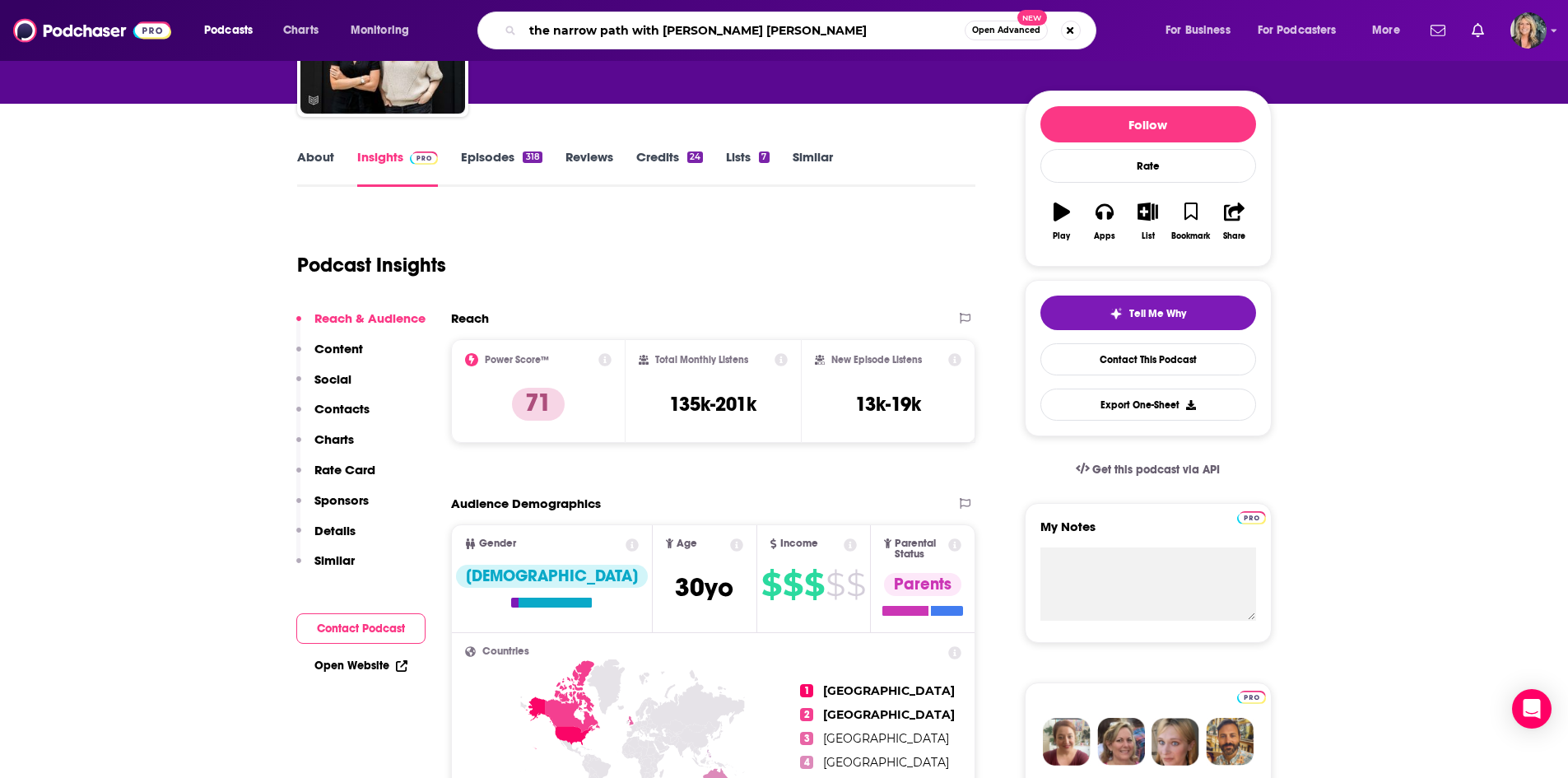
type input "the narrow path with [PERSON_NAME]"
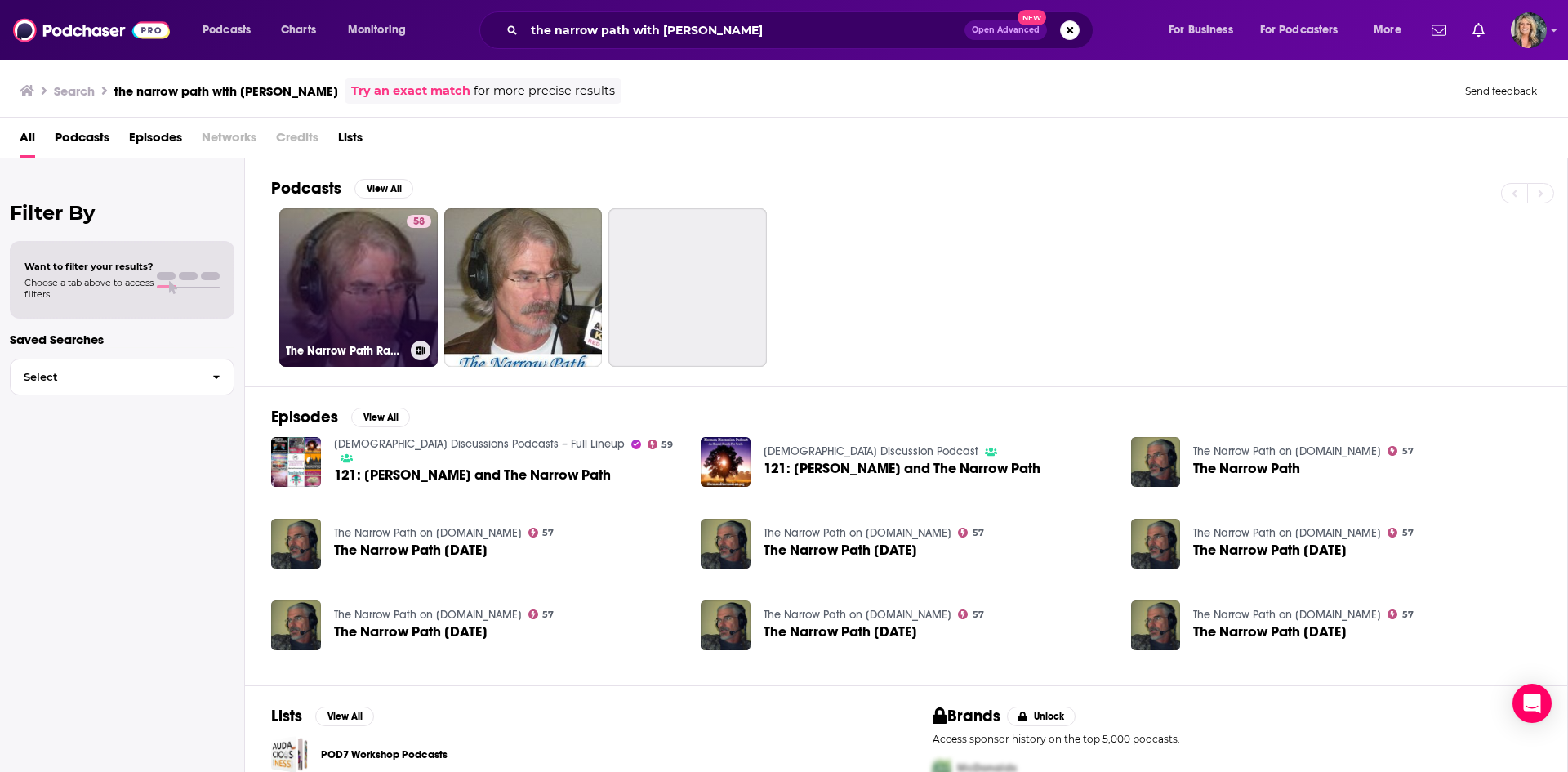
click at [332, 302] on link "58 The Narrow Path Radio Program (1 Hour)" at bounding box center [359, 288] width 158 height 158
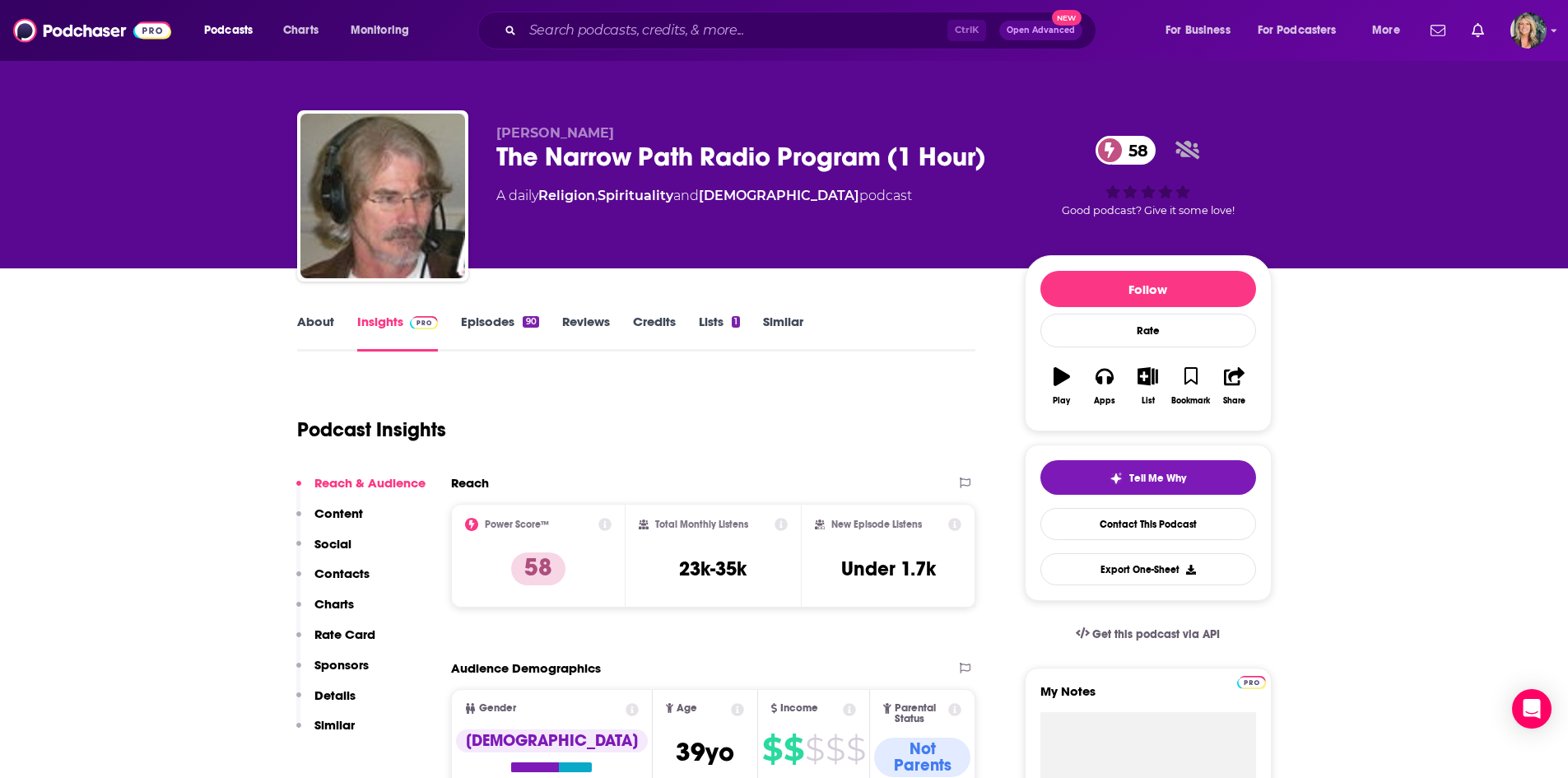
click at [869, 404] on div "Podcast Insights" at bounding box center [630, 419] width 666 height 84
click at [301, 320] on link "About" at bounding box center [315, 333] width 37 height 38
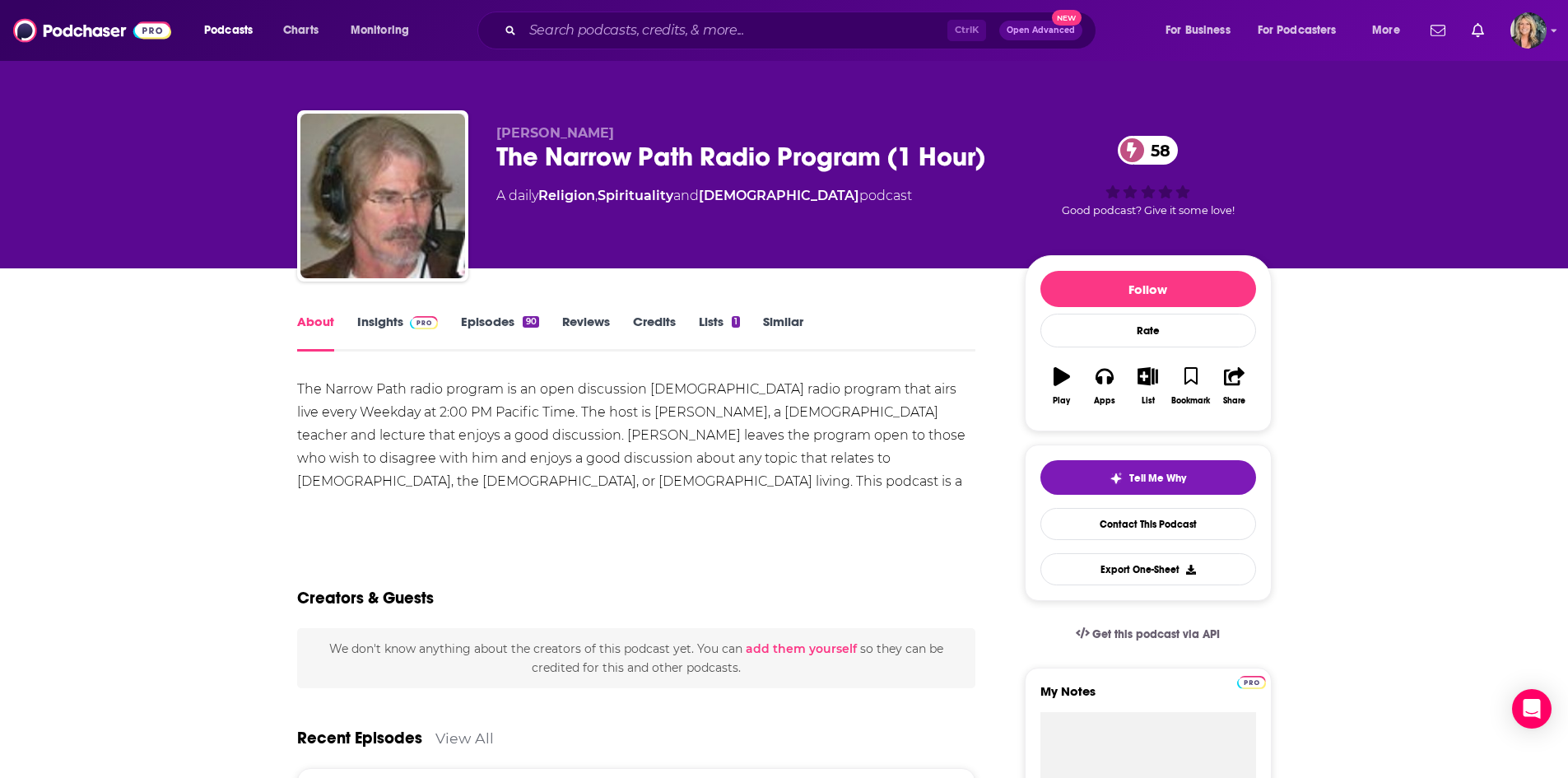
click at [795, 494] on div "The Narrow Path radio program is an open discussion [DEMOGRAPHIC_DATA] radio pr…" at bounding box center [637, 452] width 679 height 150
click at [778, 484] on div "The Narrow Path radio program is an open discussion [DEMOGRAPHIC_DATA] radio pr…" at bounding box center [637, 446] width 679 height 138
click at [778, 483] on div "The Narrow Path radio program is an open discussion [DEMOGRAPHIC_DATA] radio pr…" at bounding box center [637, 446] width 679 height 138
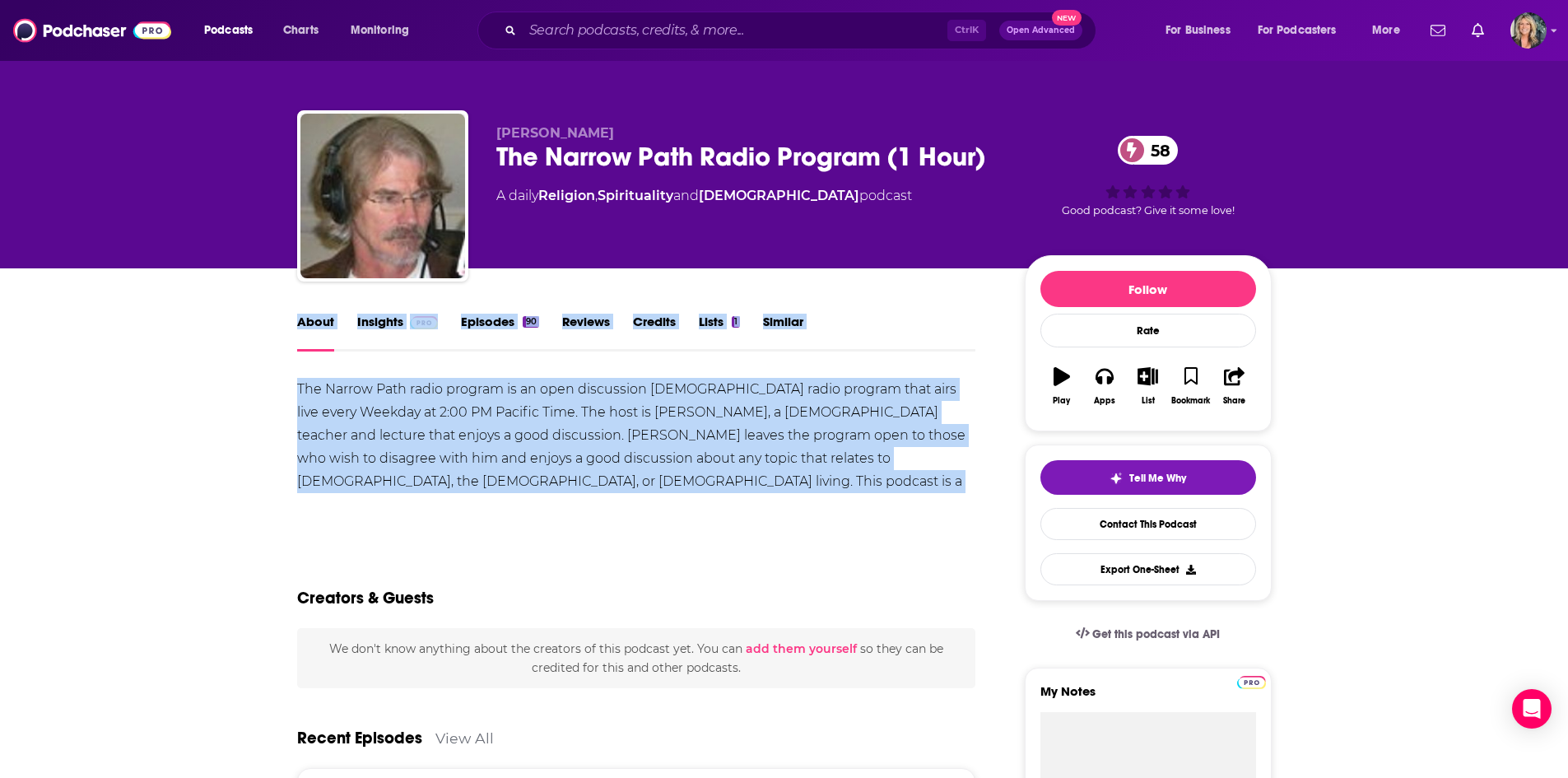
drag, startPoint x: 638, startPoint y: 465, endPoint x: 278, endPoint y: 349, distance: 378.2
copy div "About Insights Episodes 90 Reviews Credits Lists 1 Similar The Narrow Path radi…"
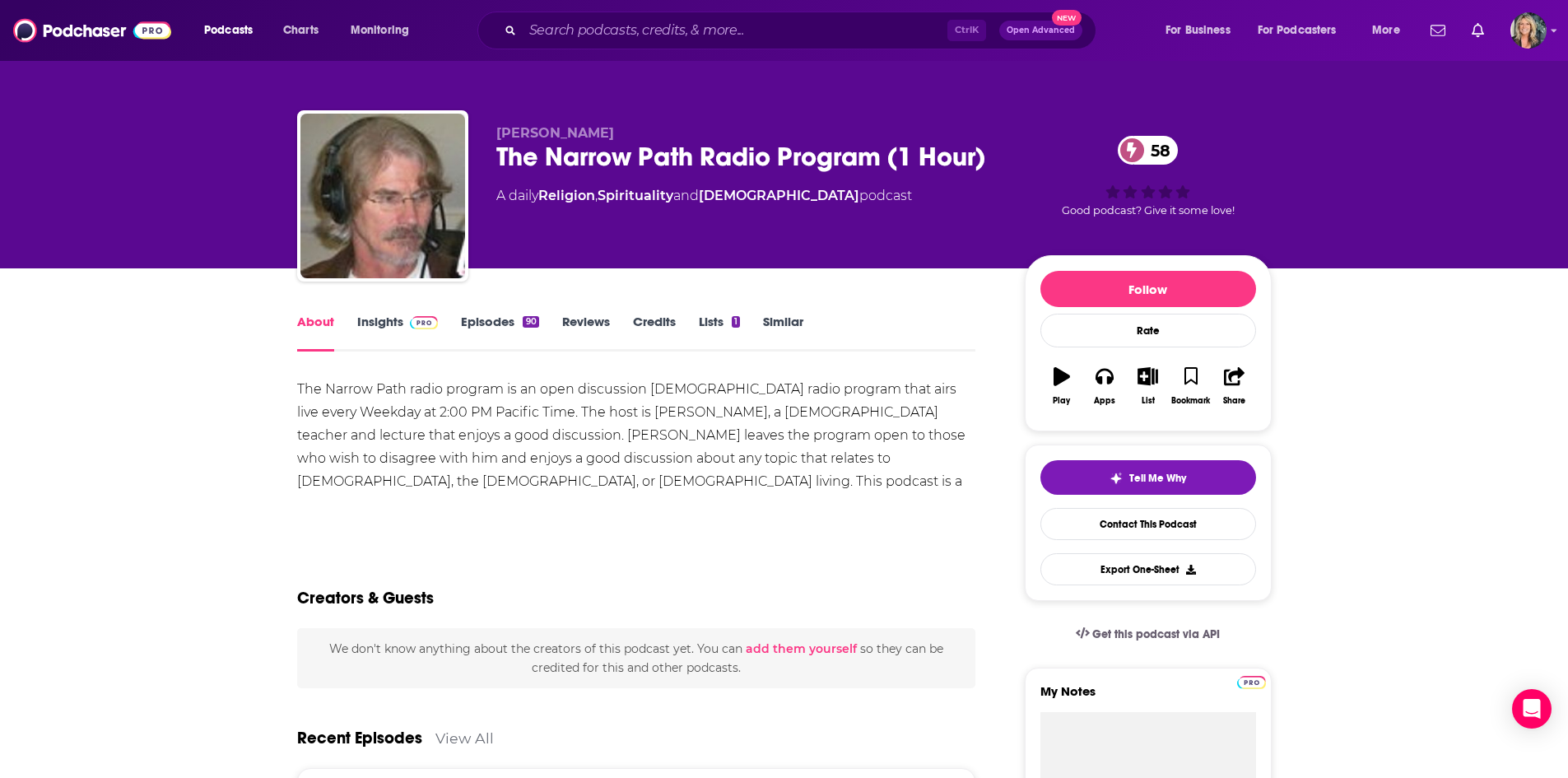
click at [782, 511] on div "Show More" at bounding box center [637, 515] width 679 height 28
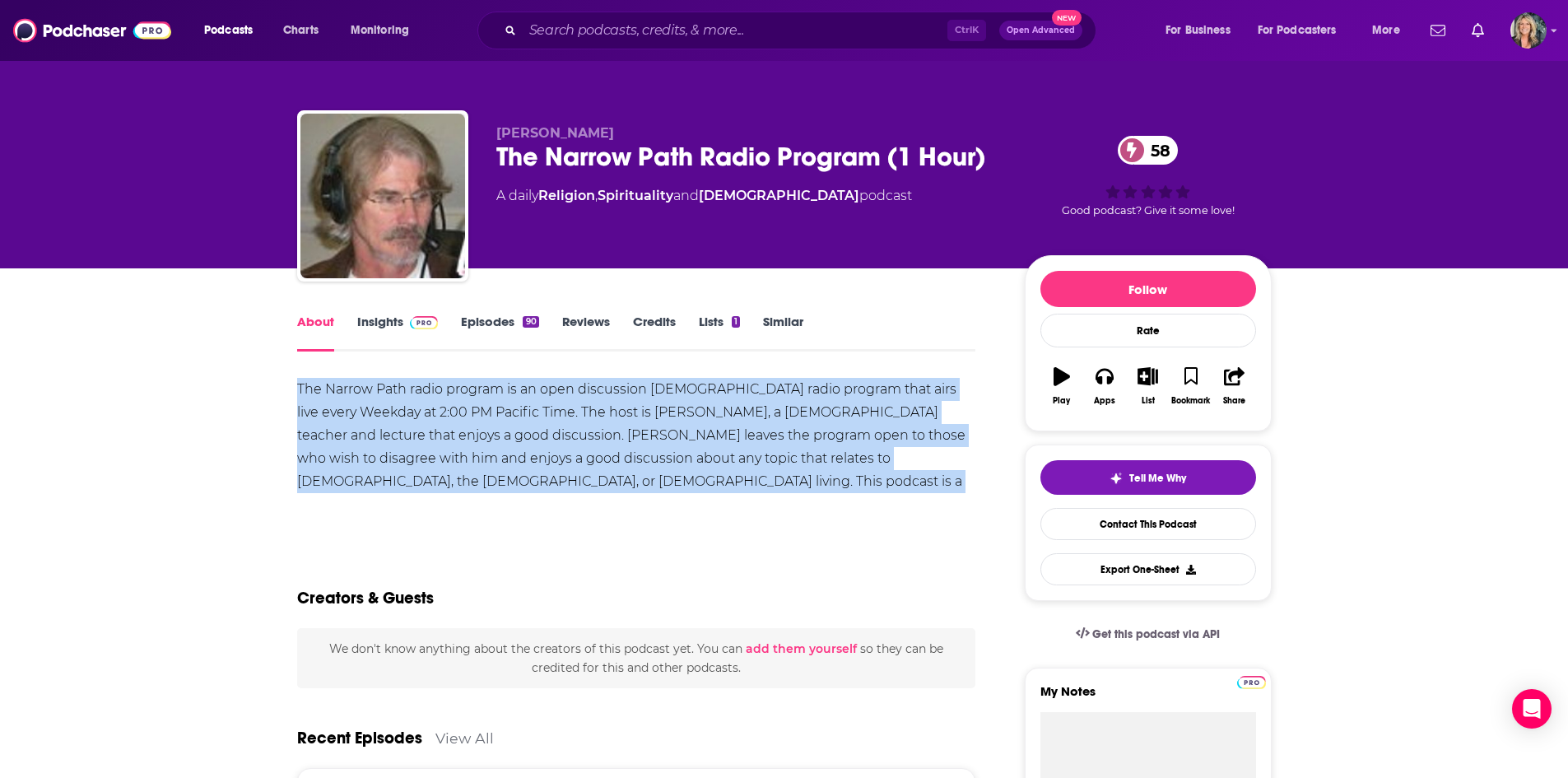
drag, startPoint x: 589, startPoint y: 464, endPoint x: 296, endPoint y: 389, distance: 302.4
click at [297, 389] on div "The Narrow Path radio program is an open discussion [DEMOGRAPHIC_DATA] radio pr…" at bounding box center [637, 452] width 679 height 150
click at [385, 328] on link "Insights" at bounding box center [398, 333] width 82 height 38
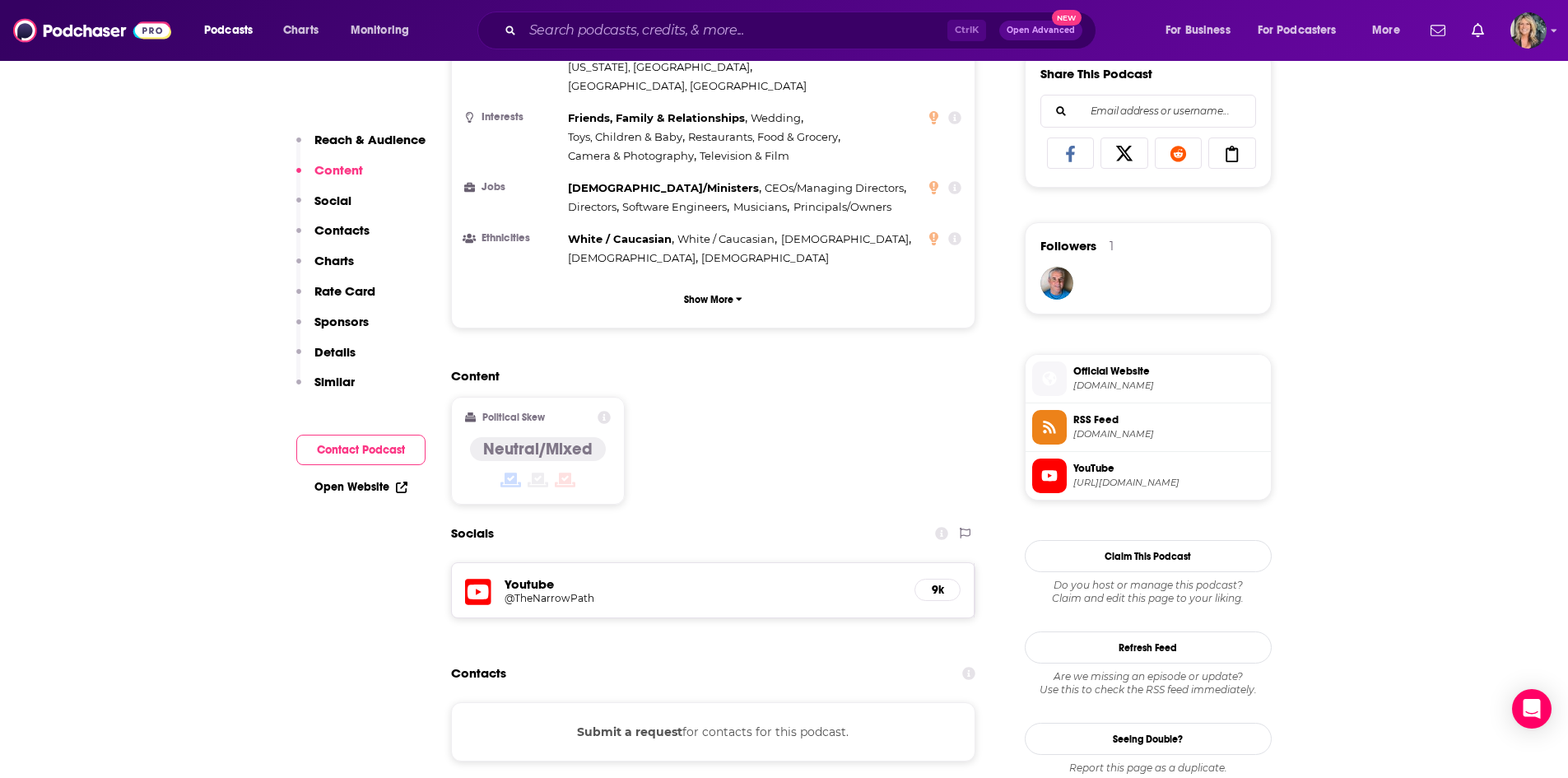
scroll to position [1070, 0]
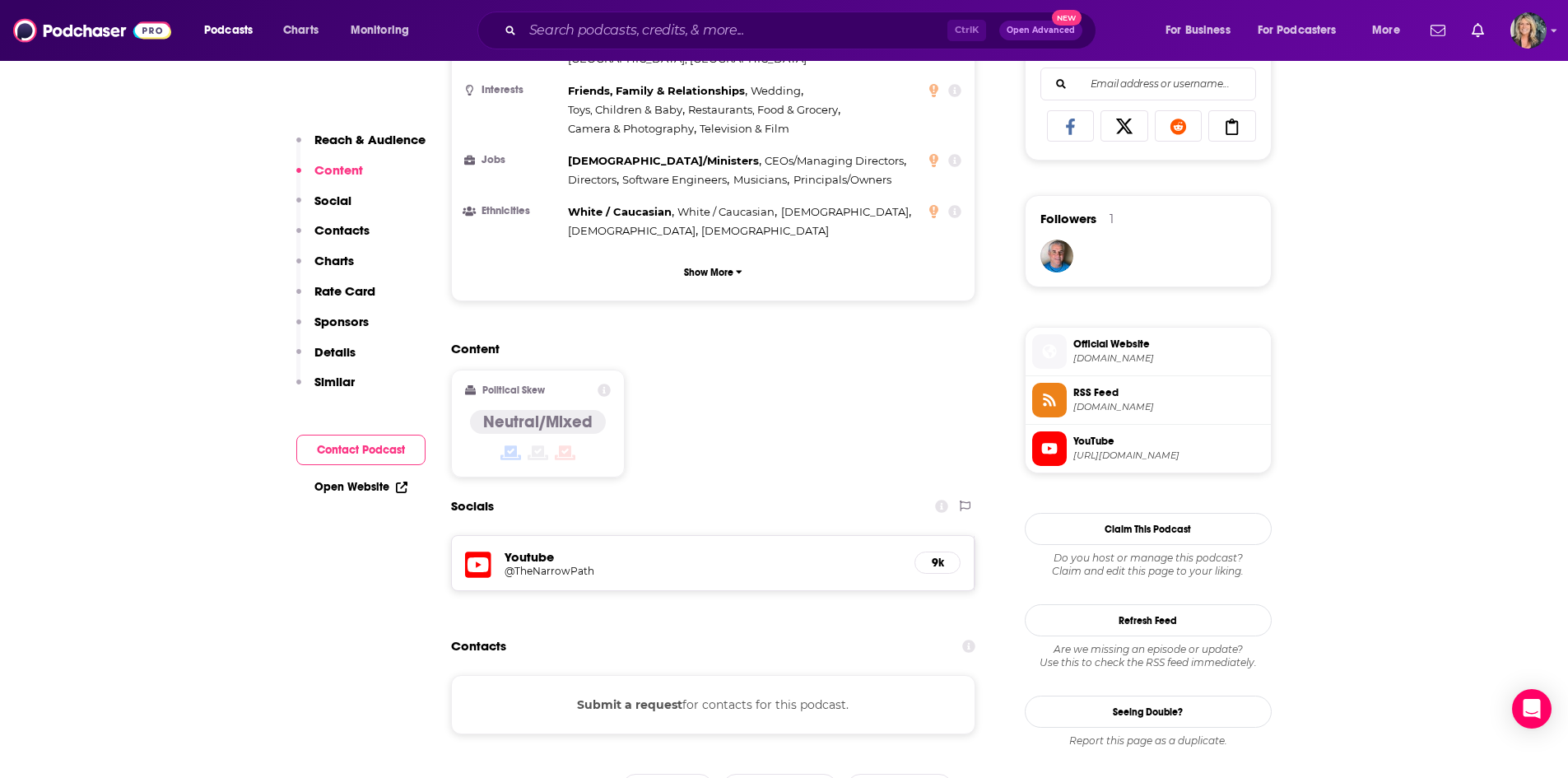
click at [553, 536] on div "Youtube @TheNarrowPath 9k" at bounding box center [714, 563] width 524 height 55
click at [555, 565] on h5 "@TheNarrowPath" at bounding box center [637, 571] width 263 height 12
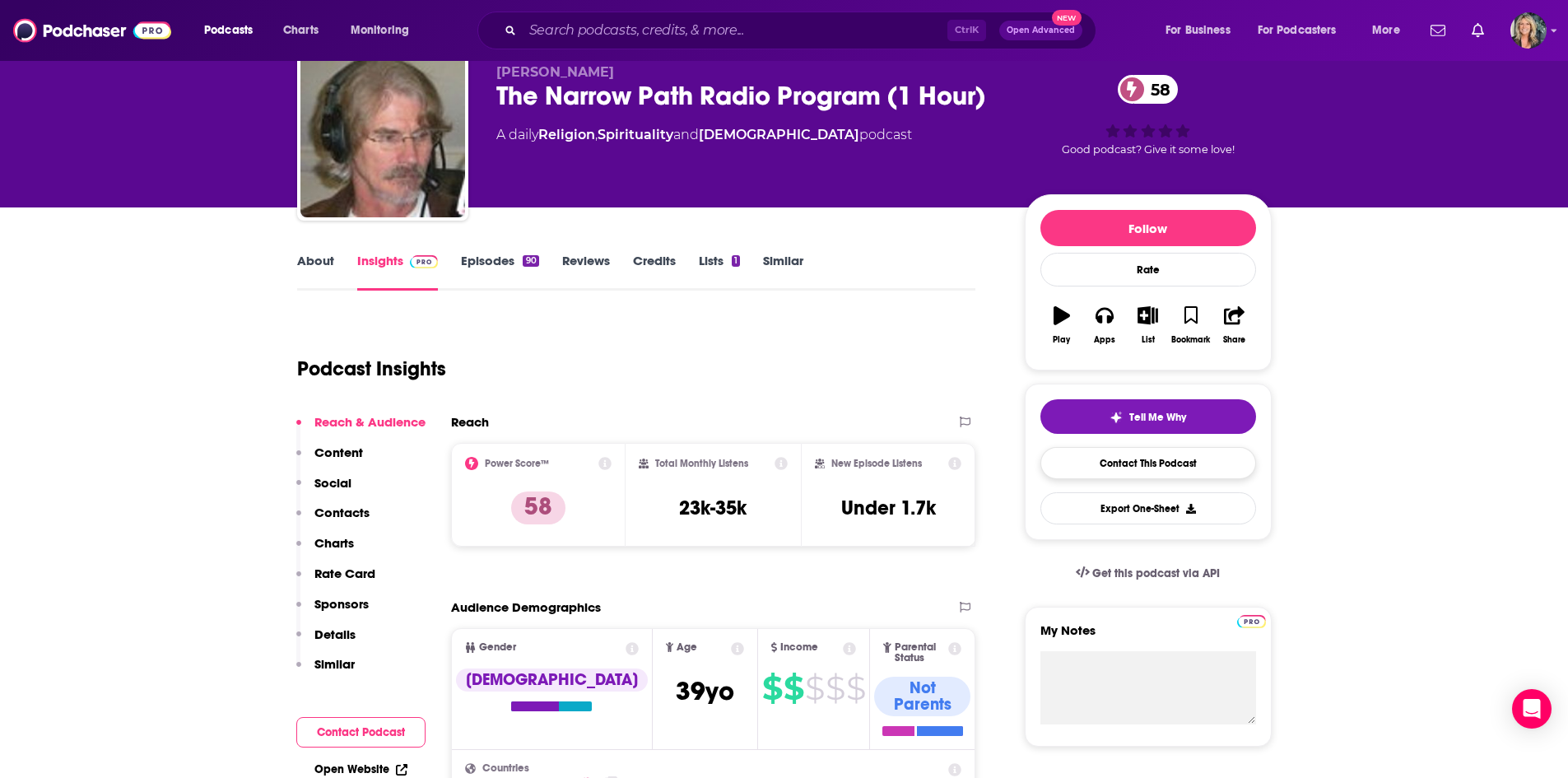
scroll to position [83, 0]
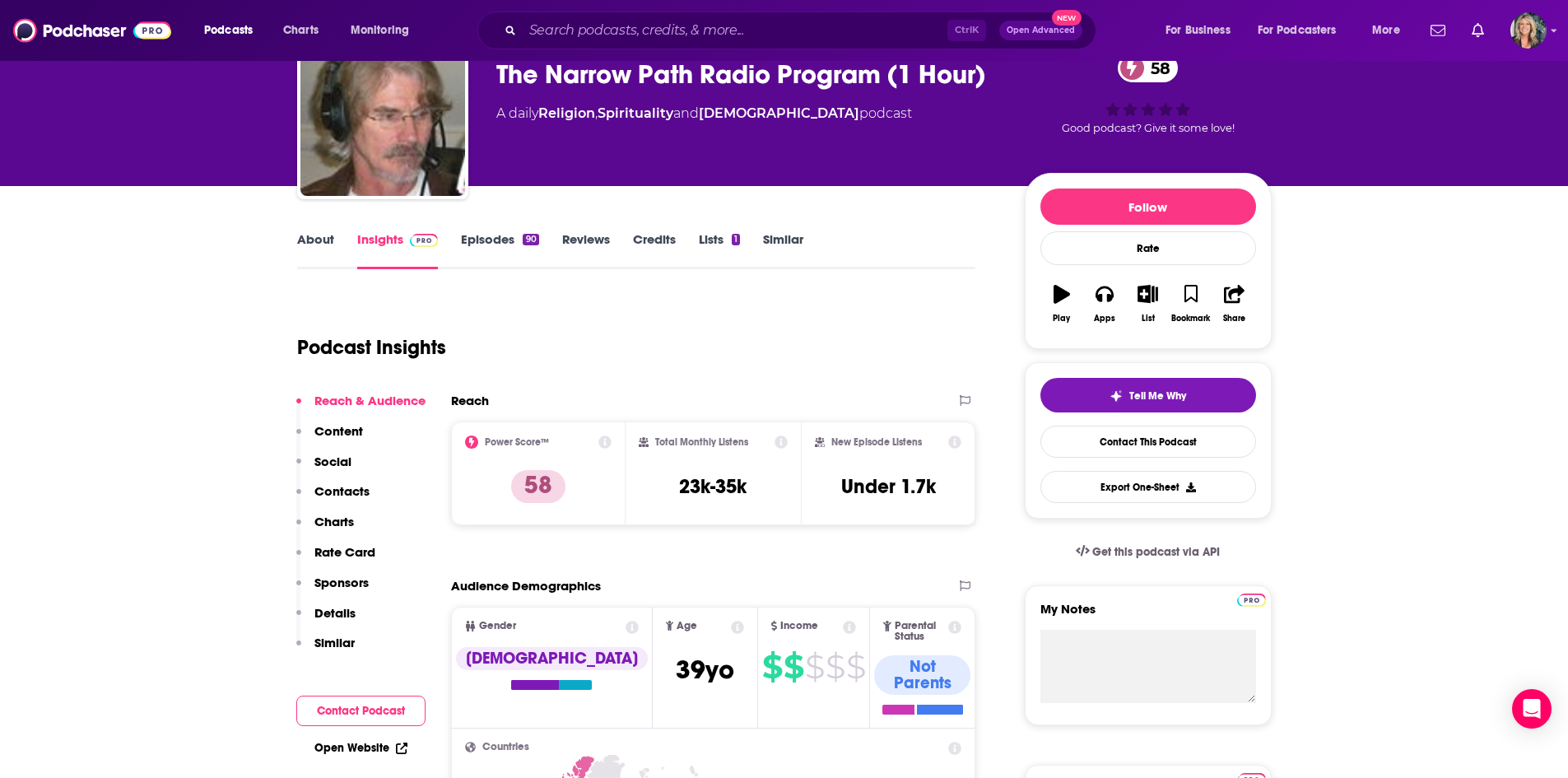
click at [317, 241] on link "About" at bounding box center [315, 250] width 37 height 38
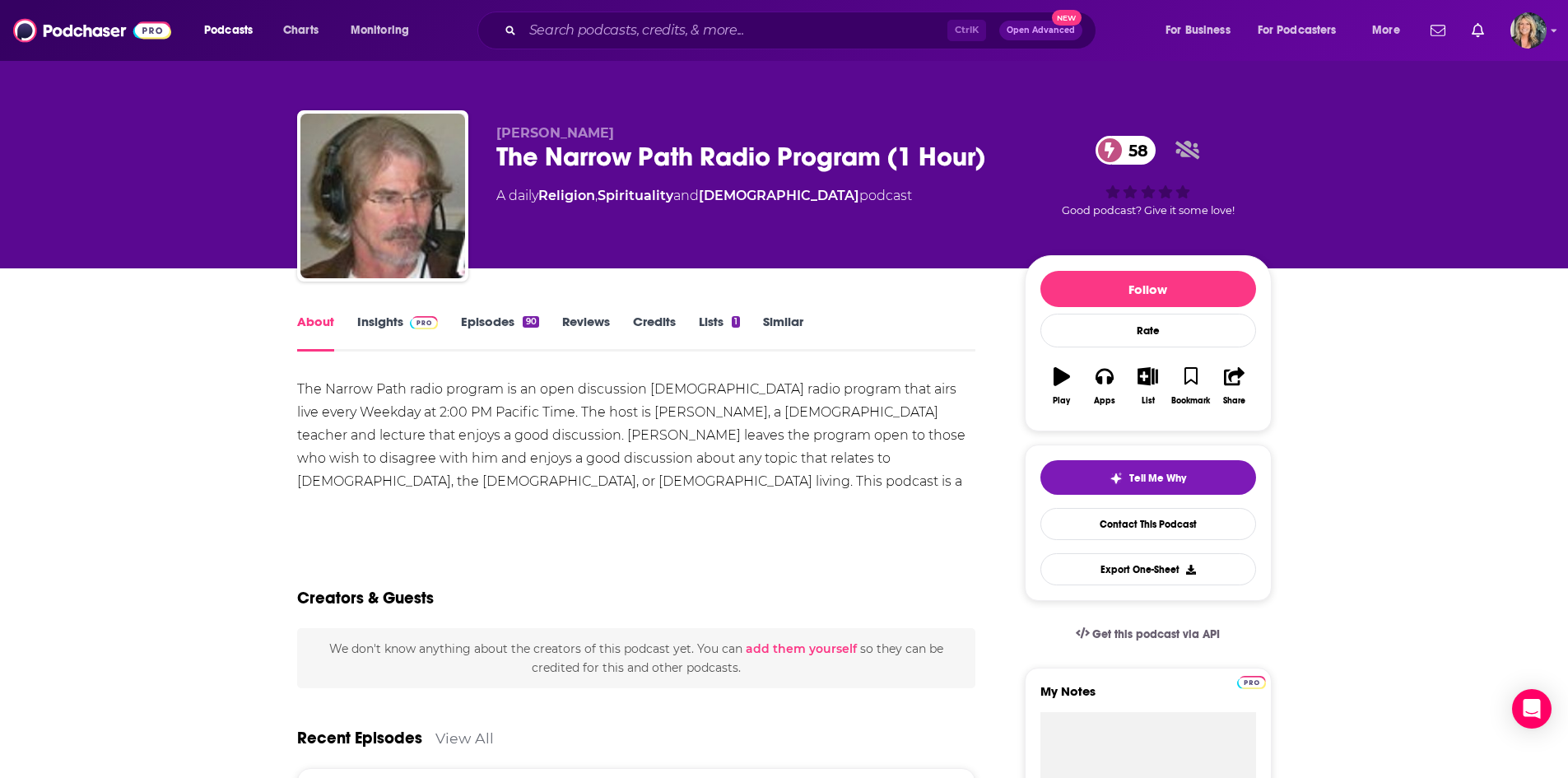
click at [394, 316] on link "Insights" at bounding box center [398, 333] width 82 height 38
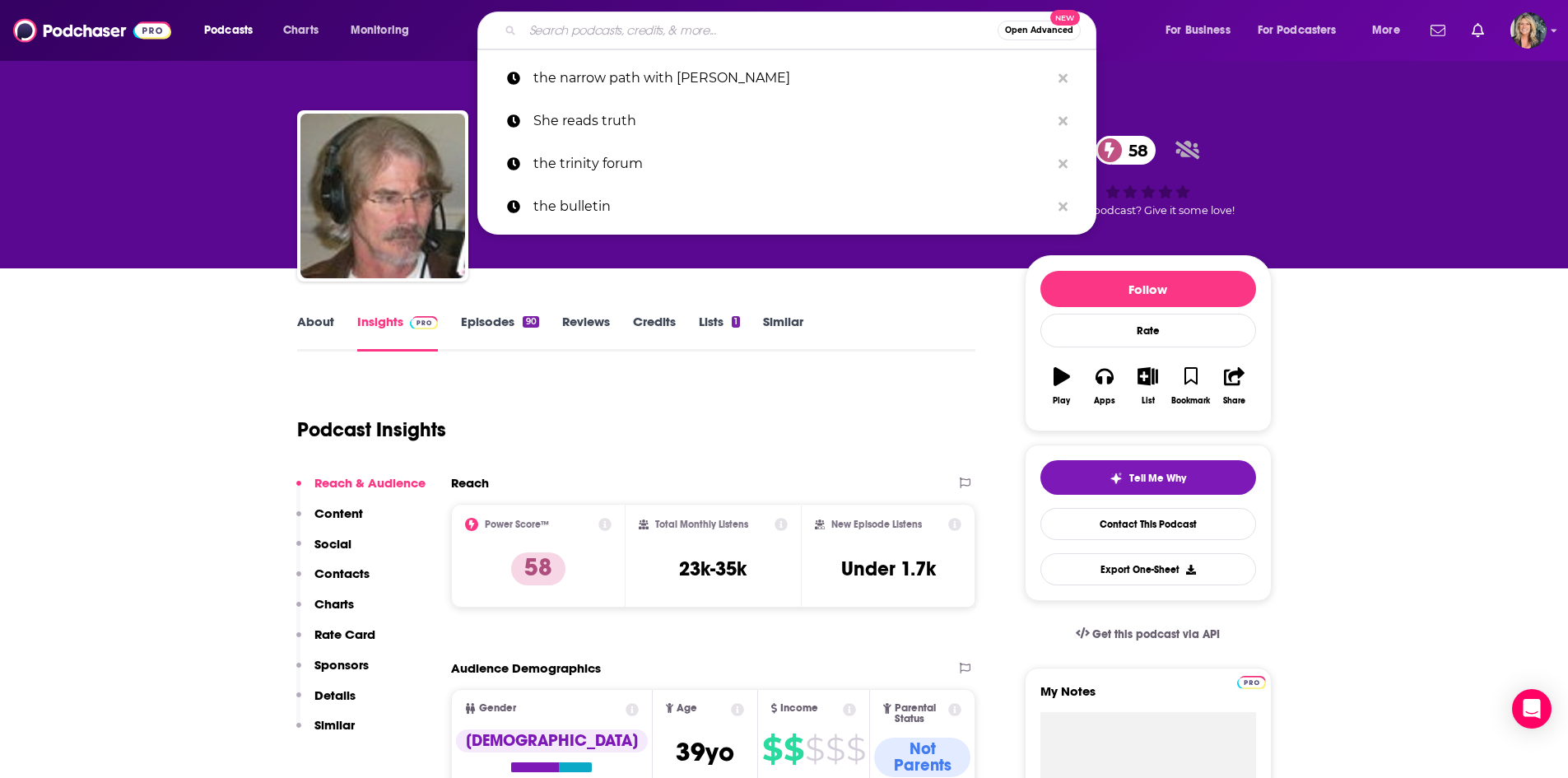
click at [755, 31] on input "Search podcasts, credits, & more..." at bounding box center [760, 30] width 475 height 26
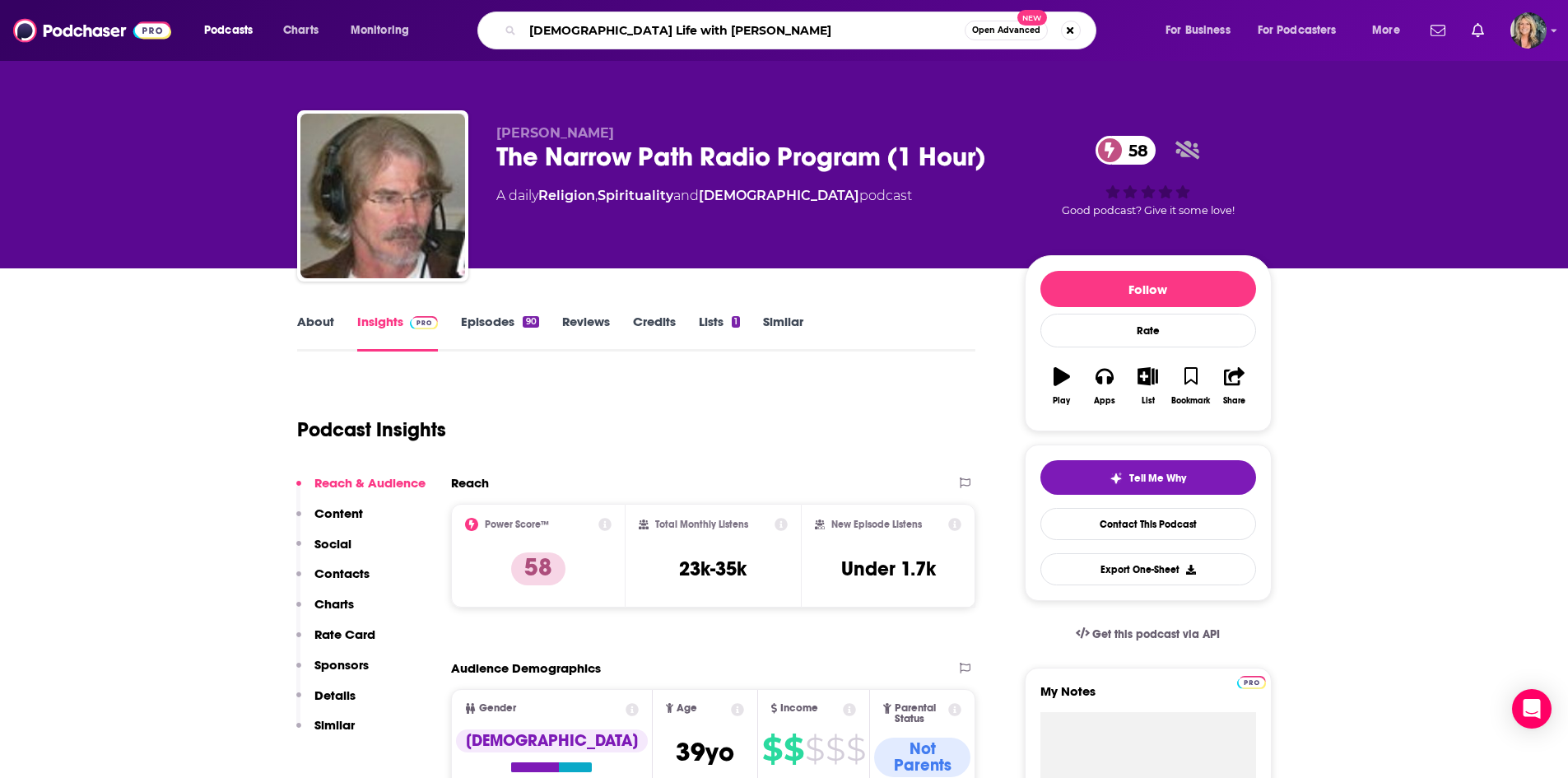
type input "[DEMOGRAPHIC_DATA] Life with [PERSON_NAME]"
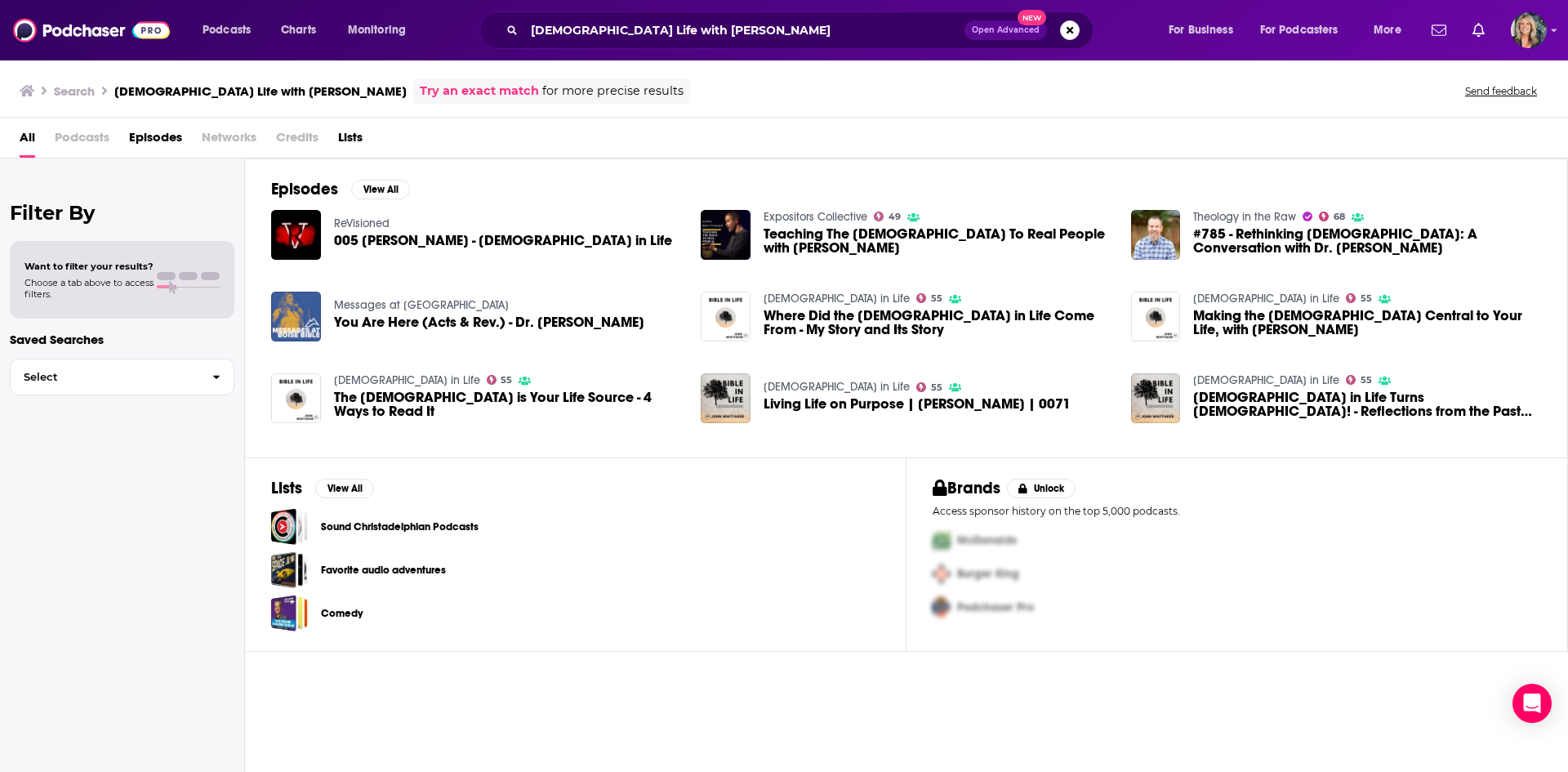
click at [797, 298] on link "[DEMOGRAPHIC_DATA] in Life" at bounding box center [837, 299] width 146 height 14
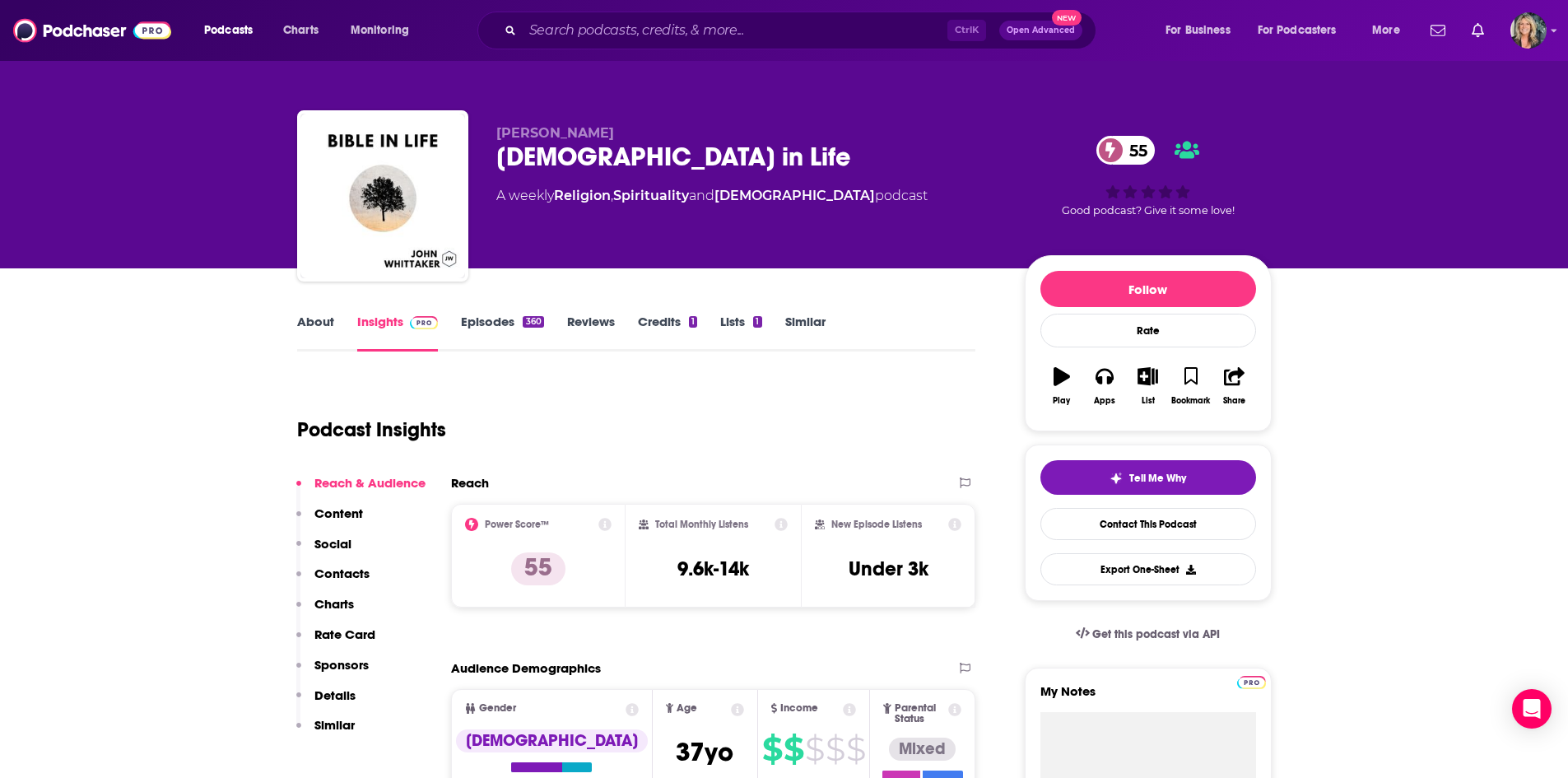
click at [797, 413] on div "Podcast Insights" at bounding box center [630, 419] width 666 height 84
click at [510, 318] on link "Episodes 360" at bounding box center [502, 333] width 83 height 38
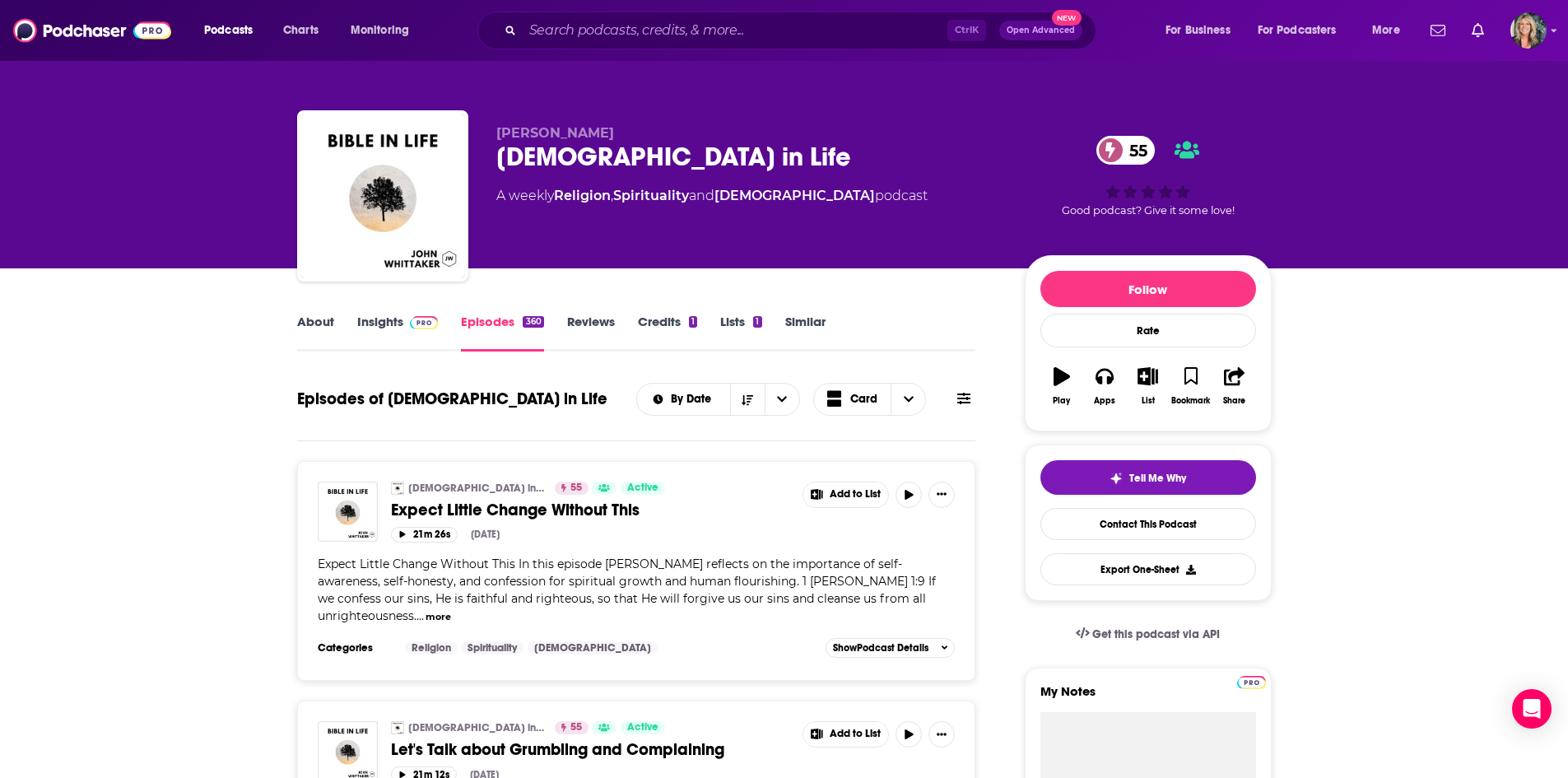
click at [297, 319] on link "About" at bounding box center [315, 333] width 37 height 38
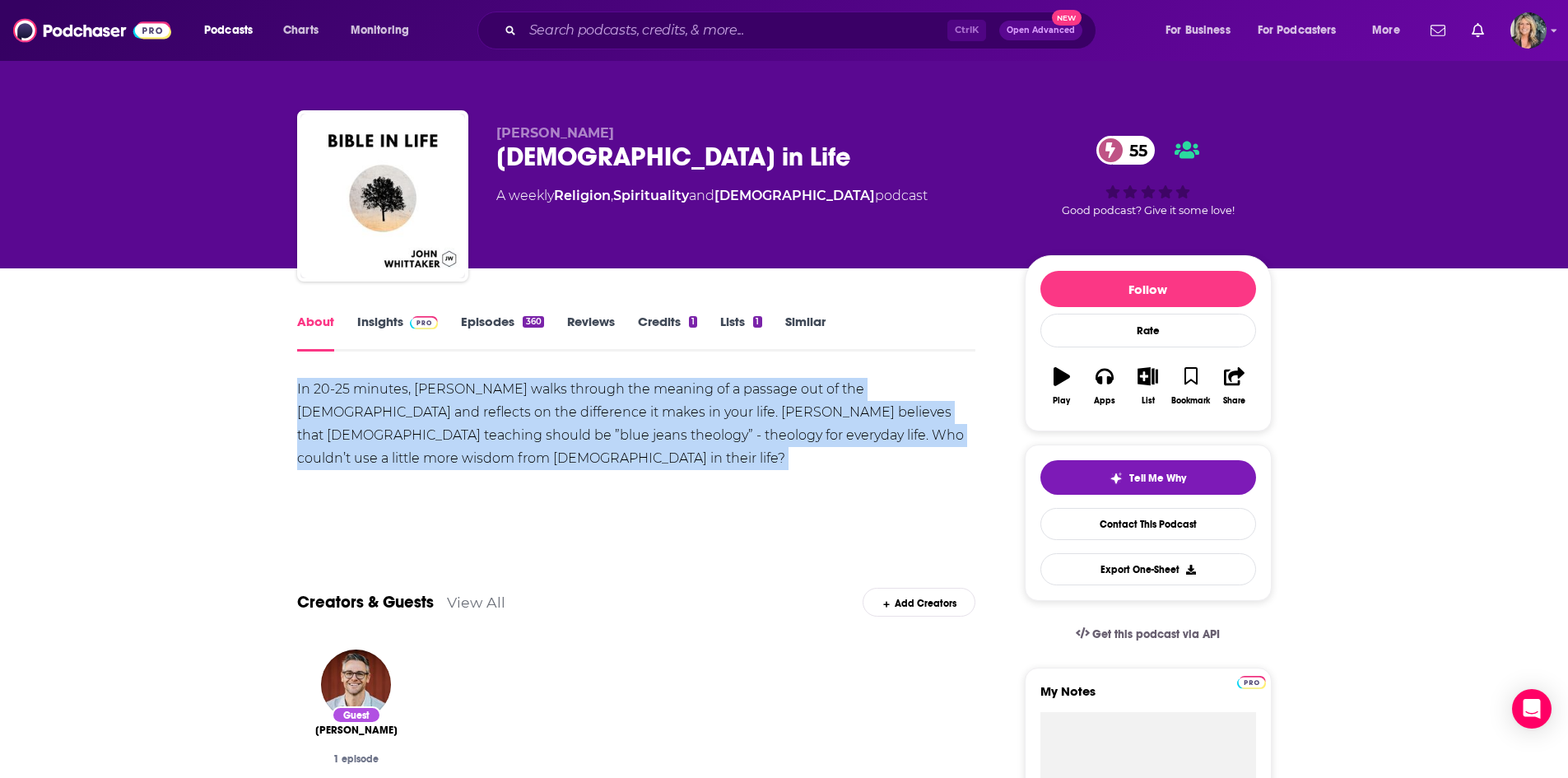
drag, startPoint x: 829, startPoint y: 438, endPoint x: 188, endPoint y: 387, distance: 643.0
click at [377, 452] on div "In 20-25 minutes, [PERSON_NAME] walks through the meaning of a passage out of t…" at bounding box center [637, 446] width 679 height 138
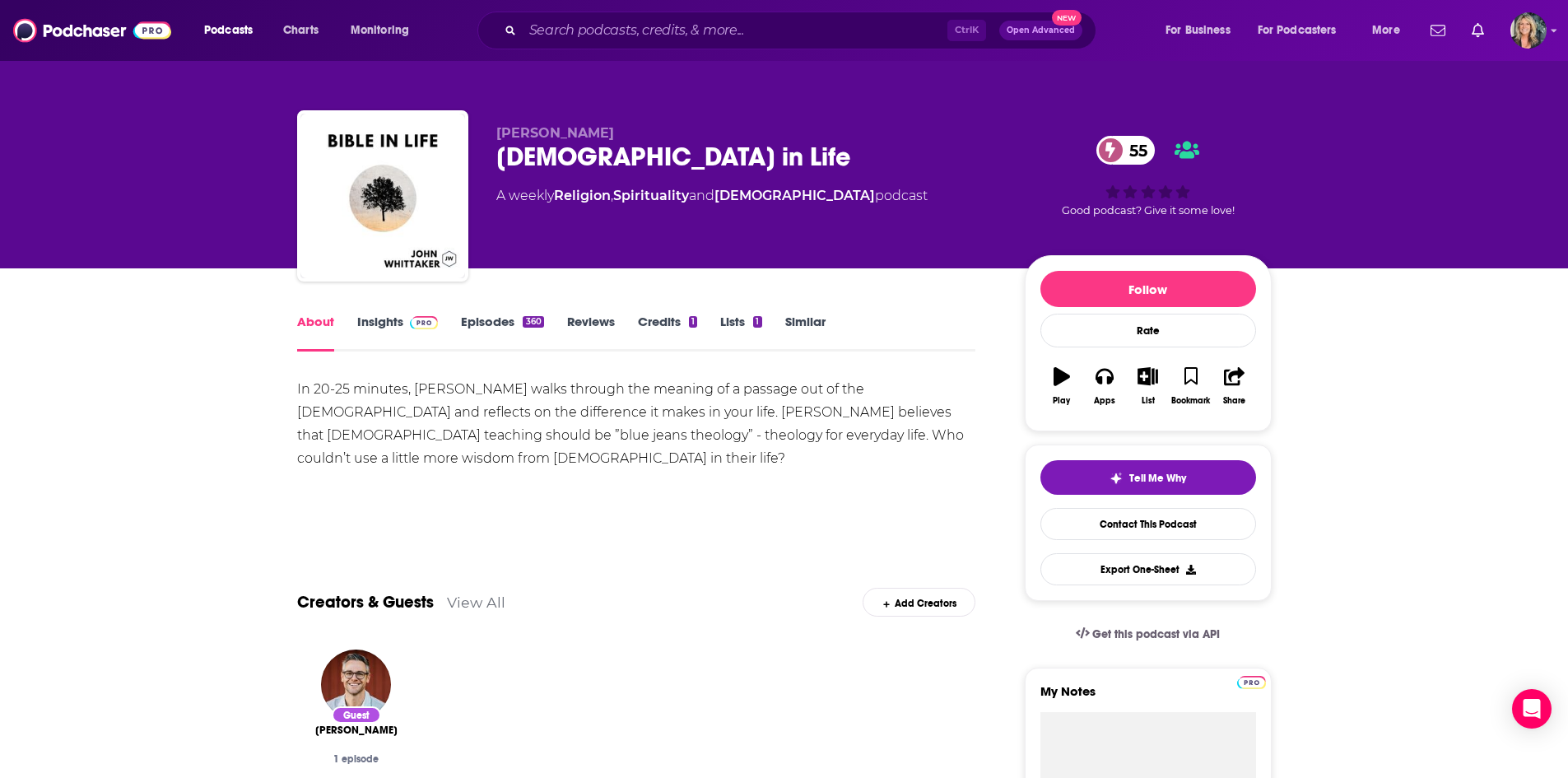
click at [392, 319] on link "Insights" at bounding box center [398, 333] width 82 height 38
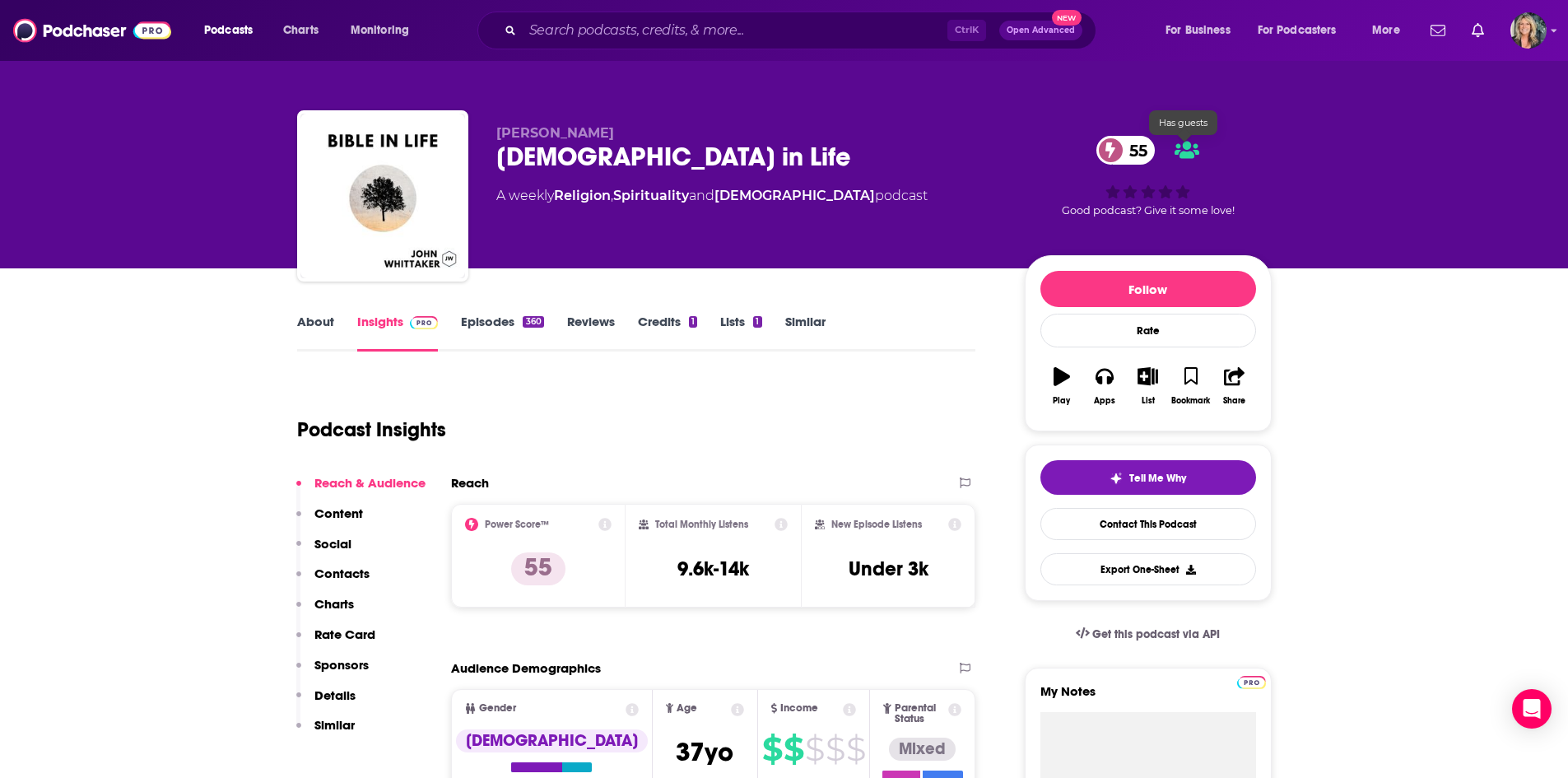
click at [1193, 144] on icon at bounding box center [1186, 149] width 25 height 20
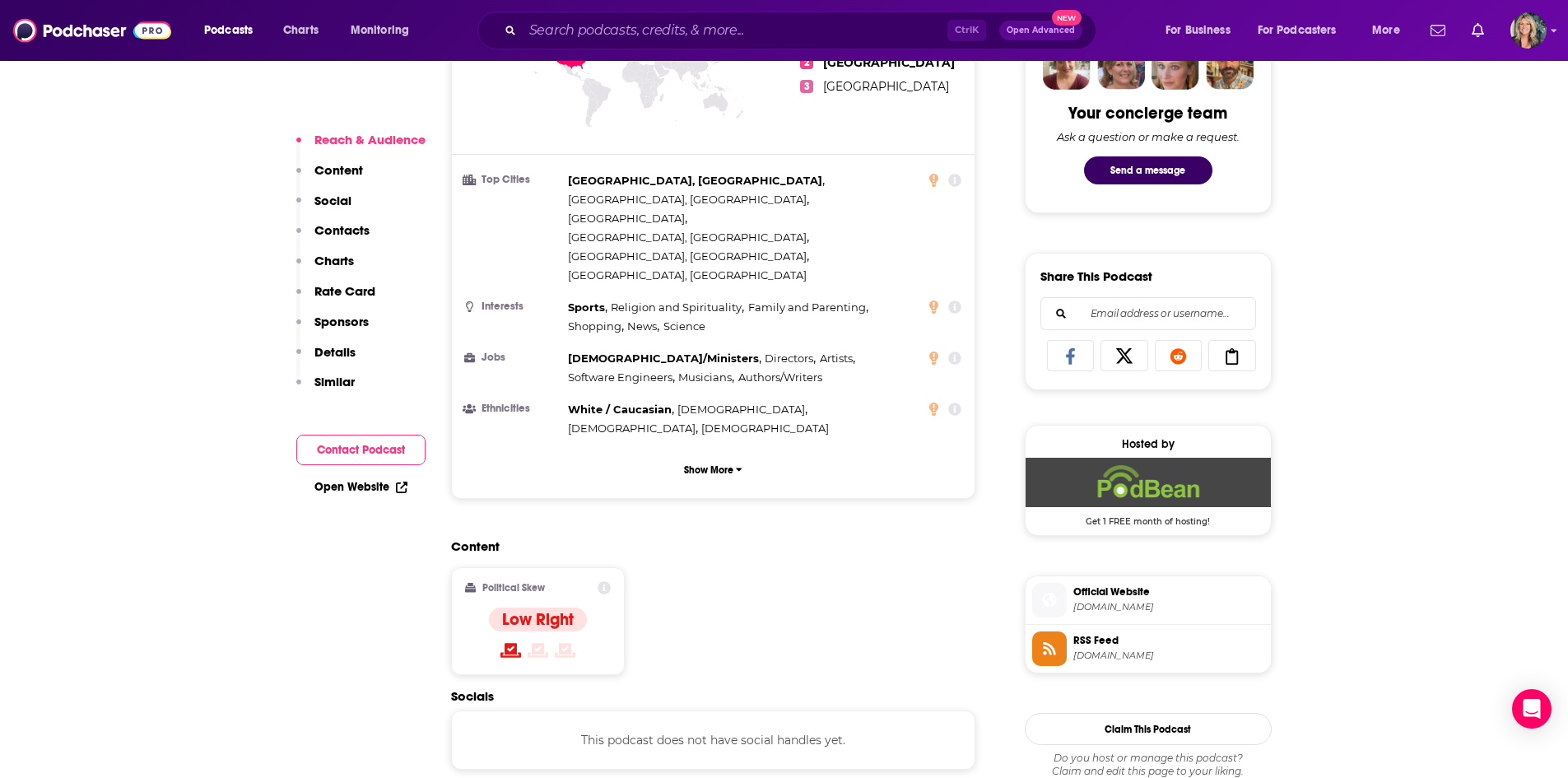
scroll to position [1070, 0]
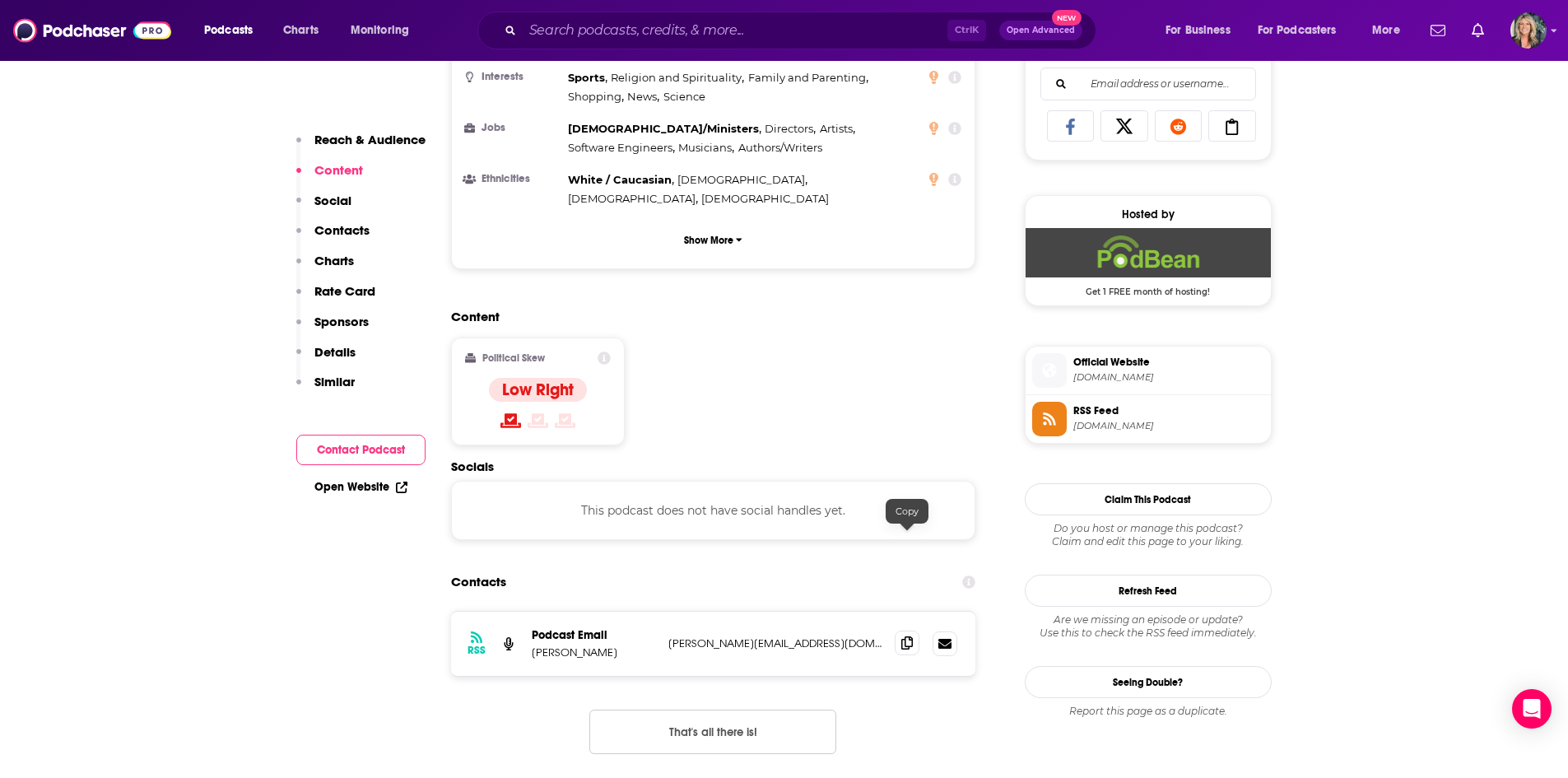
click at [906, 637] on icon at bounding box center [908, 643] width 12 height 13
click at [729, 36] on input "Search podcasts, credits, & more..." at bounding box center [735, 30] width 424 height 26
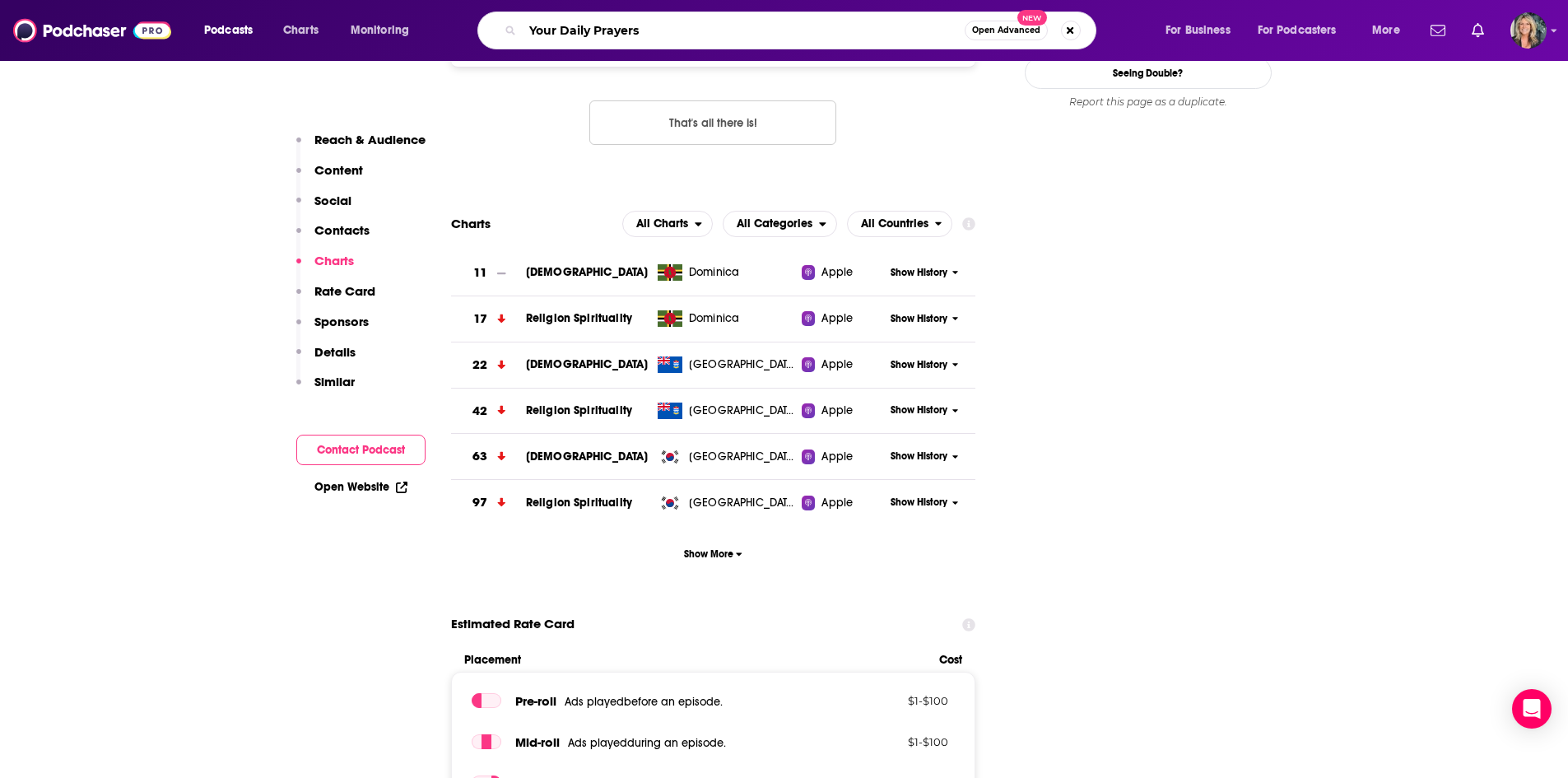
scroll to position [1750, 0]
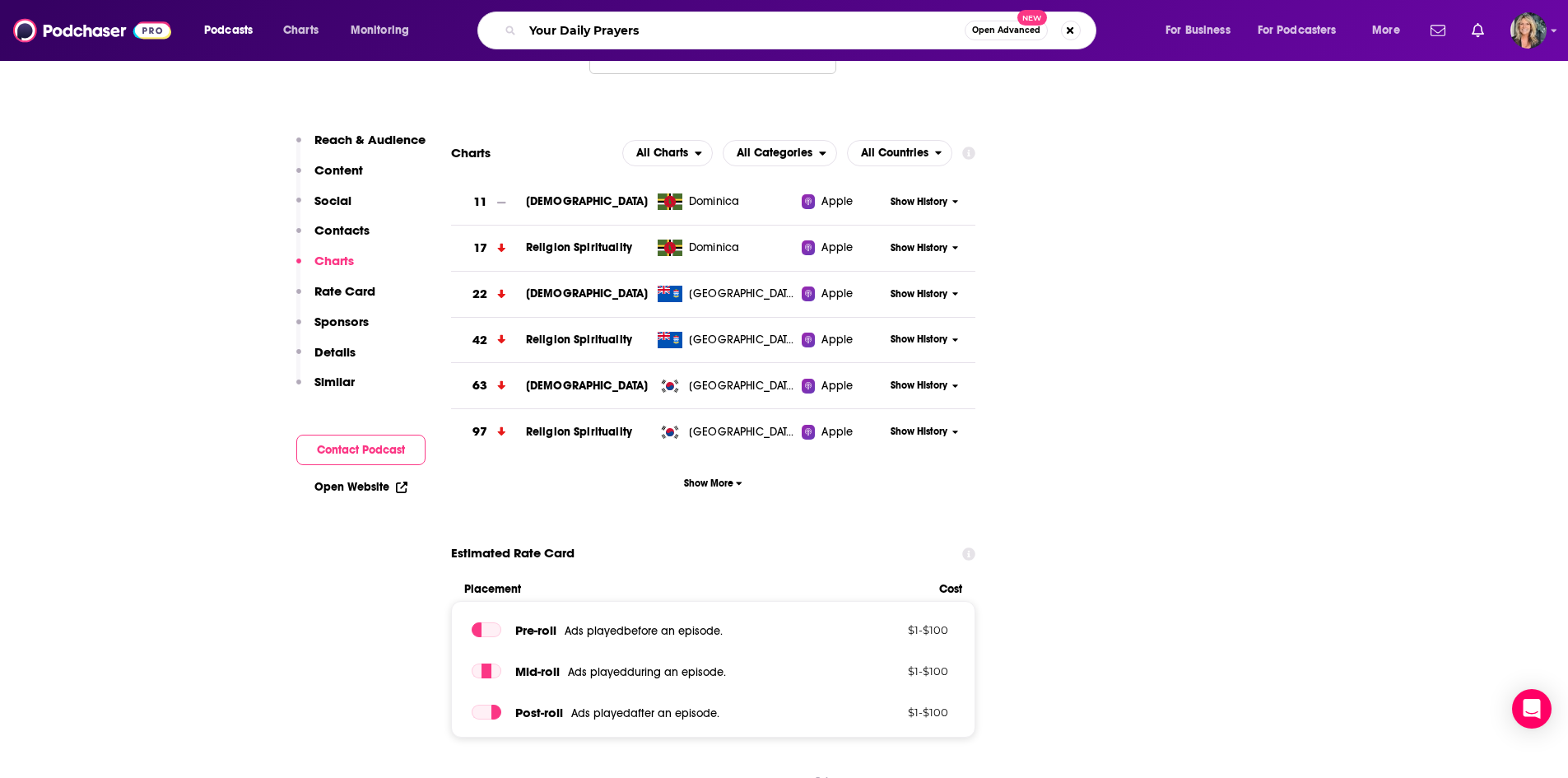
type input "Your Daily Prayer"
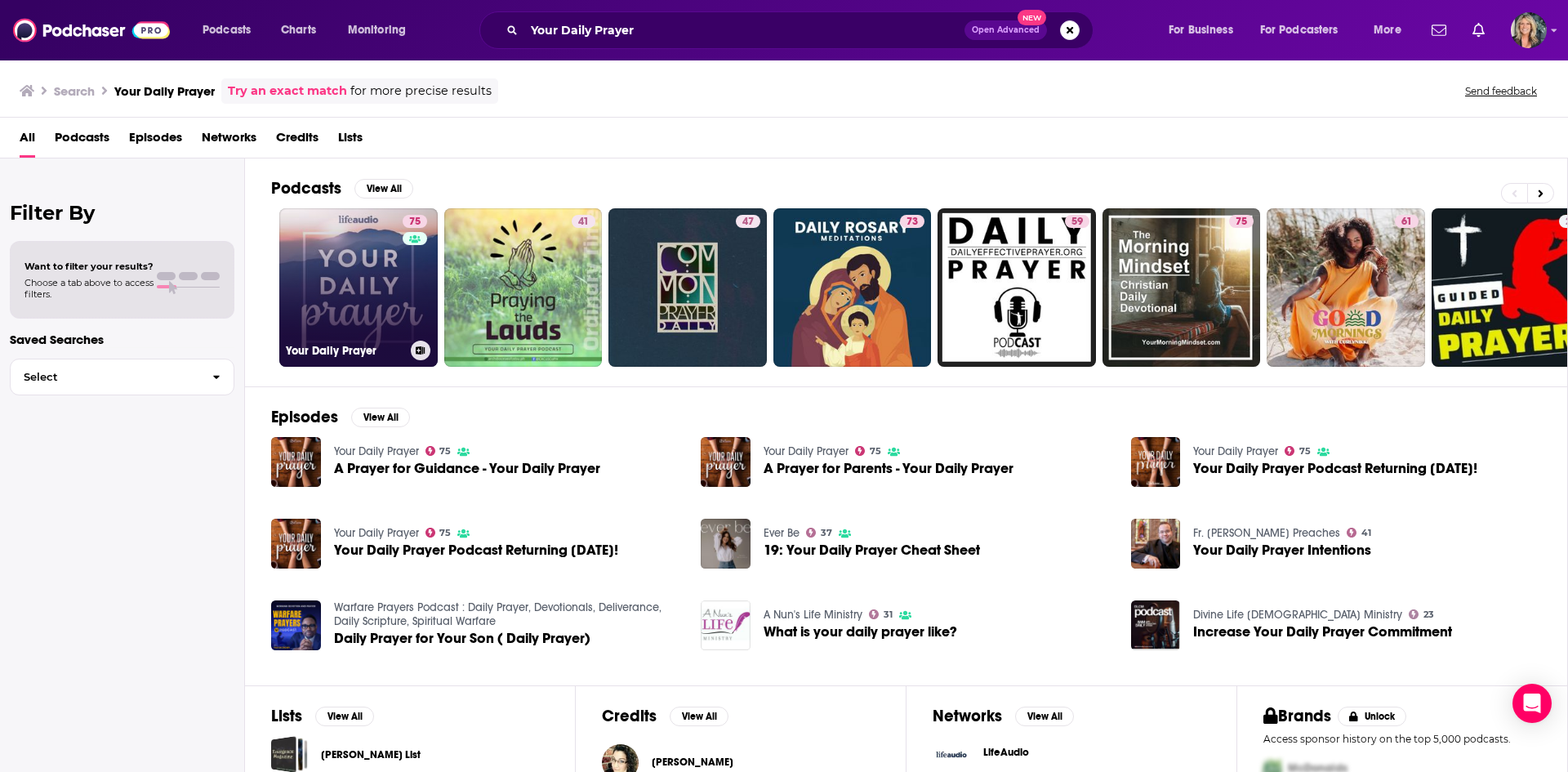
click at [321, 282] on link "75 Your Daily Prayer" at bounding box center [359, 288] width 158 height 158
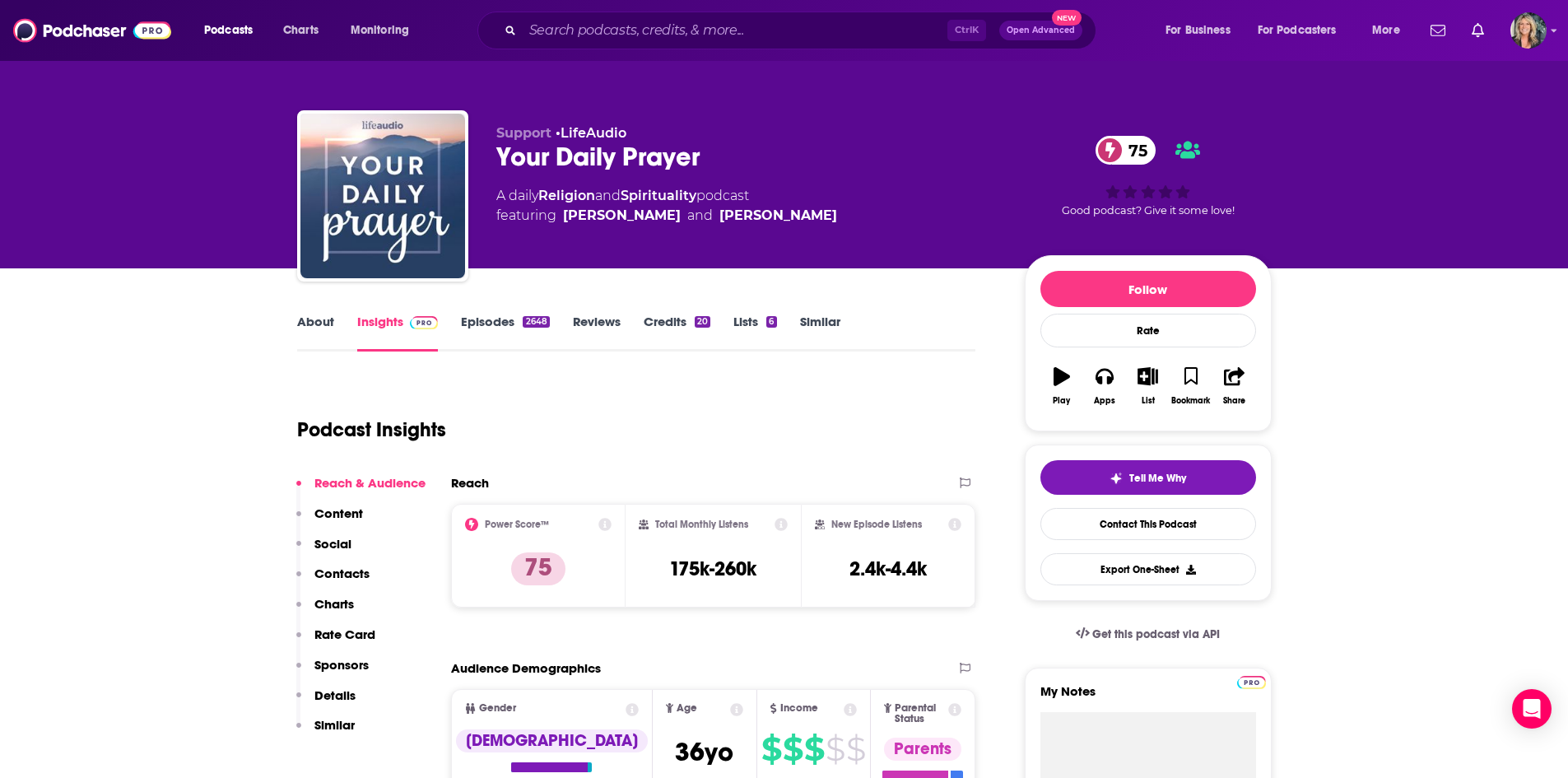
click at [323, 328] on link "About" at bounding box center [315, 333] width 37 height 38
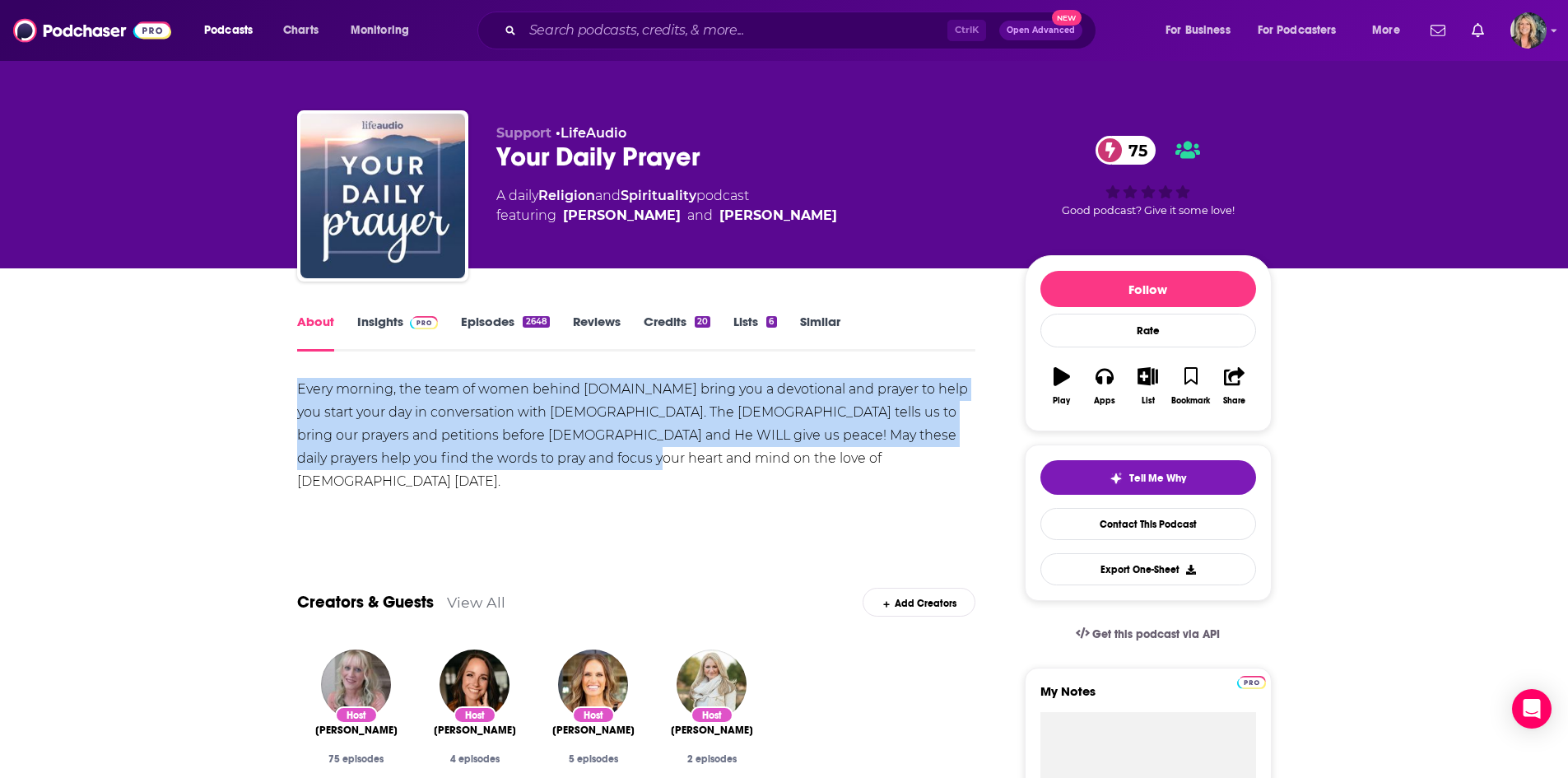
drag, startPoint x: 521, startPoint y: 437, endPoint x: 268, endPoint y: 375, distance: 260.5
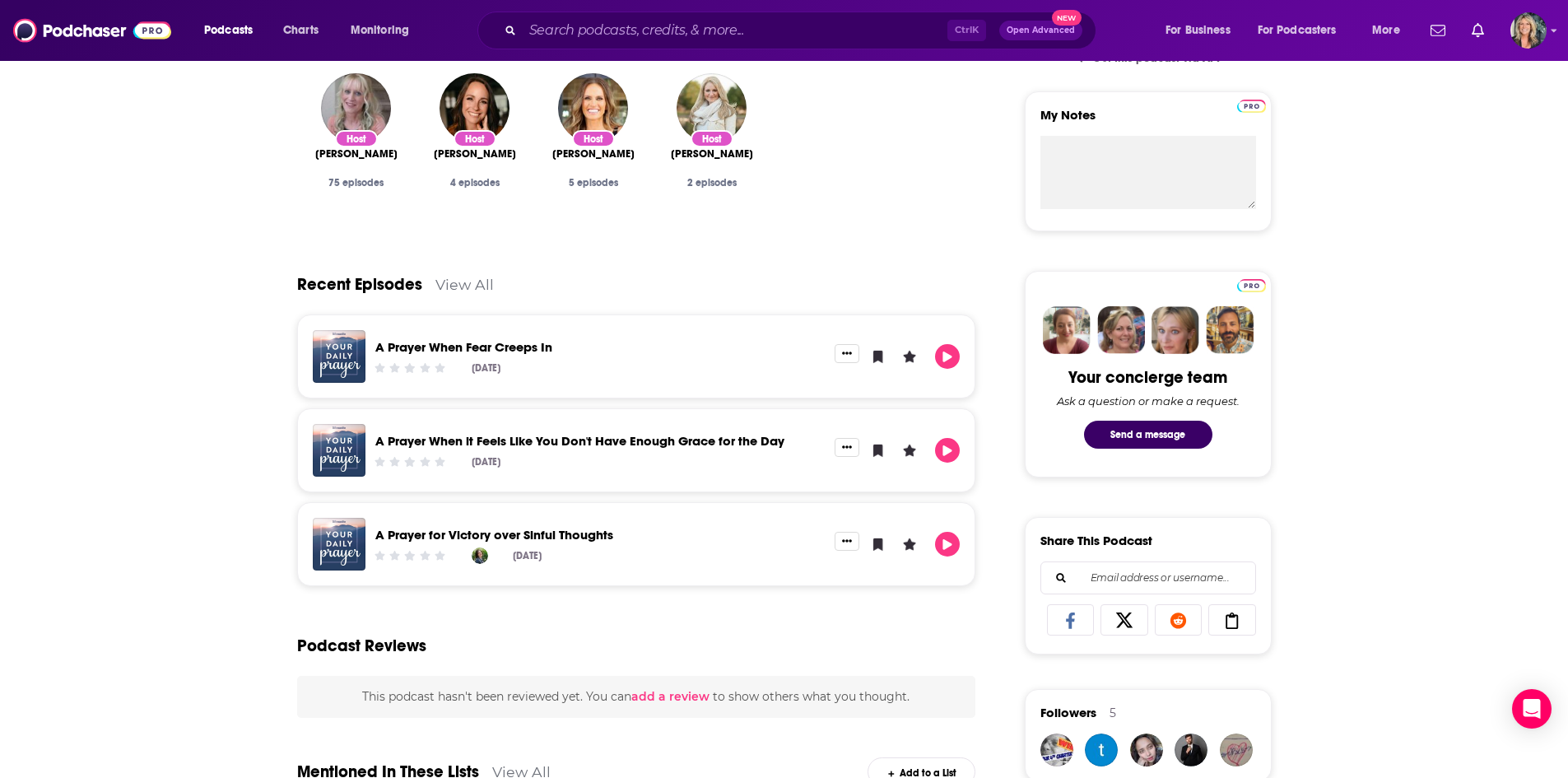
scroll to position [164, 0]
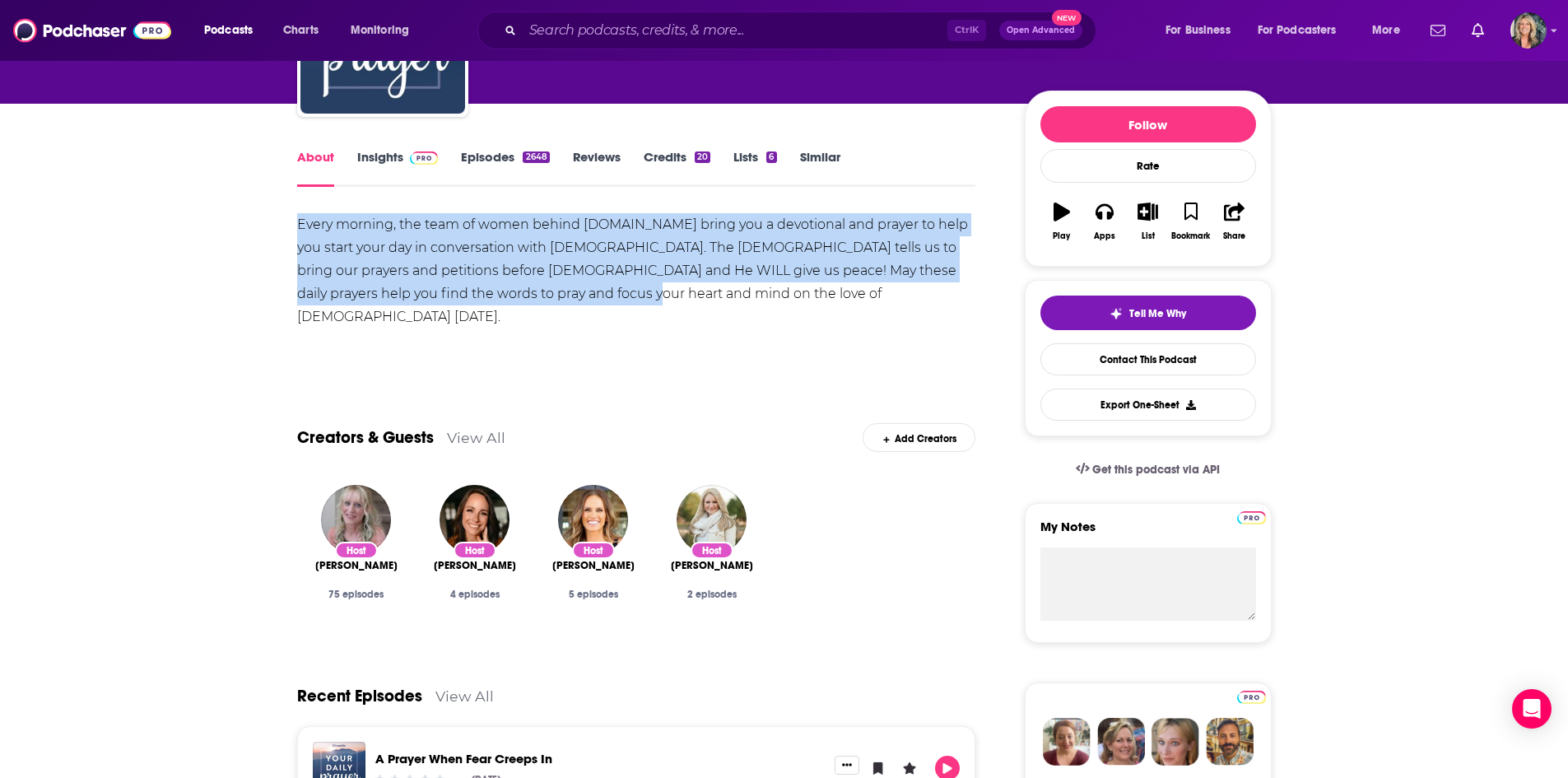
click at [391, 161] on link "Insights" at bounding box center [398, 168] width 82 height 38
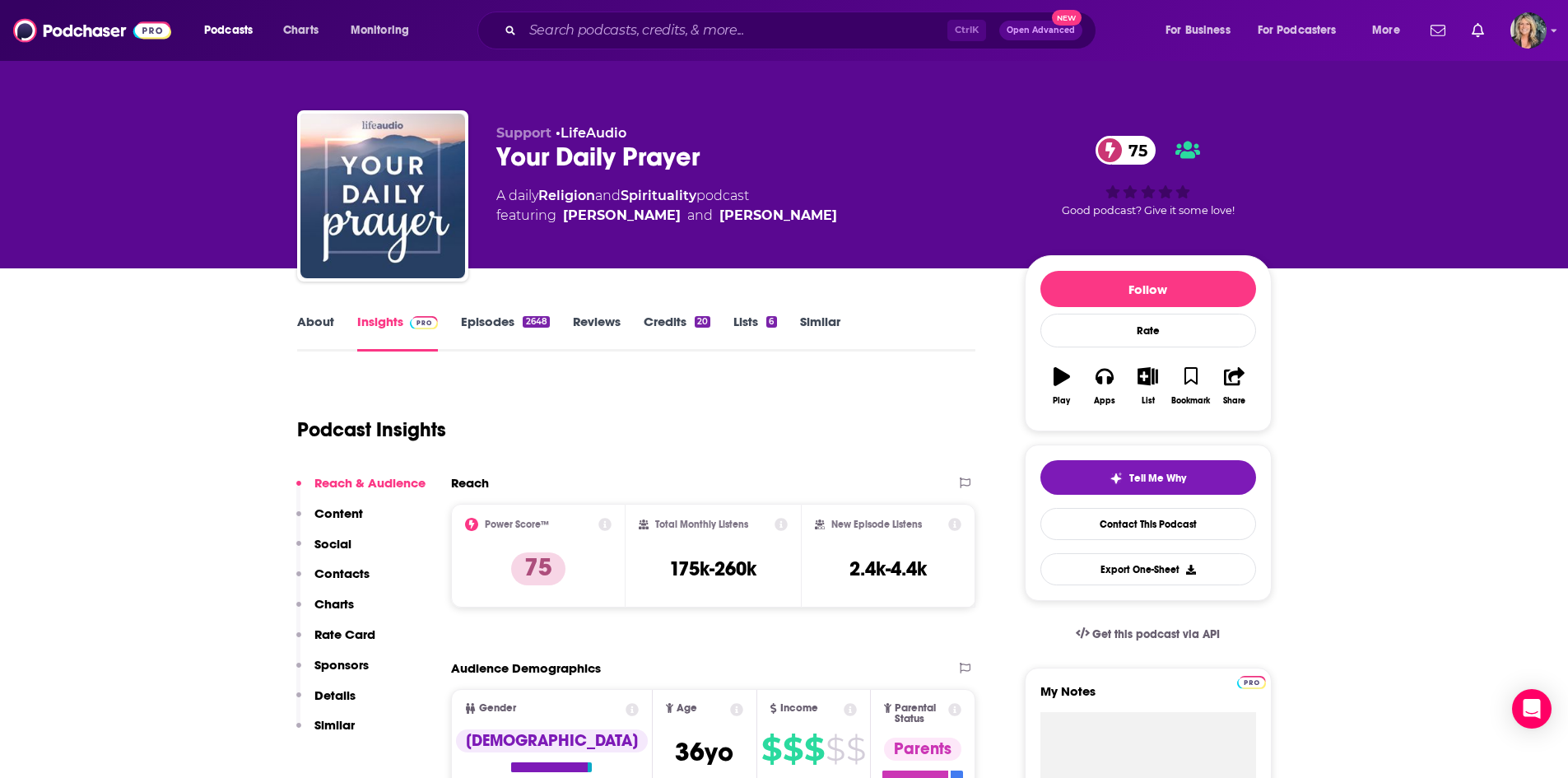
scroll to position [247, 0]
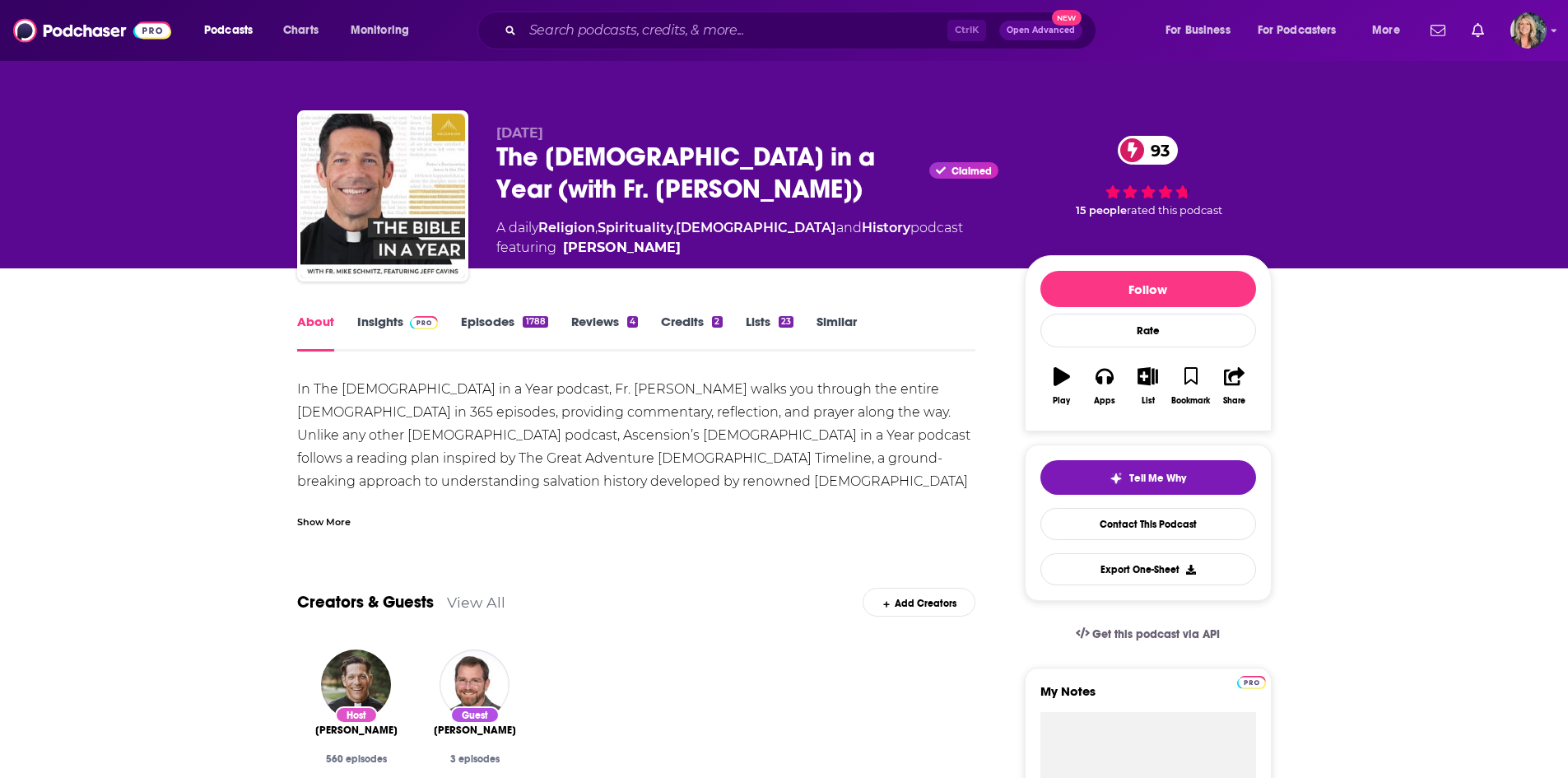
click at [392, 327] on link "Insights" at bounding box center [398, 333] width 82 height 38
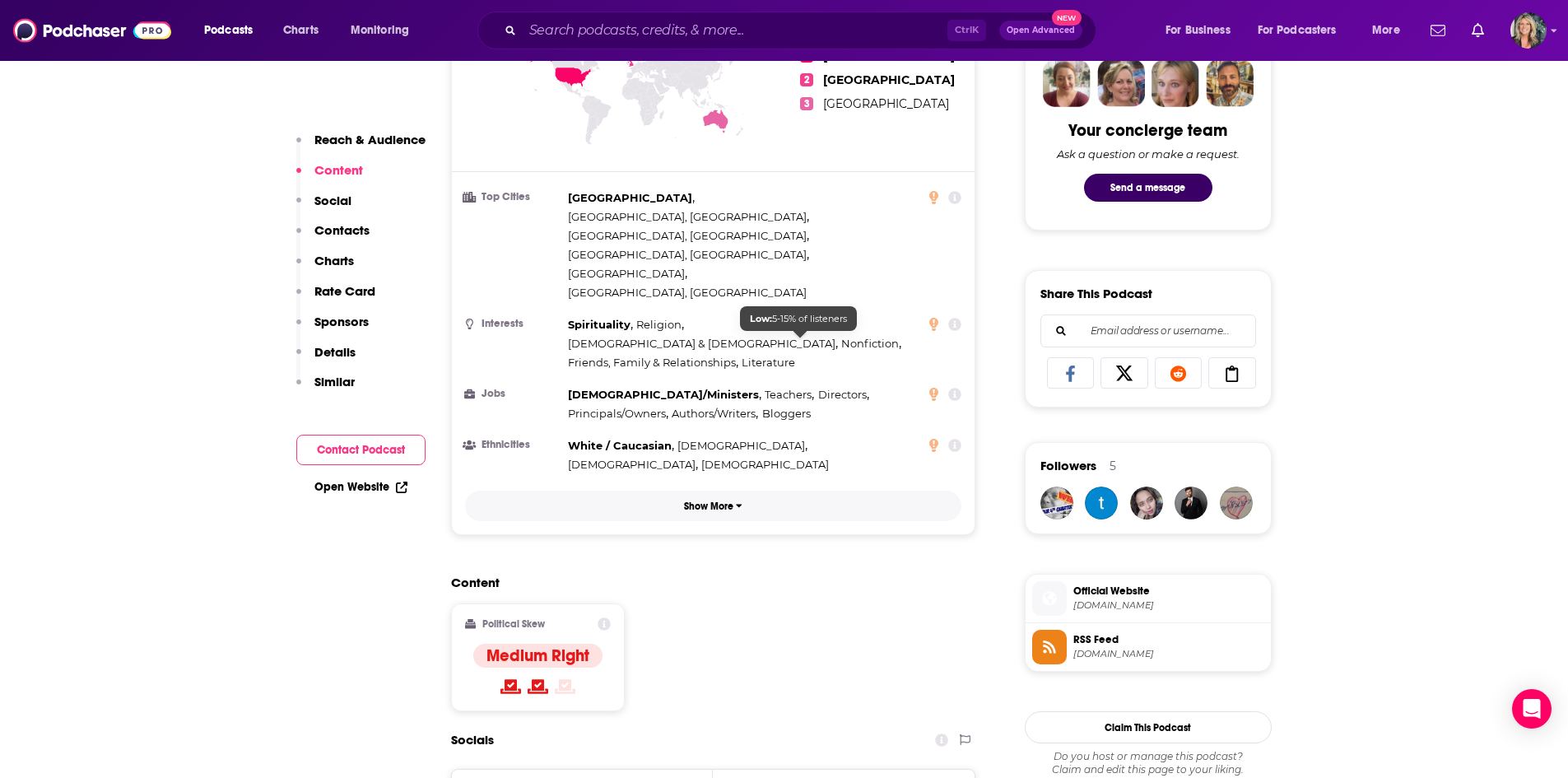
scroll to position [1153, 0]
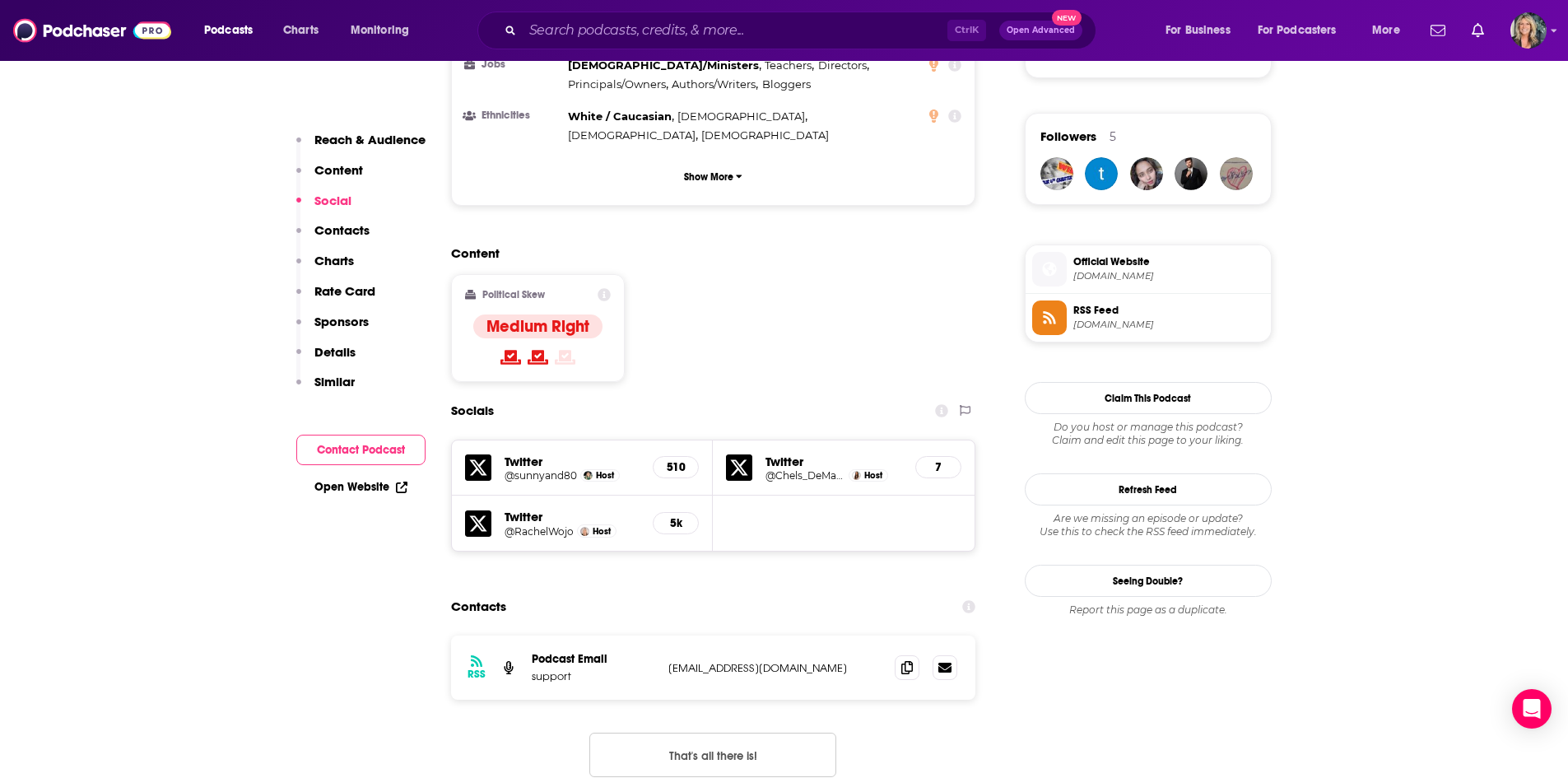
click at [862, 591] on div "Contacts" at bounding box center [713, 606] width 525 height 31
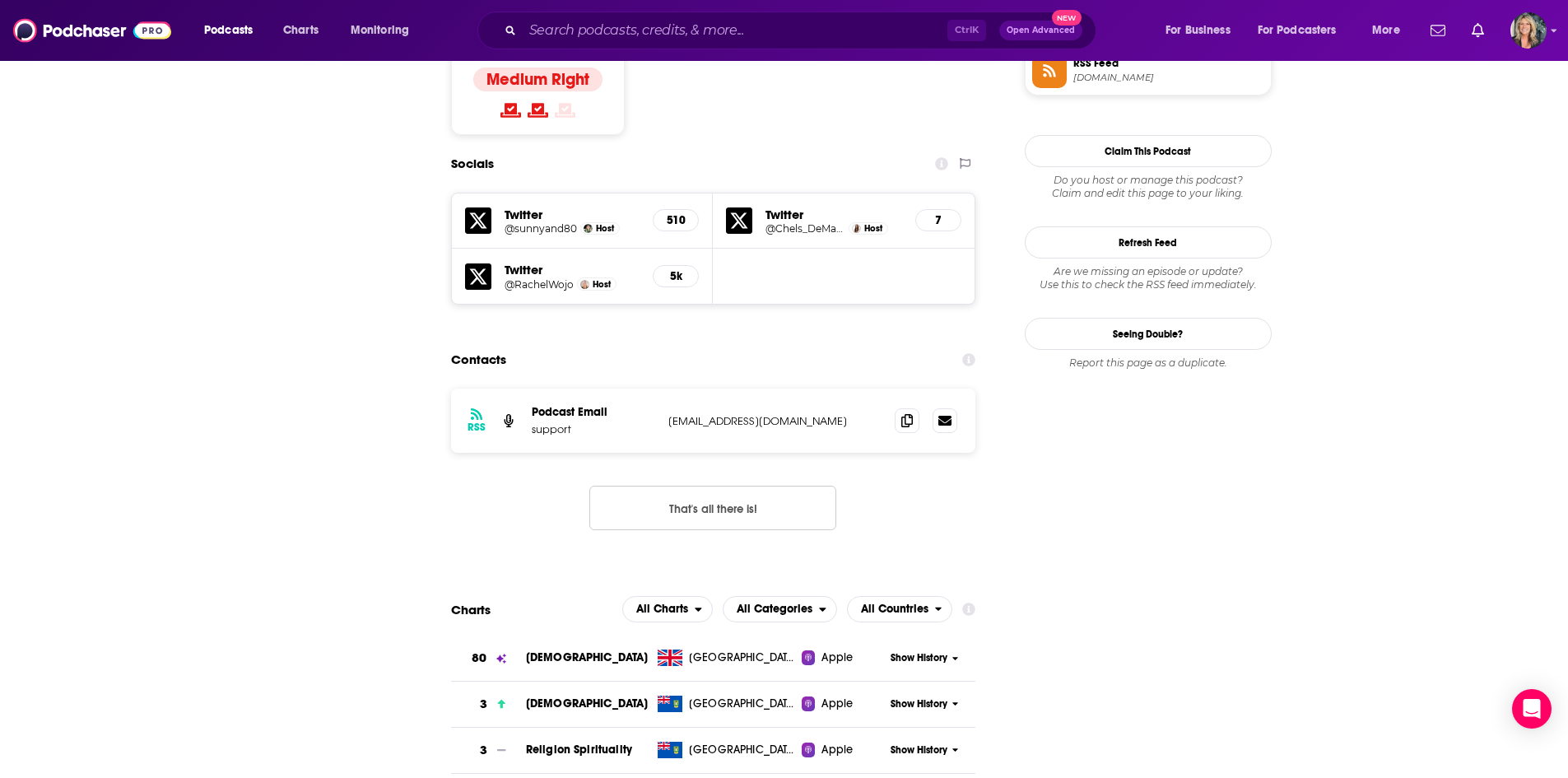
scroll to position [0, 0]
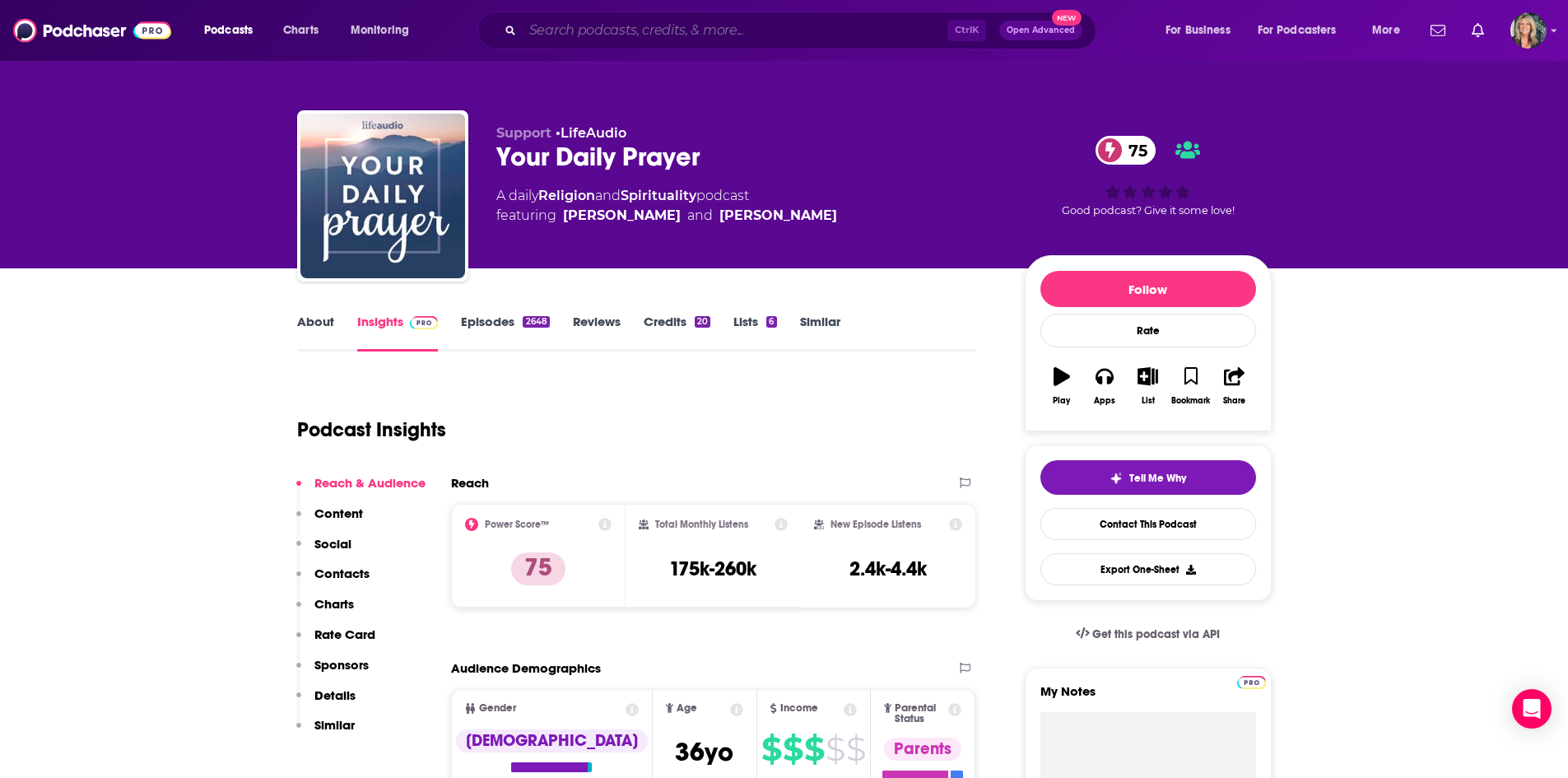
click at [643, 27] on input "Search podcasts, credits, & more..." at bounding box center [735, 30] width 424 height 26
click at [546, 36] on input "Search podcasts, credits, & more..." at bounding box center [735, 30] width 424 height 26
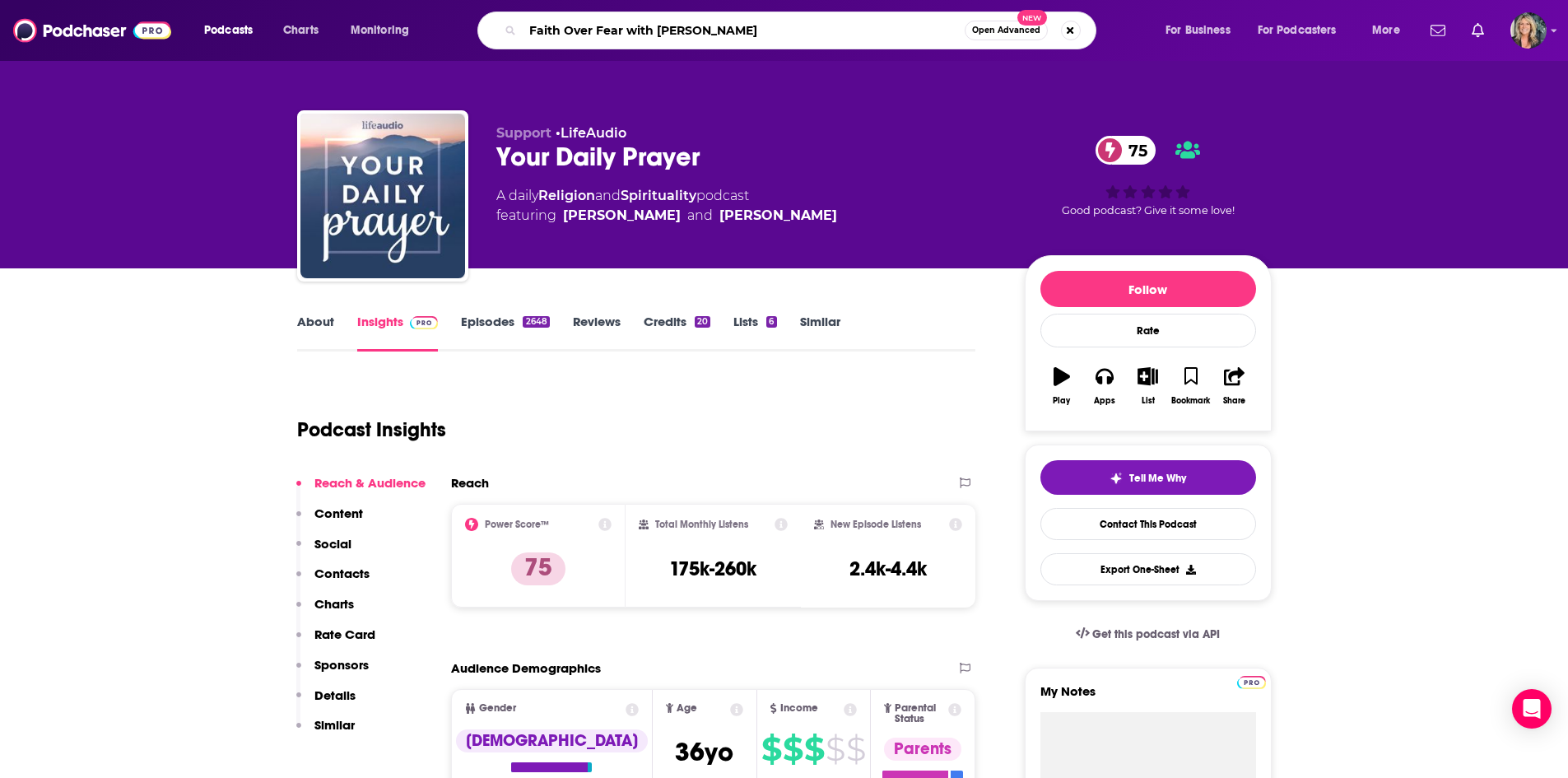
type input "Faith Over Fear with jennifer slattery"
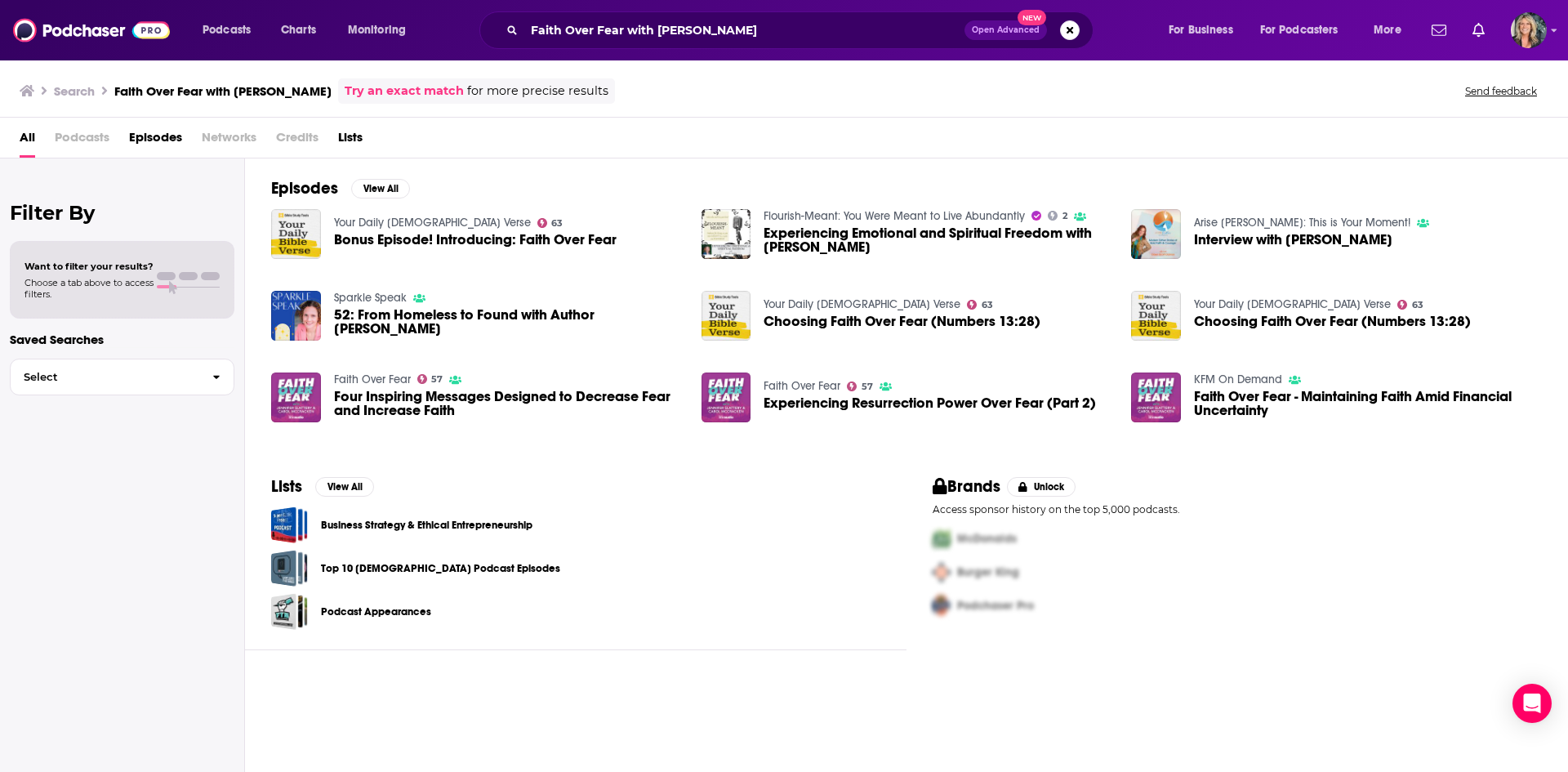
click at [370, 380] on link "Faith Over Fear" at bounding box center [372, 380] width 77 height 14
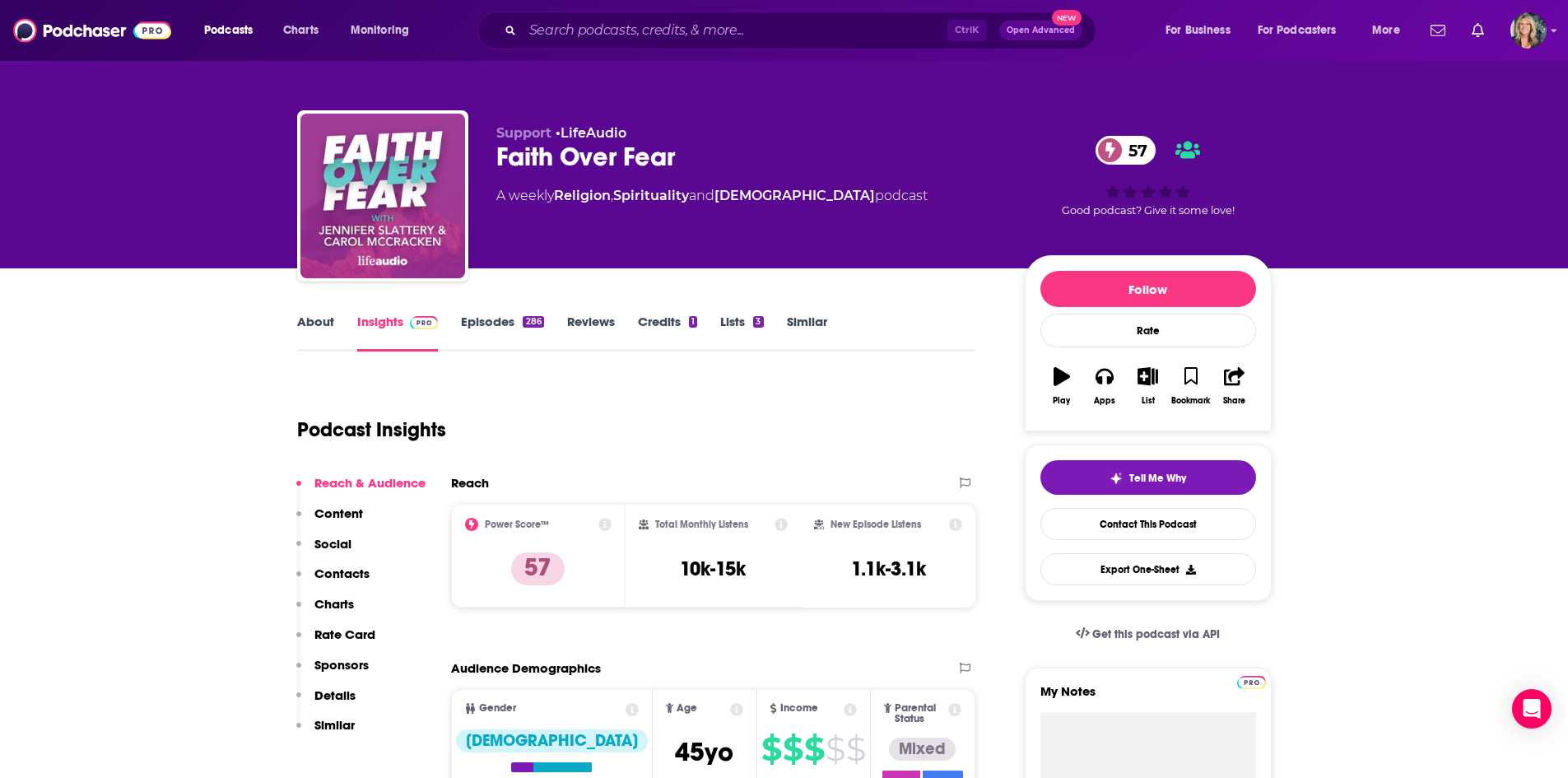
click at [307, 332] on link "About" at bounding box center [315, 333] width 37 height 38
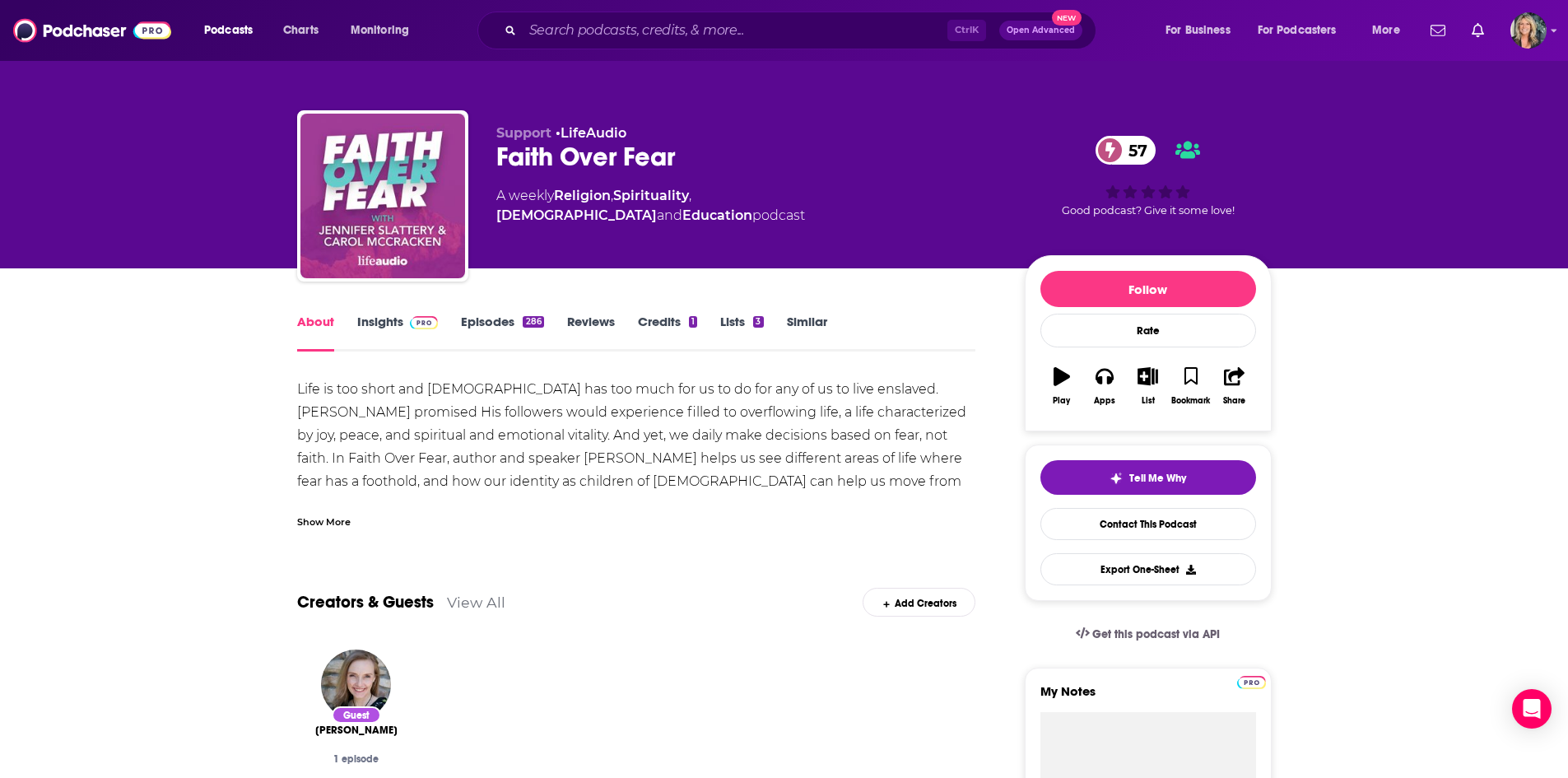
click at [316, 524] on div "Show More" at bounding box center [324, 521] width 54 height 16
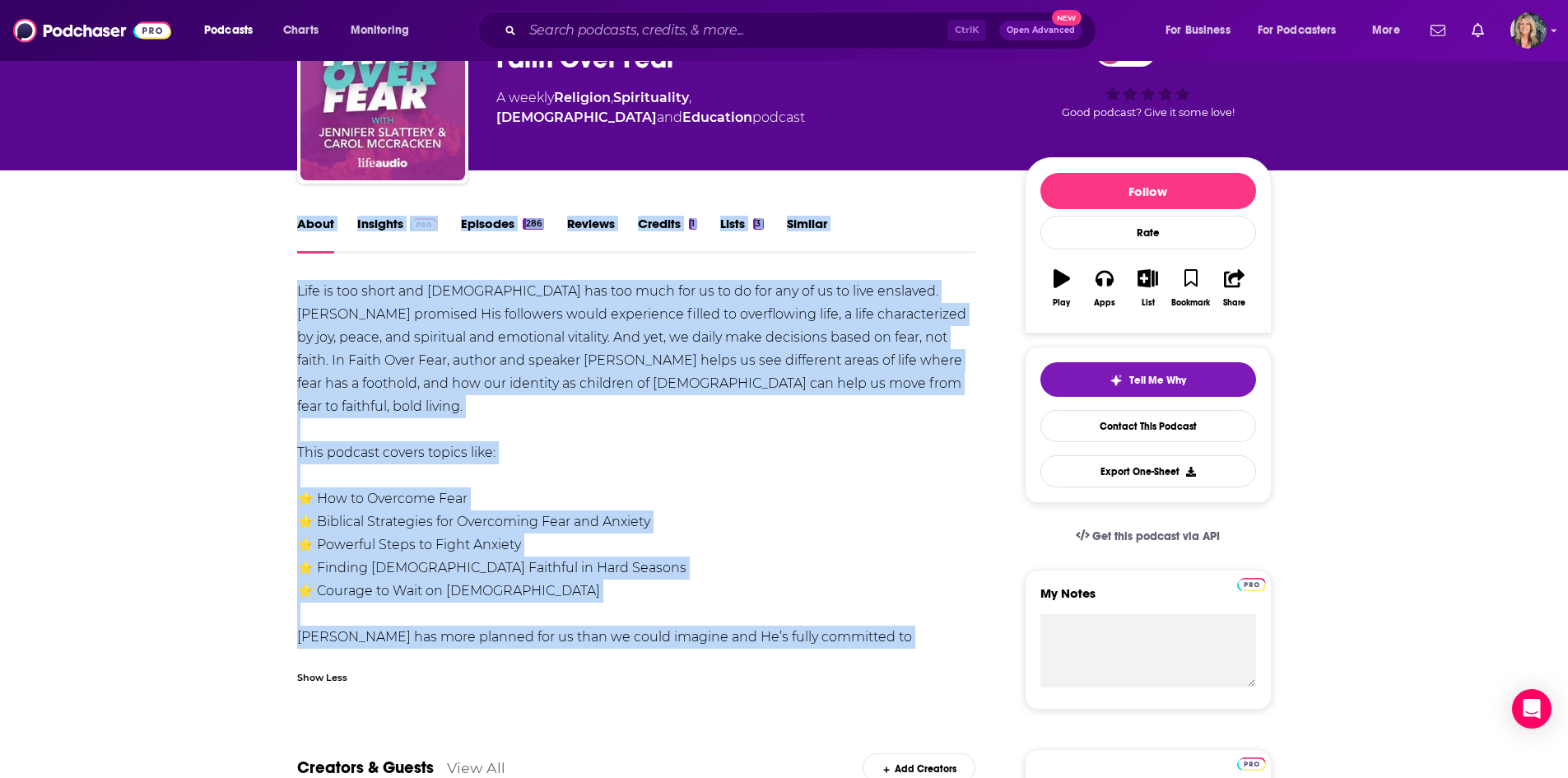
scroll to position [83, 0]
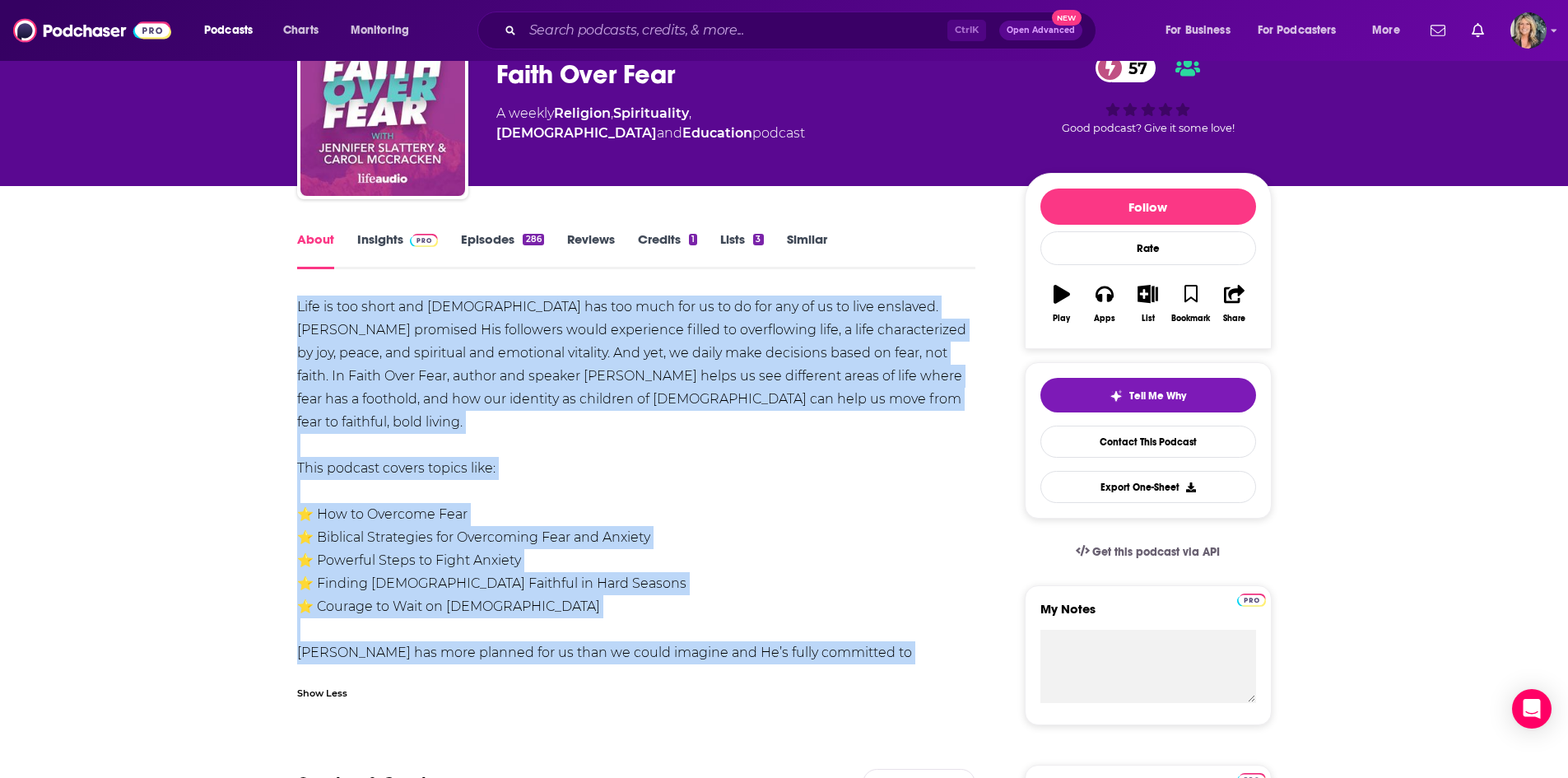
drag, startPoint x: 916, startPoint y: 491, endPoint x: 299, endPoint y: 305, distance: 644.4
click at [299, 305] on div "Life is too short and God has too much for us to do for any of us to live ensla…" at bounding box center [637, 503] width 679 height 414
copy div "Life is too short and God has too much for us to do for any of us to live ensla…"
click at [434, 239] on img at bounding box center [424, 240] width 29 height 13
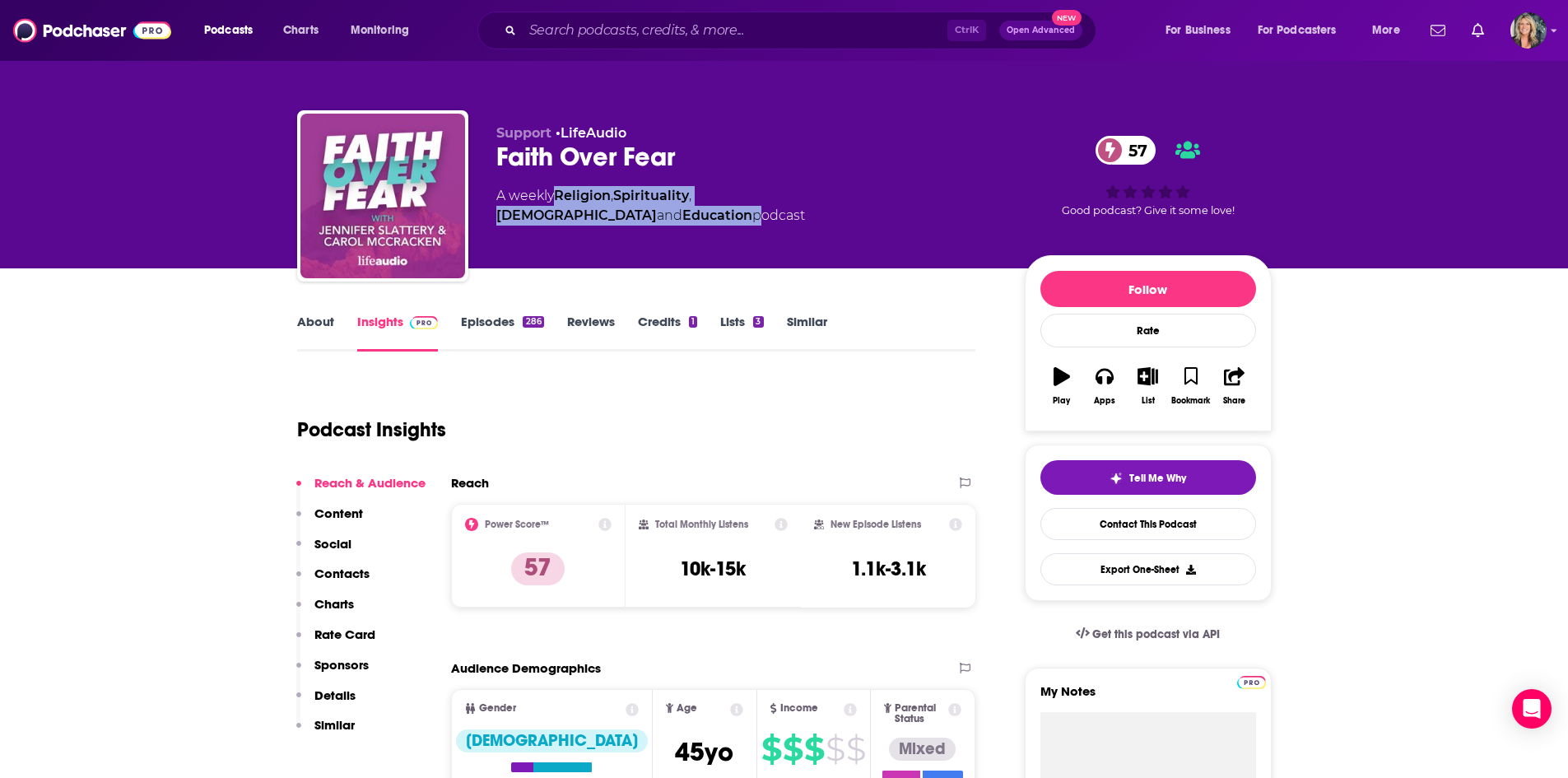
drag, startPoint x: 880, startPoint y: 197, endPoint x: 556, endPoint y: 200, distance: 324.0
click at [556, 200] on div "A weekly Religion , Spirituality , Christianity and Education podcast" at bounding box center [747, 206] width 502 height 40
copy div "Religion , Spirituality , Christianity and Education"
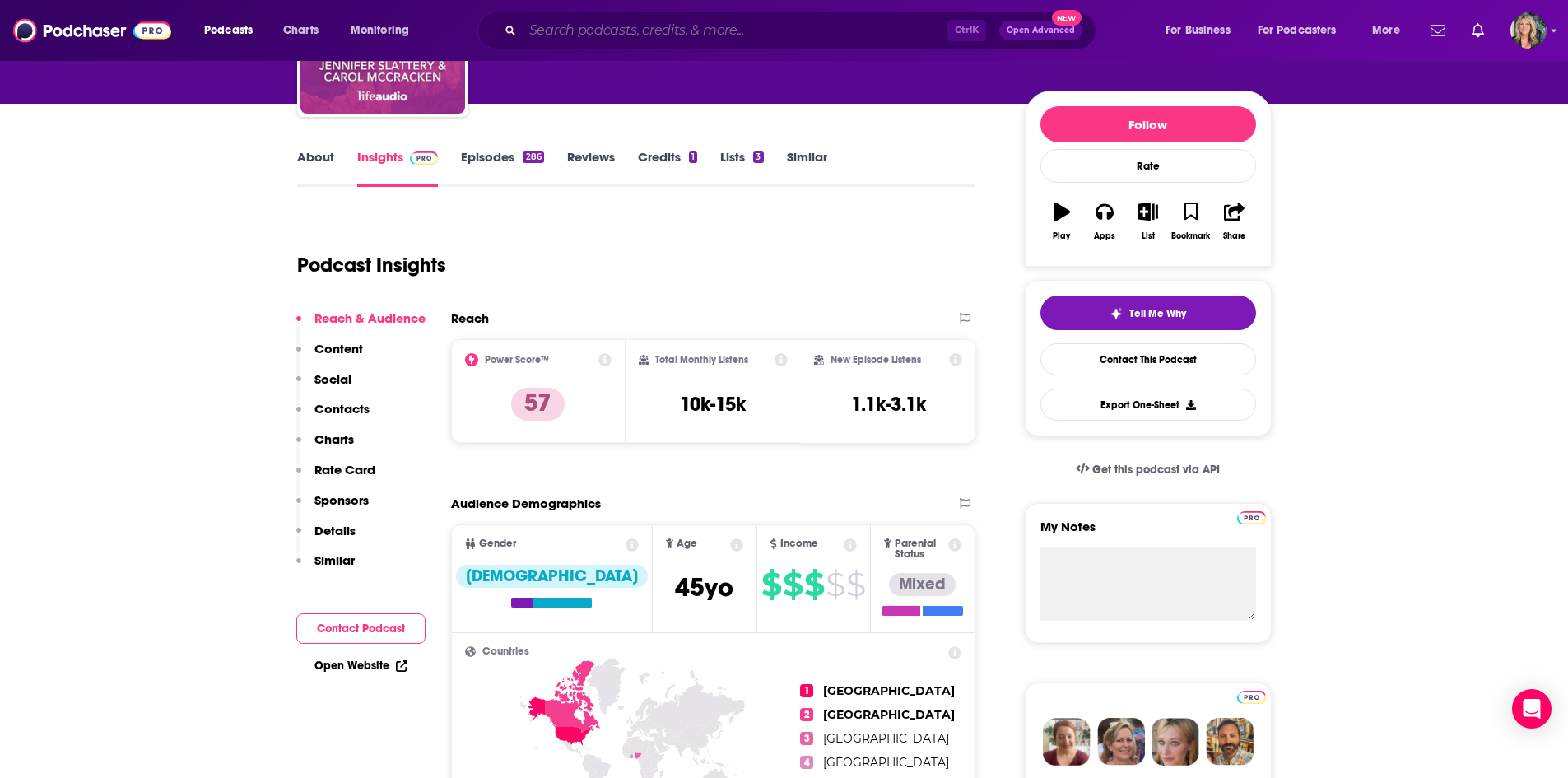
click at [633, 32] on input "Search podcasts, credits, & more..." at bounding box center [735, 30] width 424 height 26
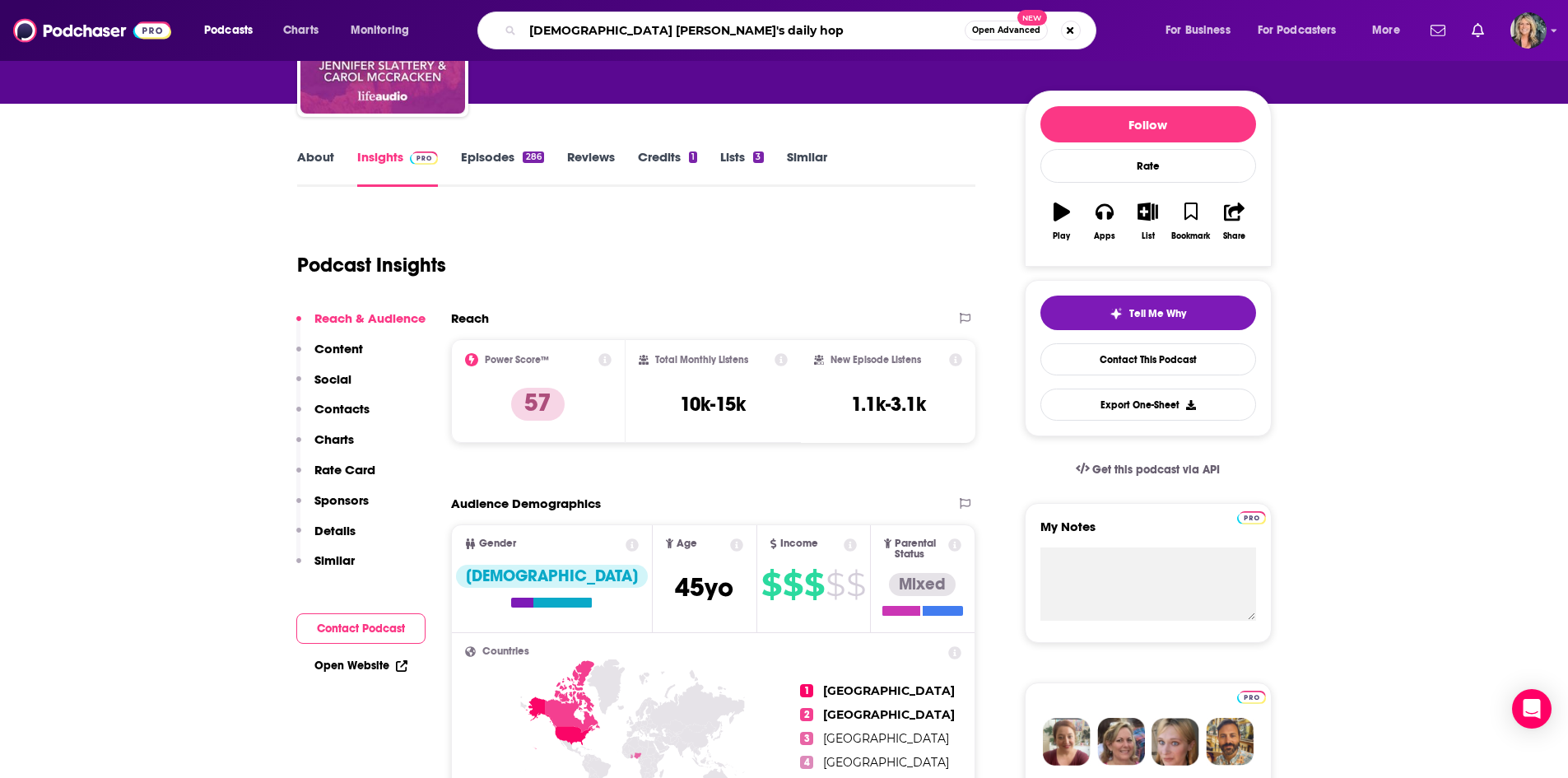
type input "pastor rick's daily hope"
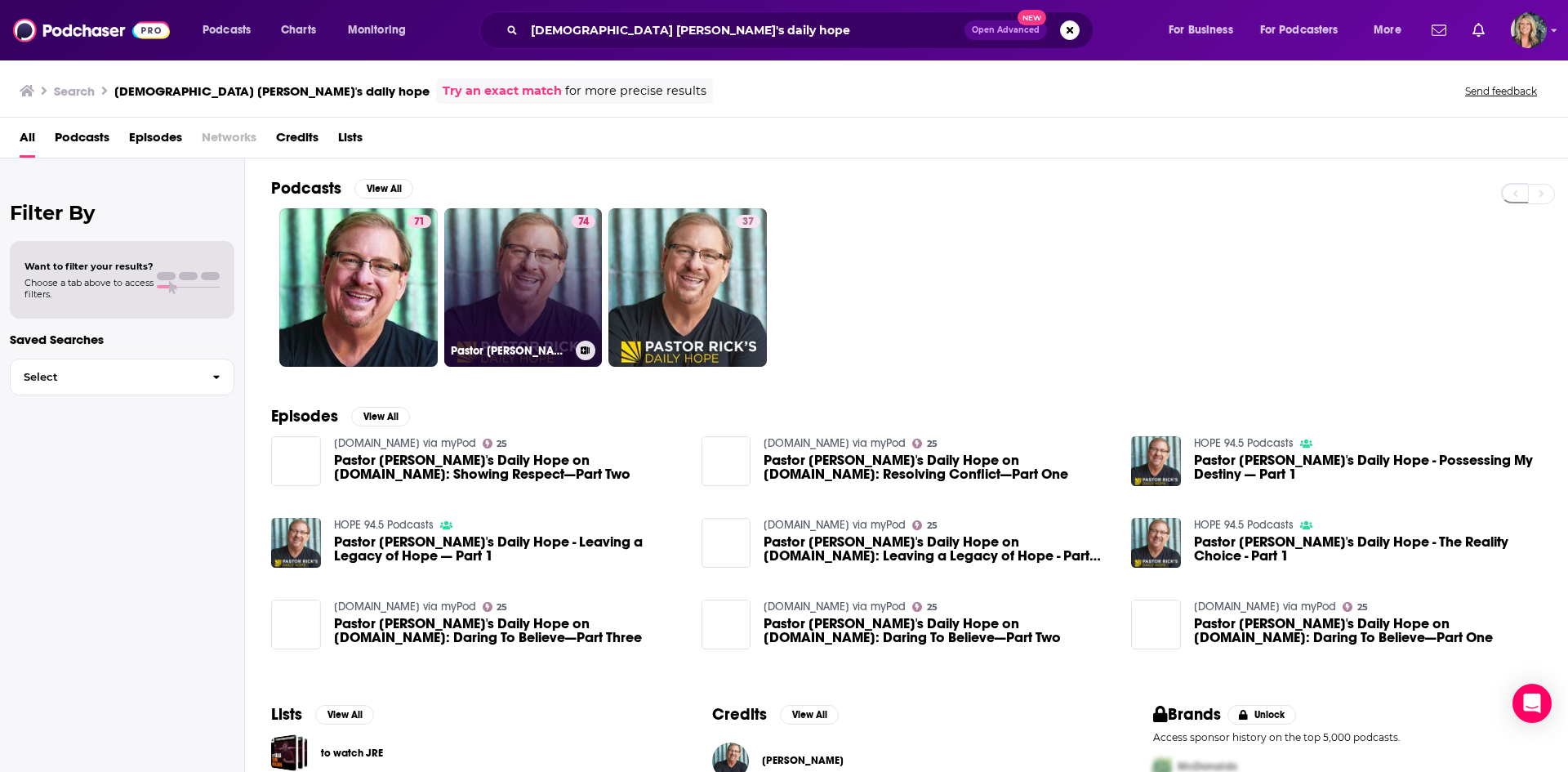
click at [532, 287] on link "74 Pastor Rick's Daily Hope" at bounding box center [524, 288] width 158 height 158
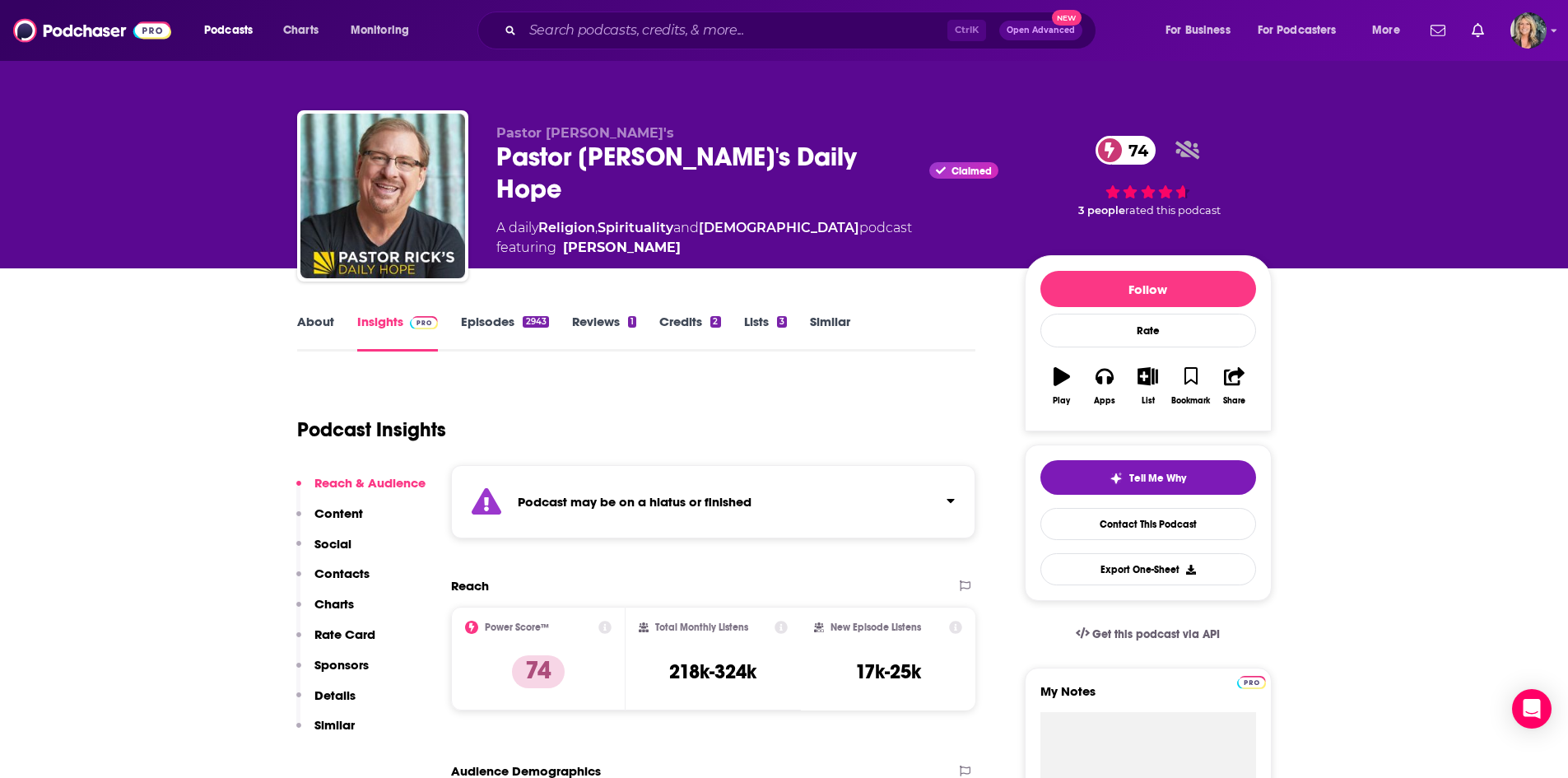
click at [960, 493] on div "Podcast may be on a hiatus or finished" at bounding box center [713, 502] width 525 height 74
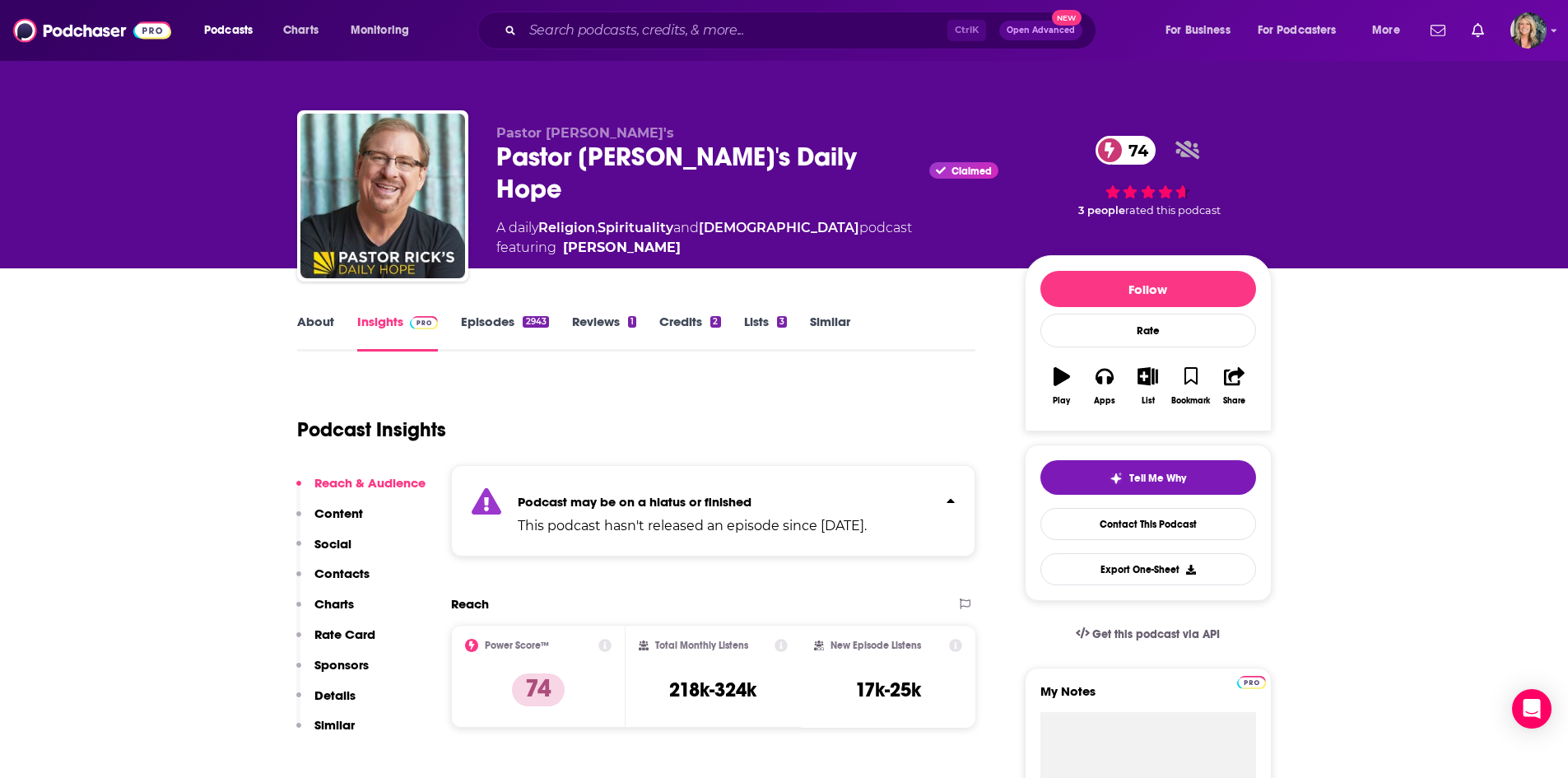
click at [937, 379] on div "Podcast Insights" at bounding box center [630, 419] width 666 height 84
click at [500, 325] on link "Episodes 2943" at bounding box center [505, 333] width 88 height 38
